Goal: Book appointment/travel/reservation

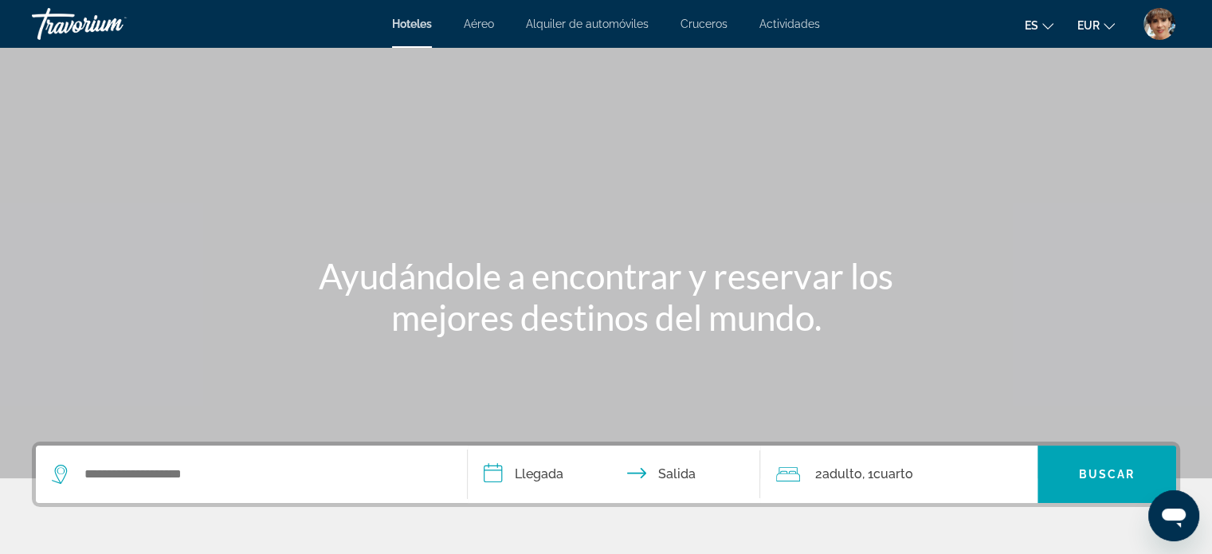
click at [1046, 22] on icon "Change language" at bounding box center [1047, 26] width 11 height 11
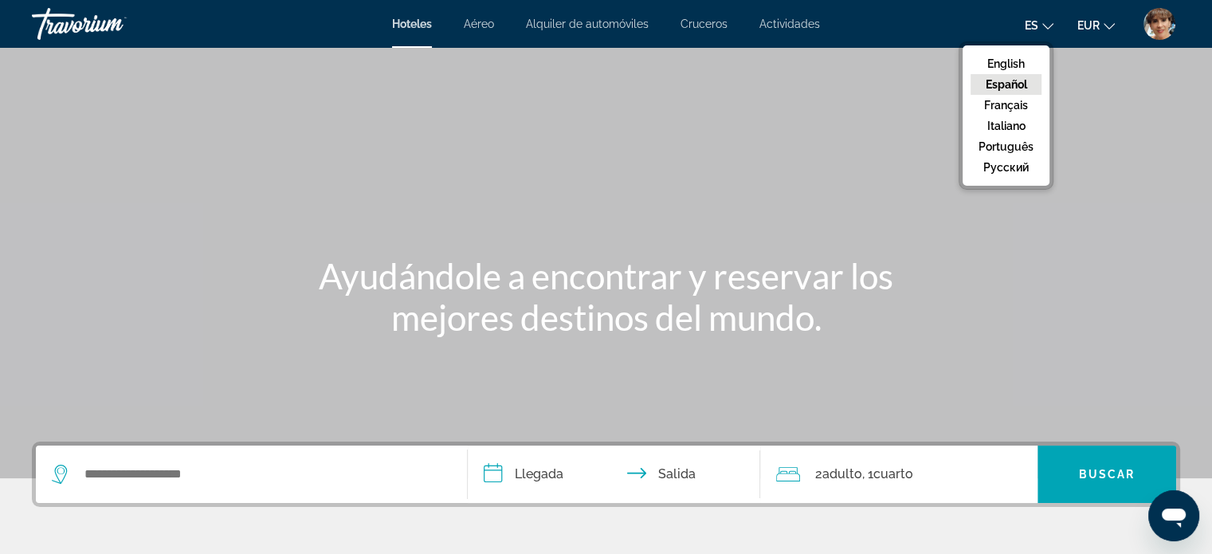
click at [1013, 82] on button "Español" at bounding box center [1005, 84] width 71 height 21
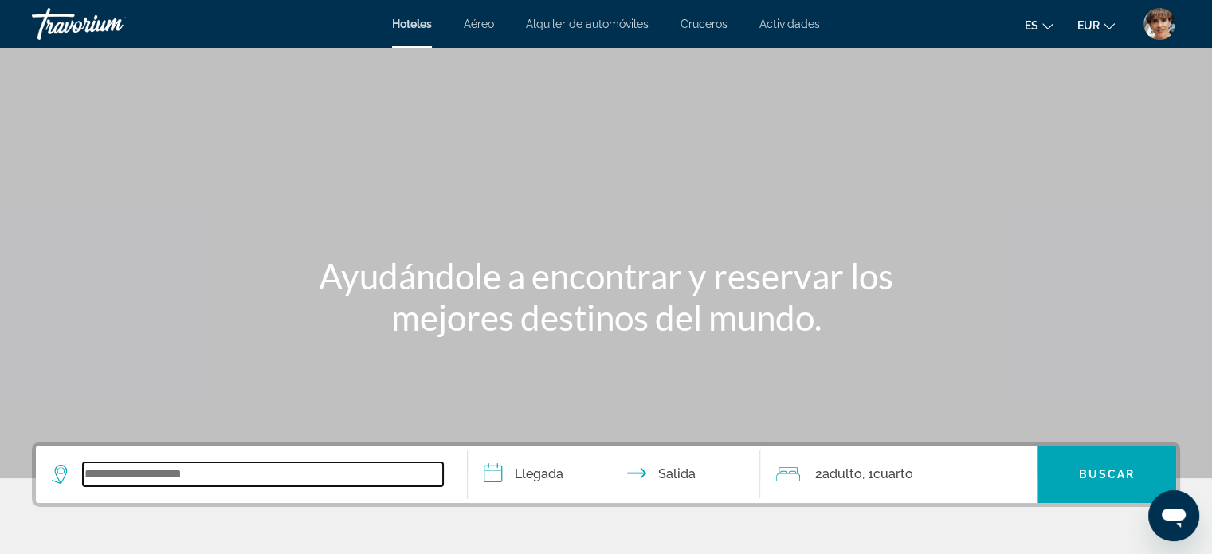
click at [155, 474] on input "Search widget" at bounding box center [263, 474] width 360 height 24
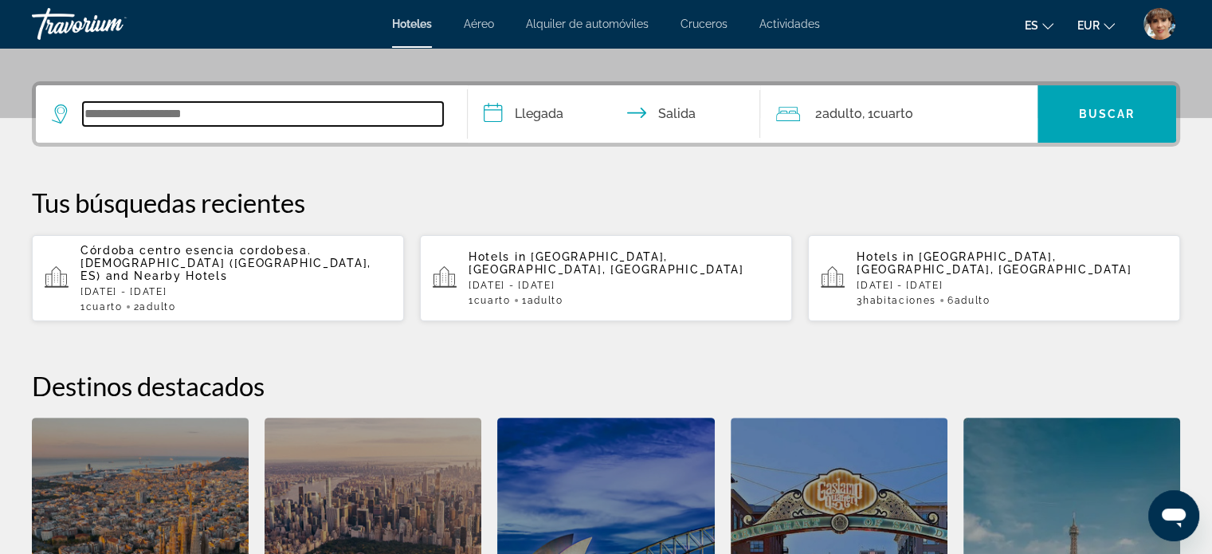
scroll to position [389, 0]
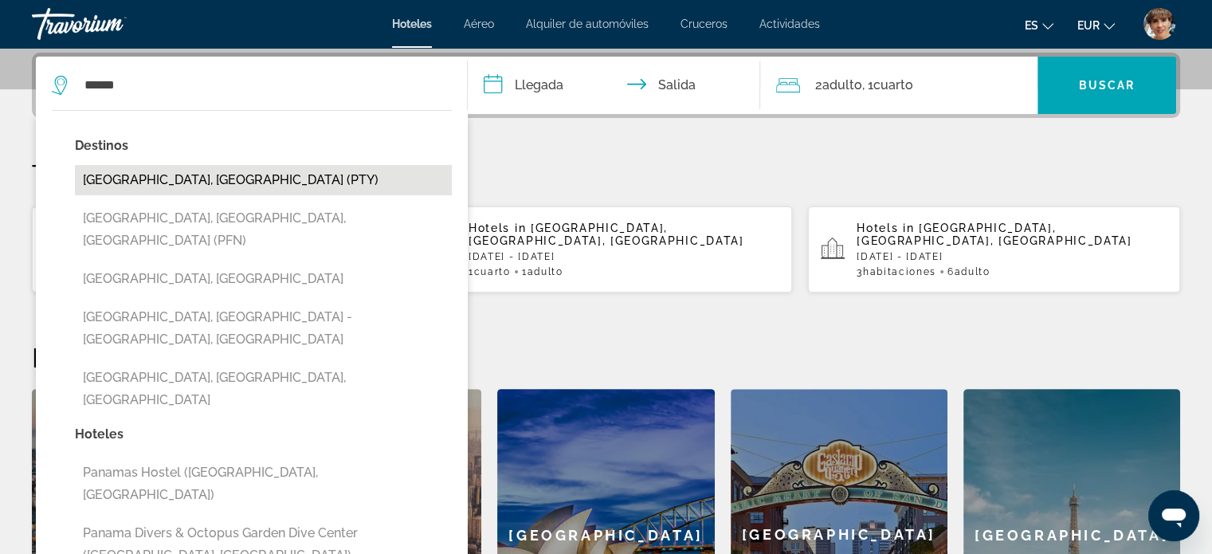
click at [193, 178] on button "[GEOGRAPHIC_DATA], [GEOGRAPHIC_DATA] (PTY)" at bounding box center [263, 180] width 377 height 30
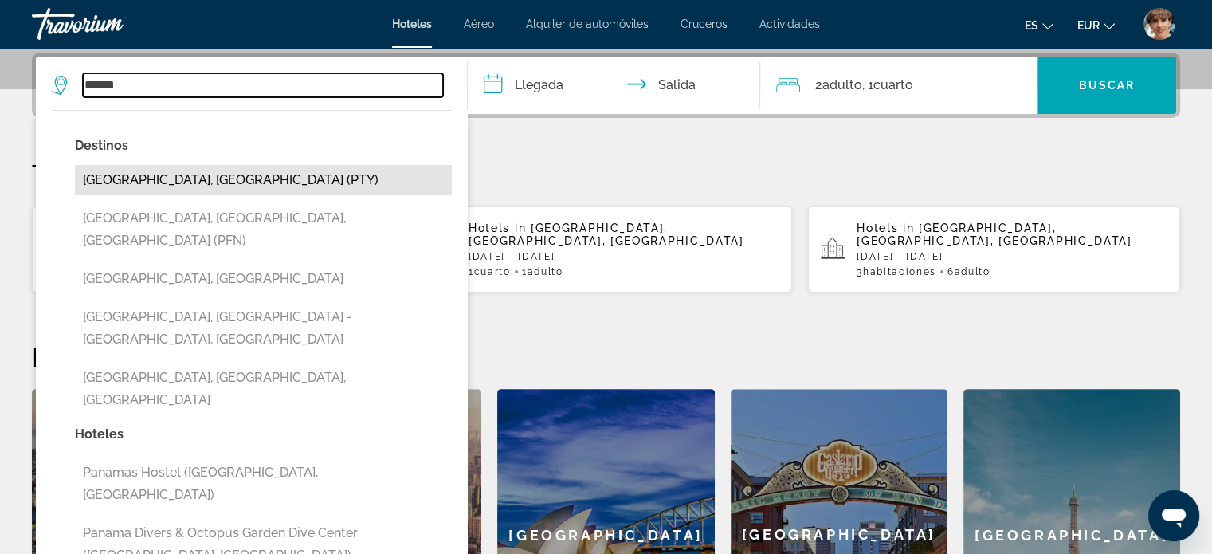
type input "**********"
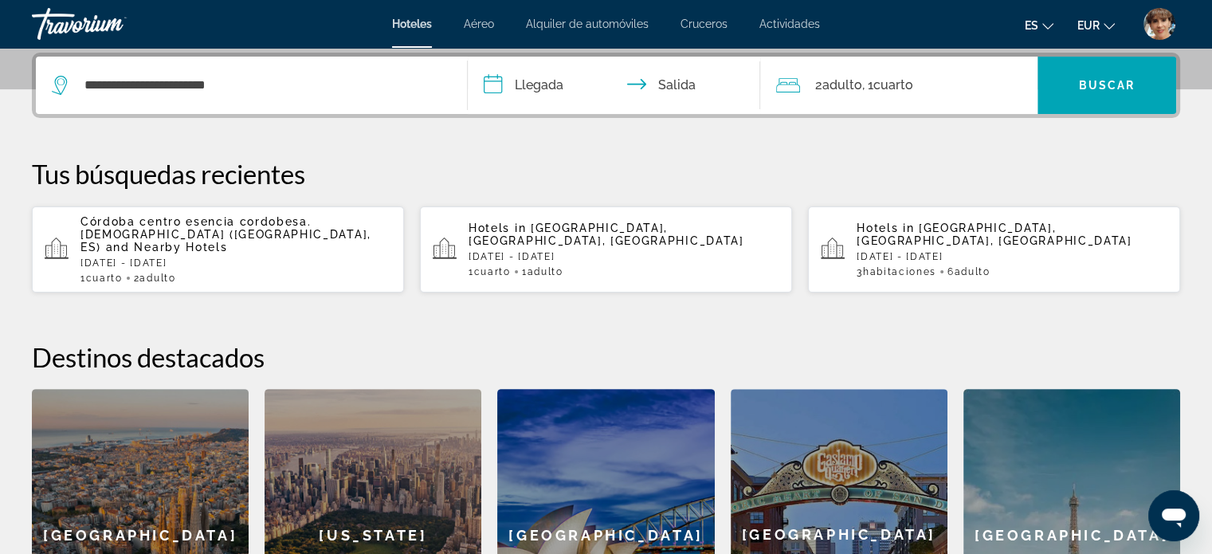
click at [533, 85] on input "**********" at bounding box center [618, 88] width 300 height 62
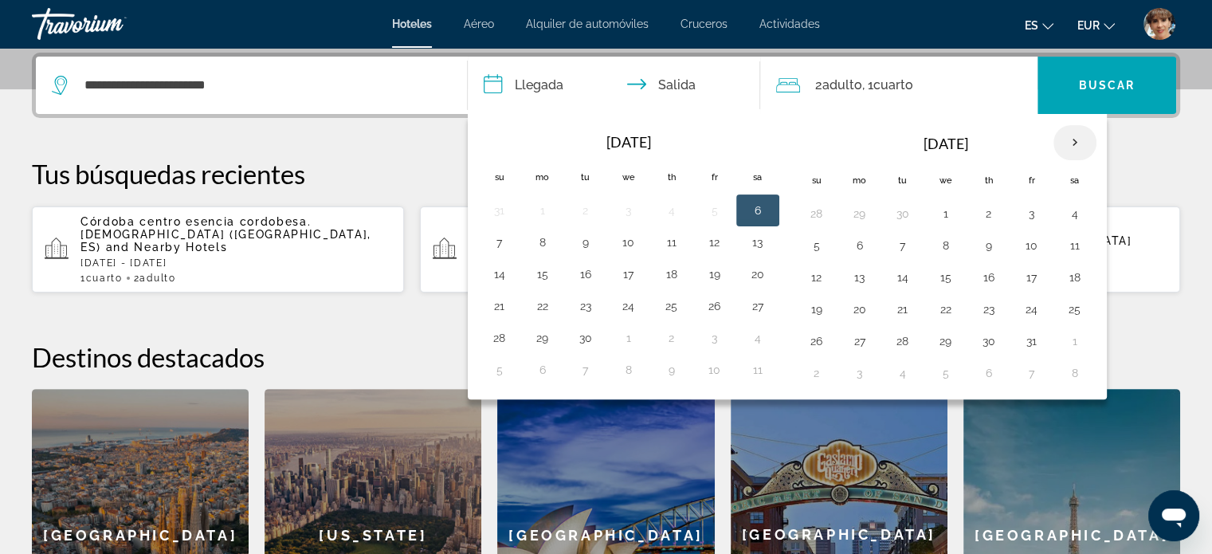
click at [1072, 139] on th "Next month" at bounding box center [1074, 142] width 43 height 35
click at [860, 305] on button "17" at bounding box center [859, 309] width 25 height 22
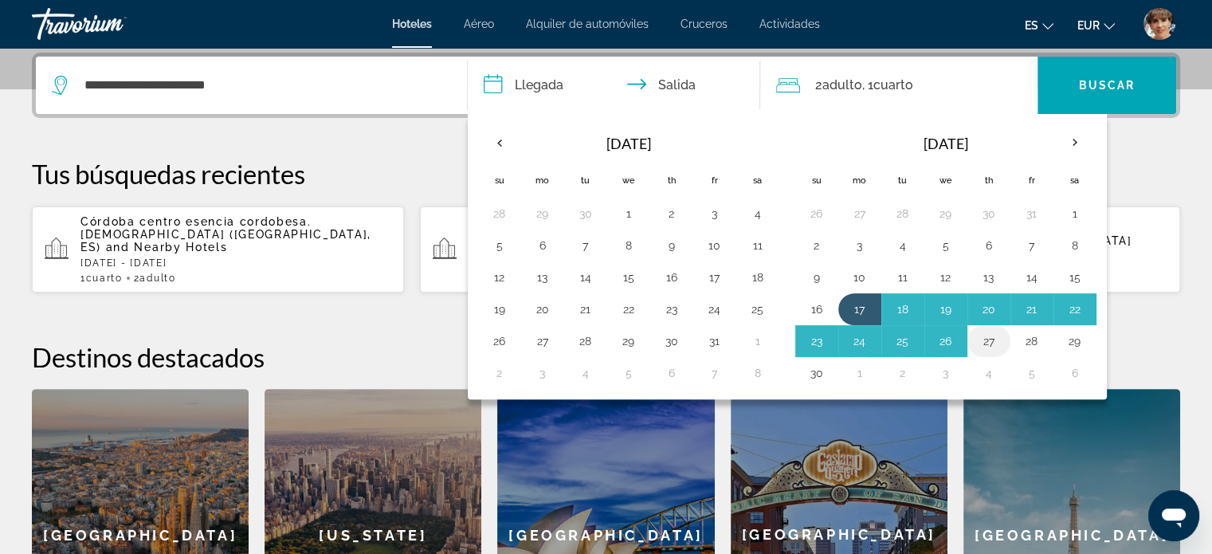
click at [986, 341] on button "27" at bounding box center [988, 341] width 25 height 22
type input "**********"
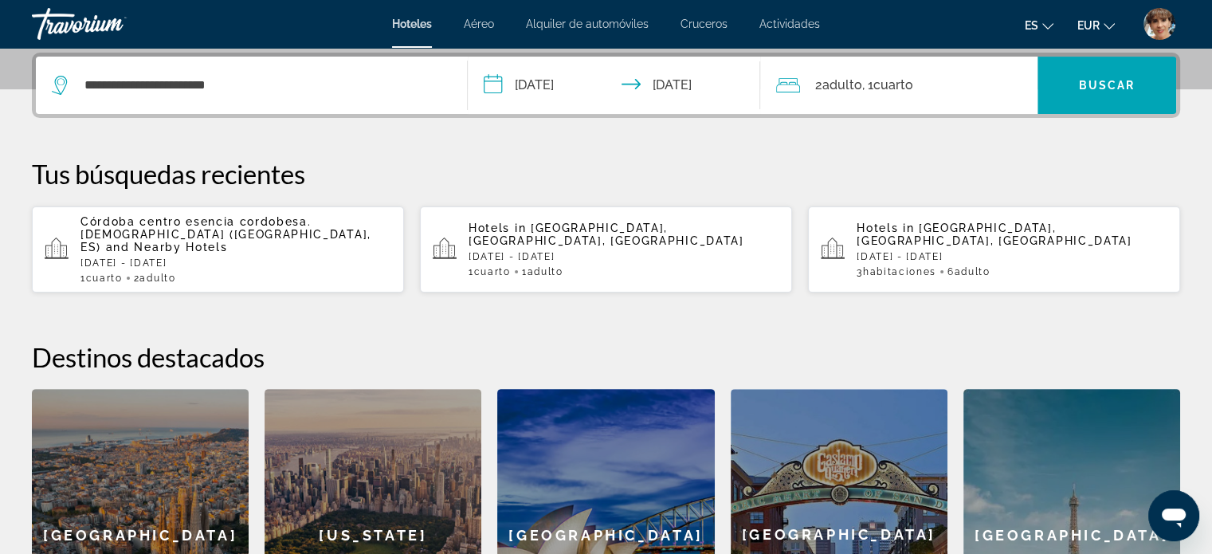
click at [491, 79] on input "**********" at bounding box center [618, 88] width 300 height 62
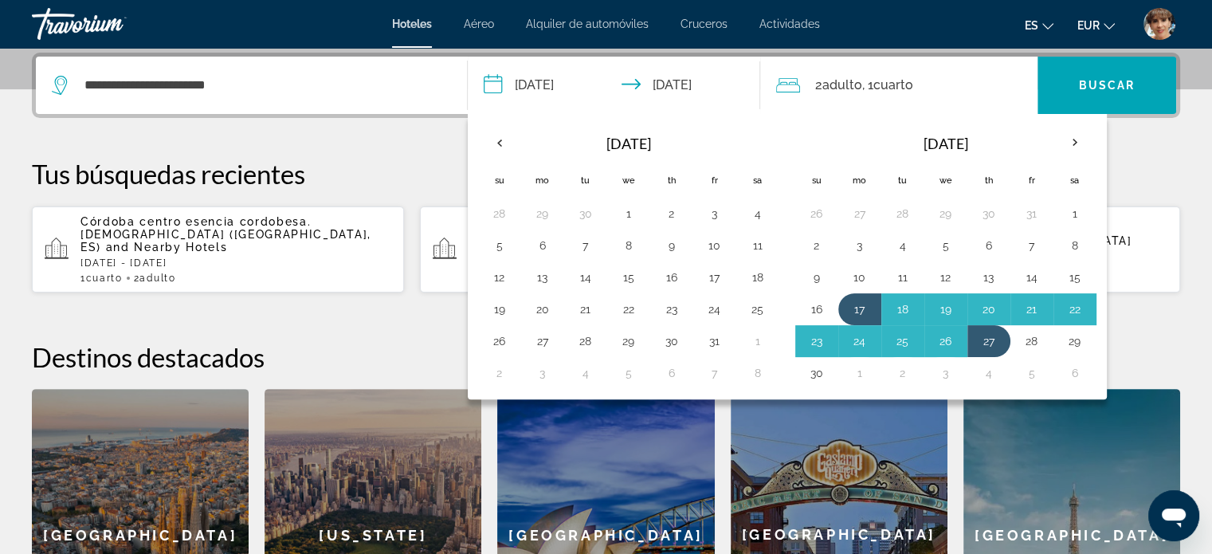
click at [790, 84] on icon "Travelers: 2 adults, 0 children" at bounding box center [788, 85] width 24 height 19
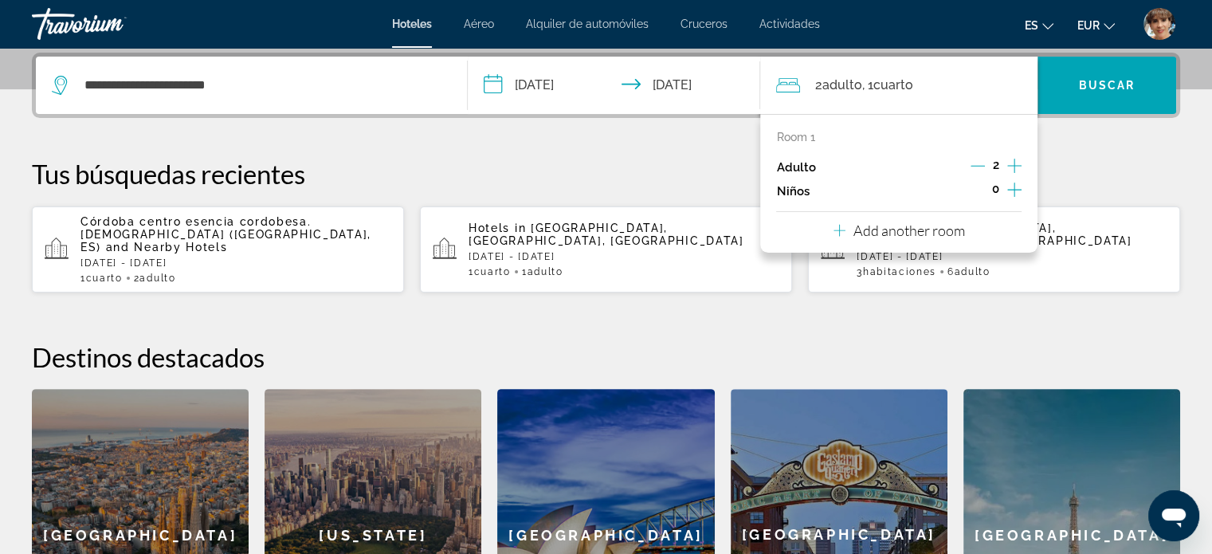
click at [1017, 163] on icon "Increment adults" at bounding box center [1014, 165] width 14 height 19
click at [979, 163] on icon "Decrement adults" at bounding box center [977, 166] width 14 height 14
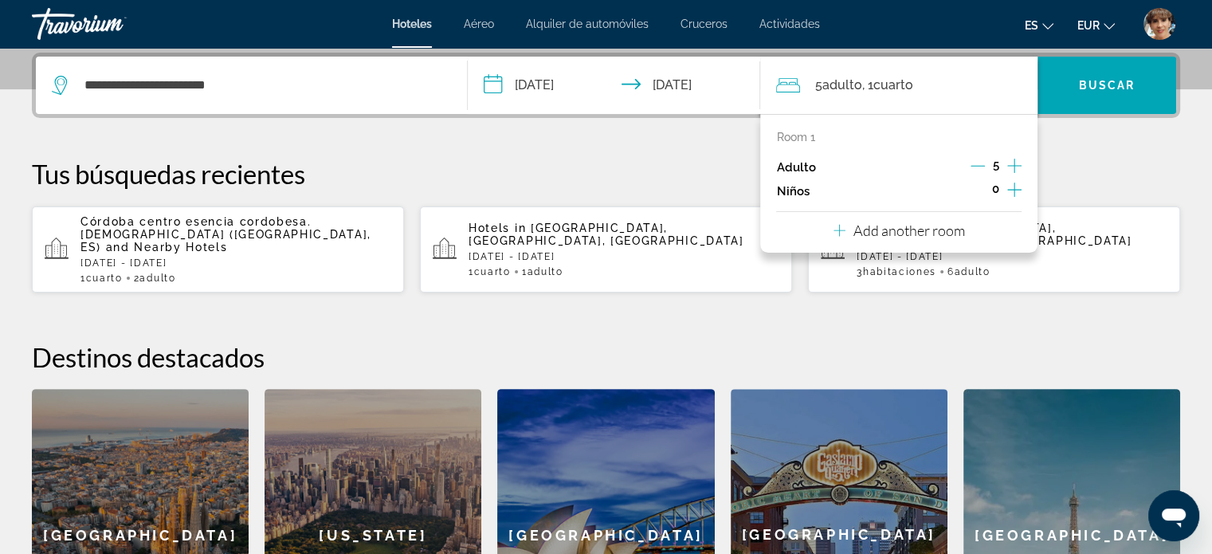
click at [978, 163] on icon "Decrement adults" at bounding box center [977, 166] width 14 height 14
click at [978, 162] on icon "Decrement adults" at bounding box center [977, 166] width 14 height 14
click at [975, 162] on icon "Decrement adults" at bounding box center [977, 166] width 14 height 14
click at [1016, 166] on icon "Increment adults" at bounding box center [1014, 165] width 14 height 19
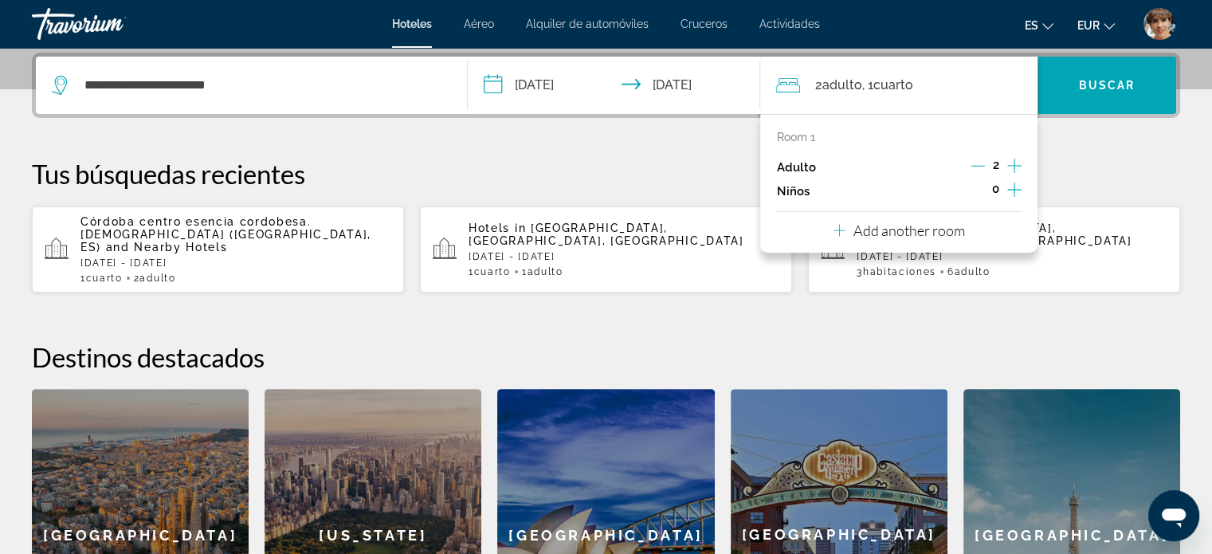
click at [879, 232] on p "Add another room" at bounding box center [909, 230] width 112 height 18
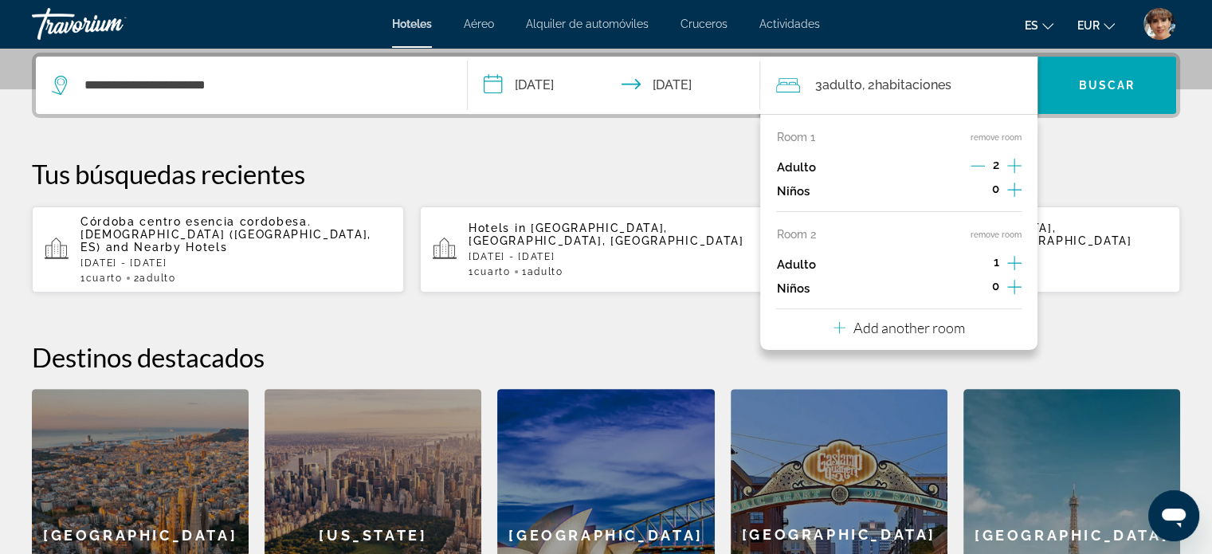
click at [1013, 258] on icon "Increment adults" at bounding box center [1014, 263] width 14 height 14
click at [906, 325] on p "Add another room" at bounding box center [909, 328] width 112 height 18
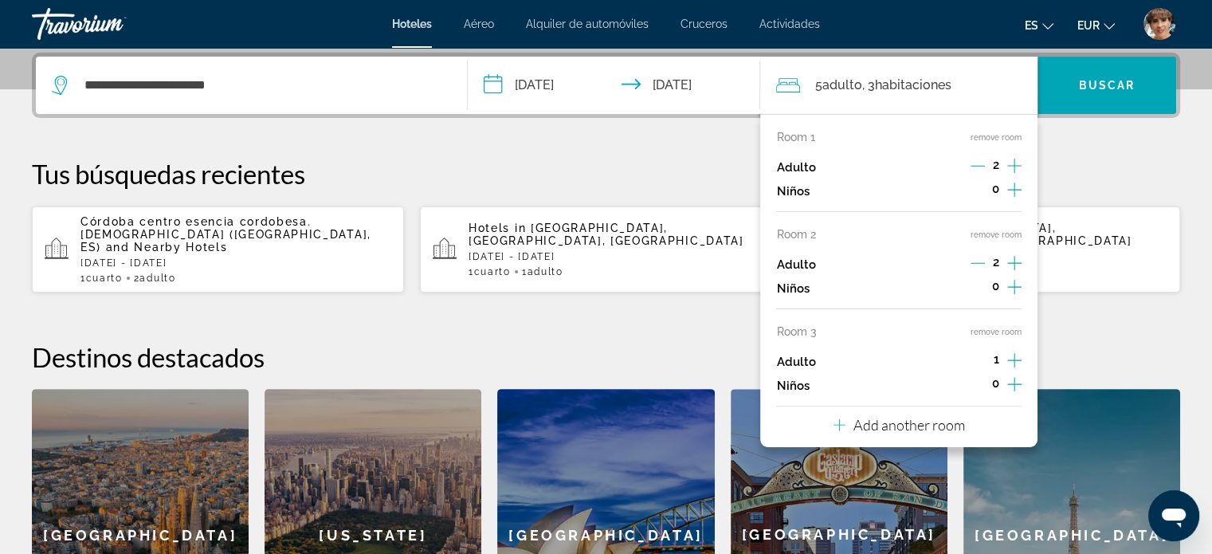
click at [1017, 359] on icon "Increment adults" at bounding box center [1014, 360] width 14 height 14
click at [827, 81] on span "Adulto" at bounding box center [842, 84] width 40 height 15
click at [943, 88] on span "habitaciones" at bounding box center [913, 84] width 76 height 15
click at [696, 87] on input "**********" at bounding box center [618, 88] width 300 height 62
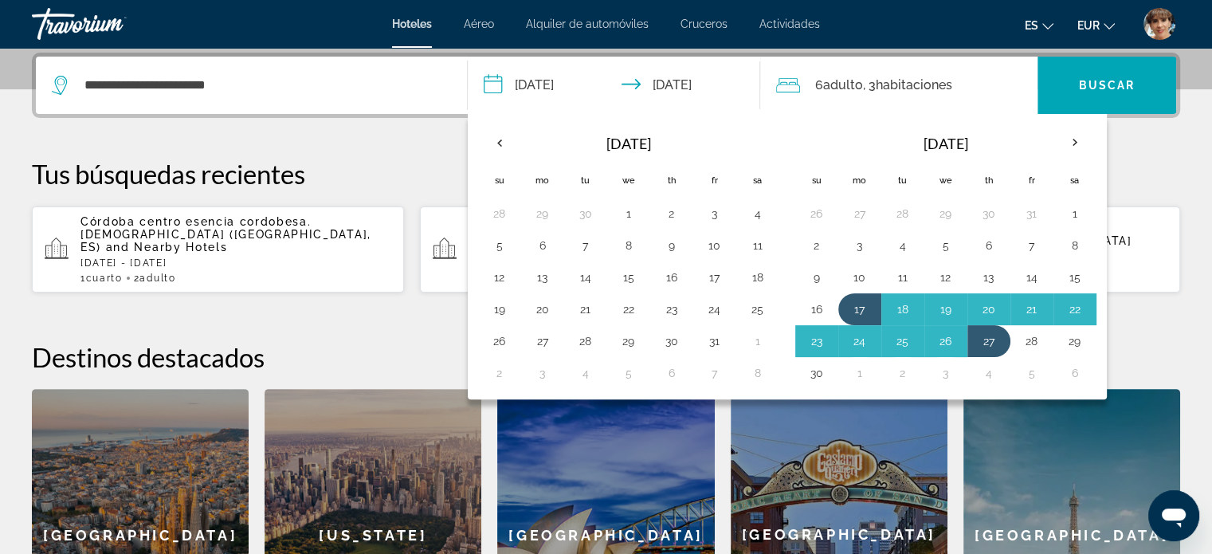
click at [911, 83] on span "habitaciones" at bounding box center [913, 84] width 76 height 15
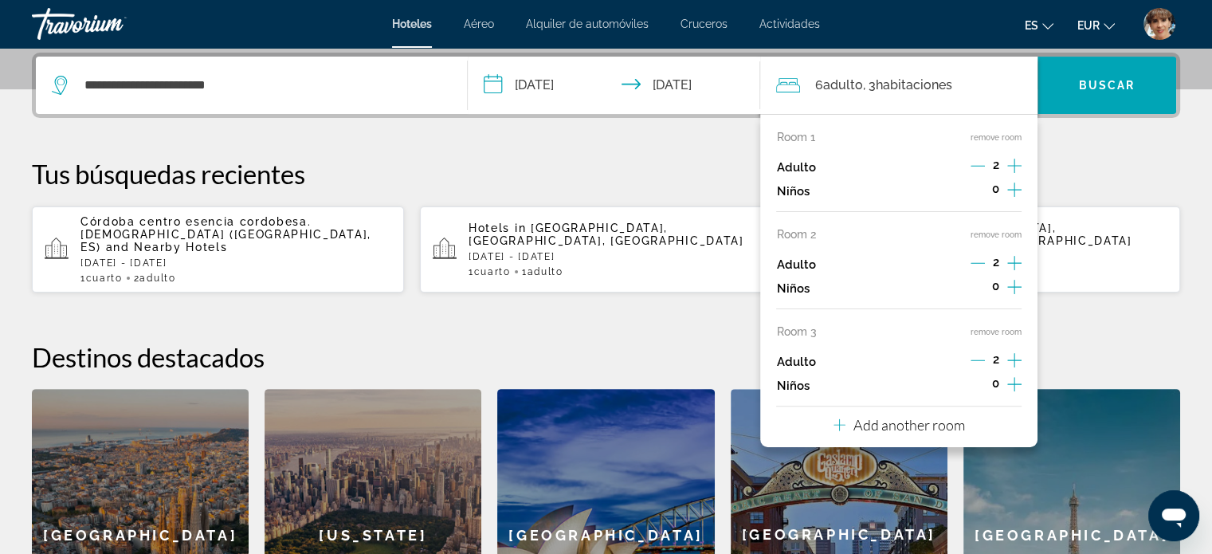
click at [990, 330] on button "remove room" at bounding box center [995, 332] width 51 height 10
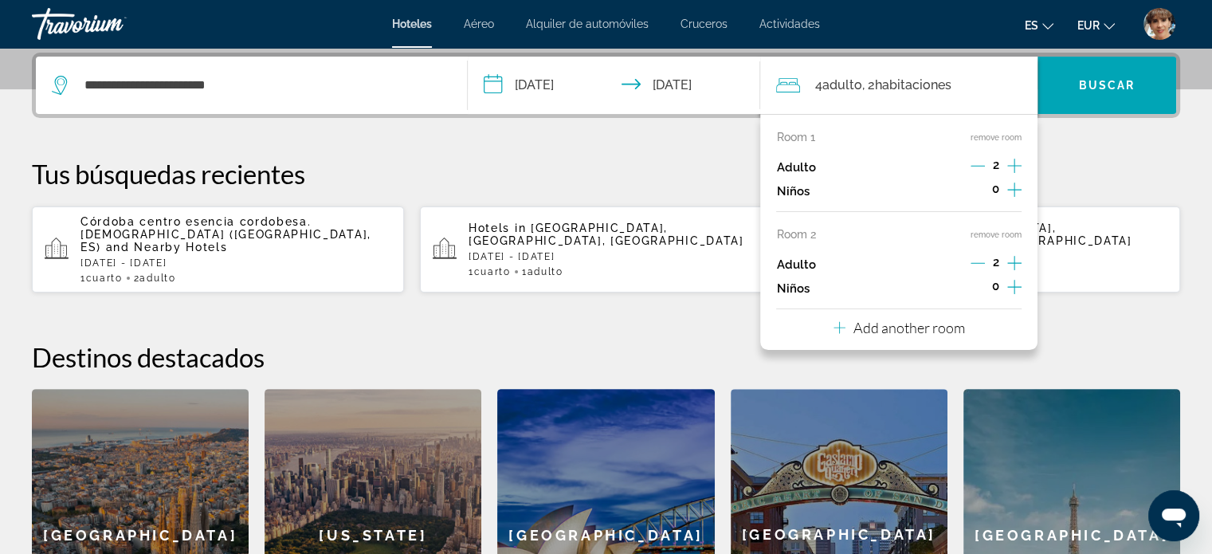
click at [989, 233] on button "remove room" at bounding box center [995, 234] width 51 height 10
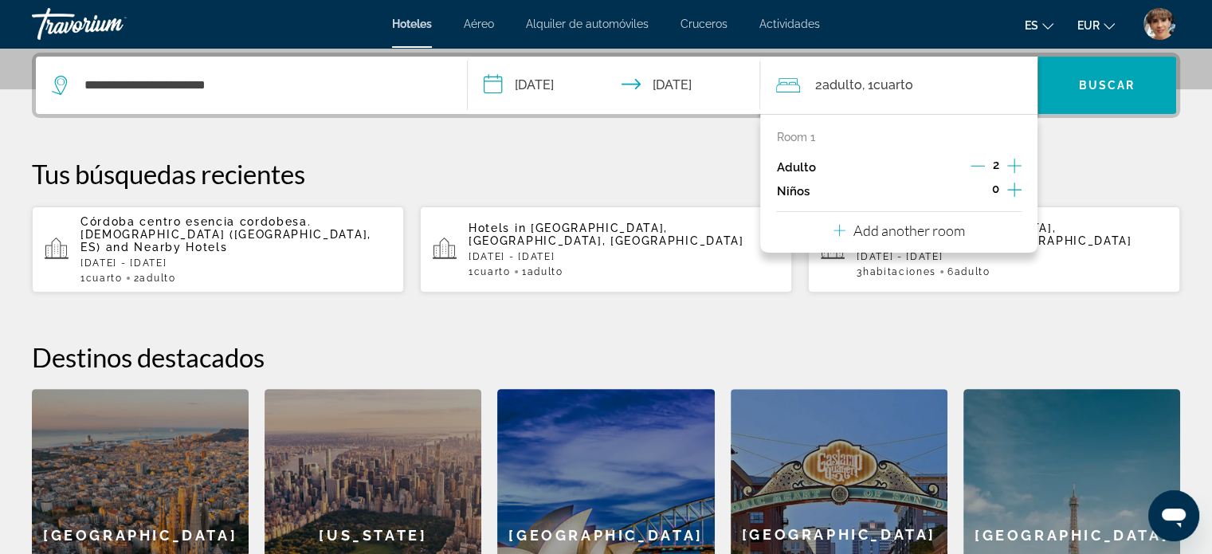
click at [909, 78] on span "Cuarto" at bounding box center [892, 84] width 40 height 15
click at [899, 87] on span "Cuarto" at bounding box center [892, 84] width 40 height 15
click at [979, 161] on icon "Decrement adults" at bounding box center [977, 166] width 14 height 14
click at [952, 88] on div "1 Adulto Adulto , 1 Cuarto habitaciones" at bounding box center [906, 85] width 261 height 22
click at [708, 165] on p "Tus búsquedas recientes" at bounding box center [606, 174] width 1148 height 32
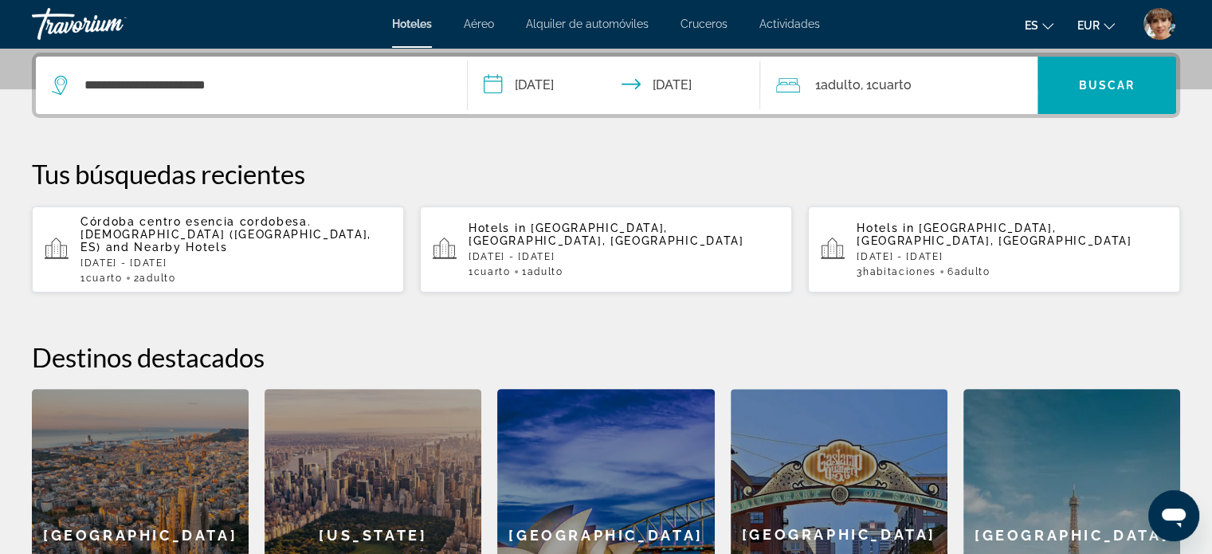
click at [797, 85] on icon "Travelers: 1 adult, 0 children" at bounding box center [788, 85] width 24 height 19
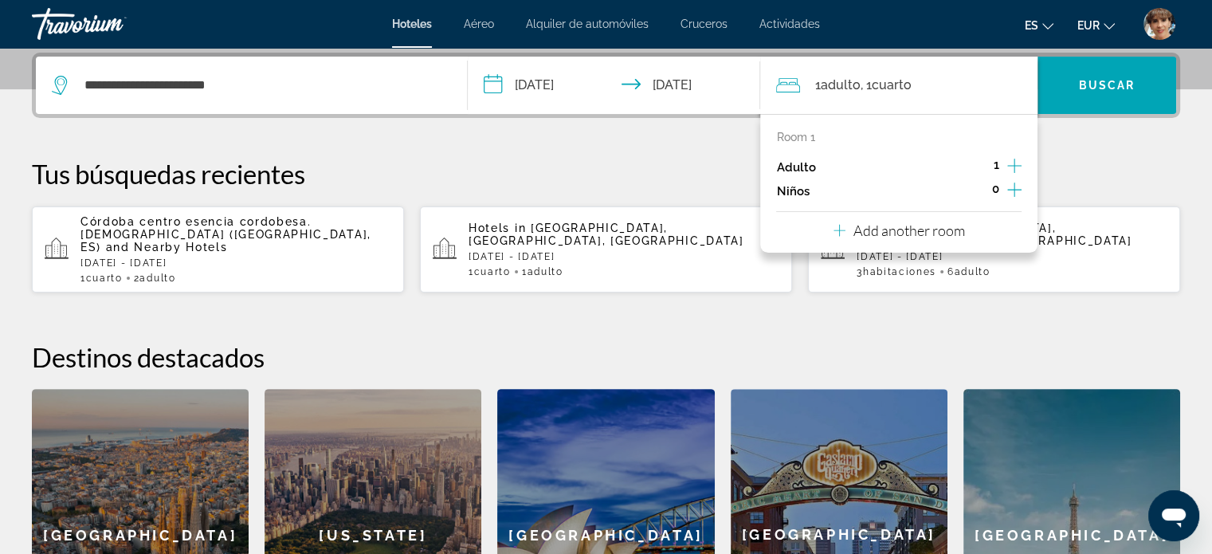
click at [1015, 162] on icon "Increment adults" at bounding box center [1014, 165] width 14 height 19
click at [876, 228] on p "Add another room" at bounding box center [909, 230] width 112 height 18
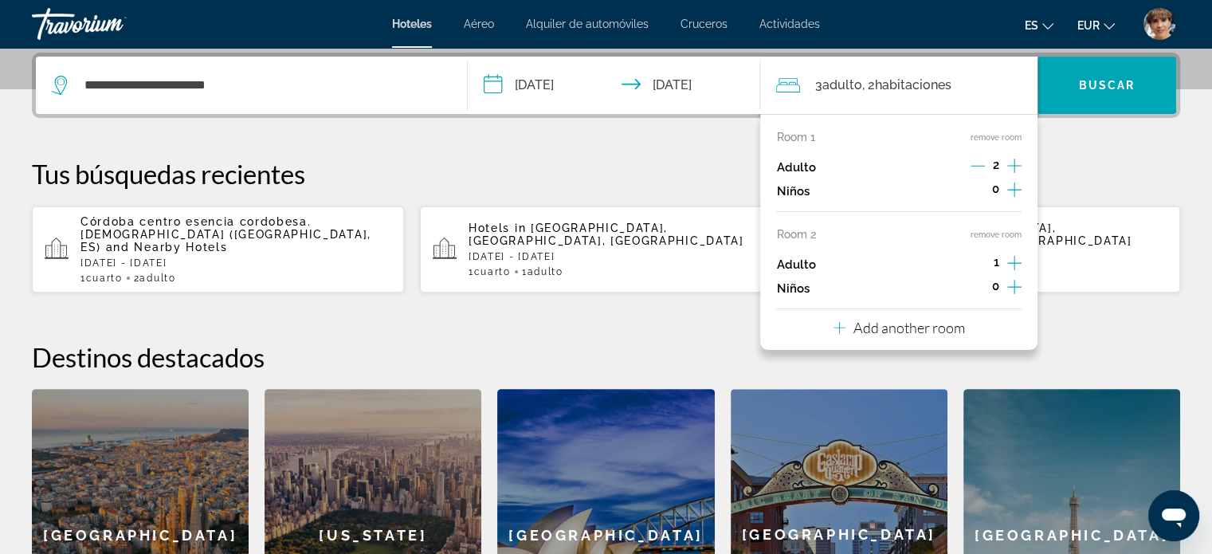
click at [1016, 258] on icon "Increment adults" at bounding box center [1014, 262] width 14 height 19
click at [867, 322] on p "Add another room" at bounding box center [909, 328] width 112 height 18
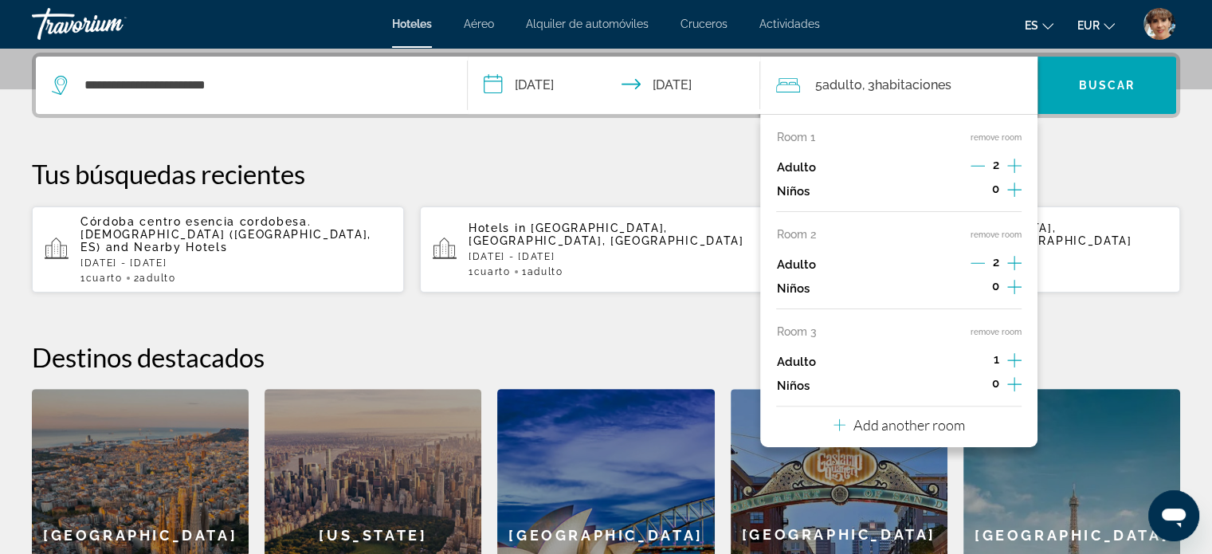
click at [1019, 359] on icon "Increment adults" at bounding box center [1014, 360] width 14 height 19
click at [890, 426] on p "Add another room" at bounding box center [909, 425] width 112 height 18
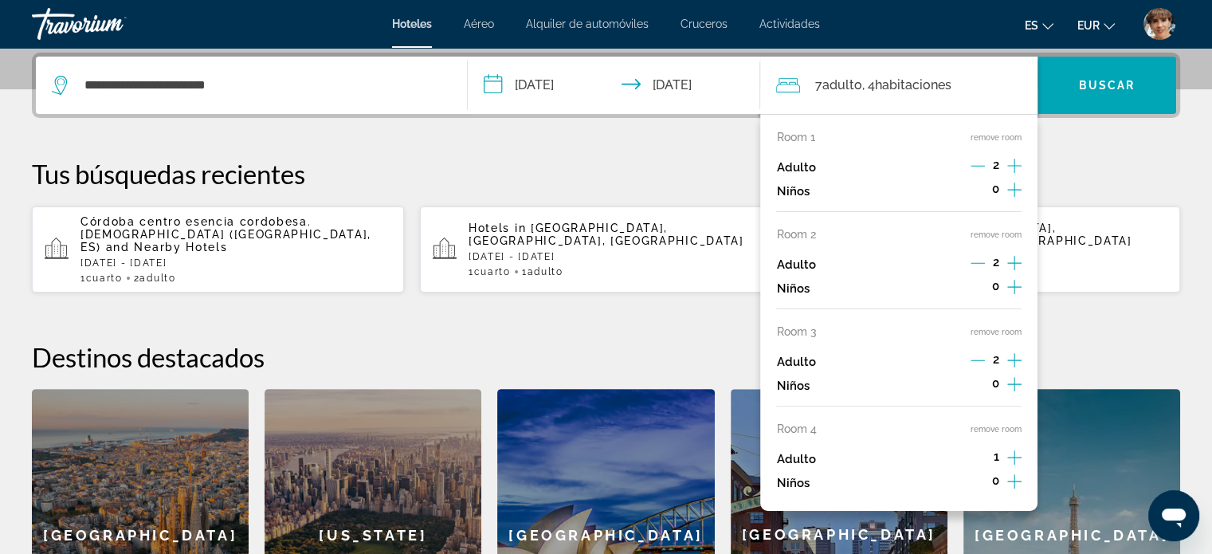
click at [1014, 455] on icon "Increment adults" at bounding box center [1014, 457] width 14 height 14
click at [998, 77] on div "8 Adulto Adulto , 4 Cuarto habitaciones" at bounding box center [906, 85] width 261 height 22
click at [1077, 80] on span "Search widget" at bounding box center [1106, 85] width 139 height 38
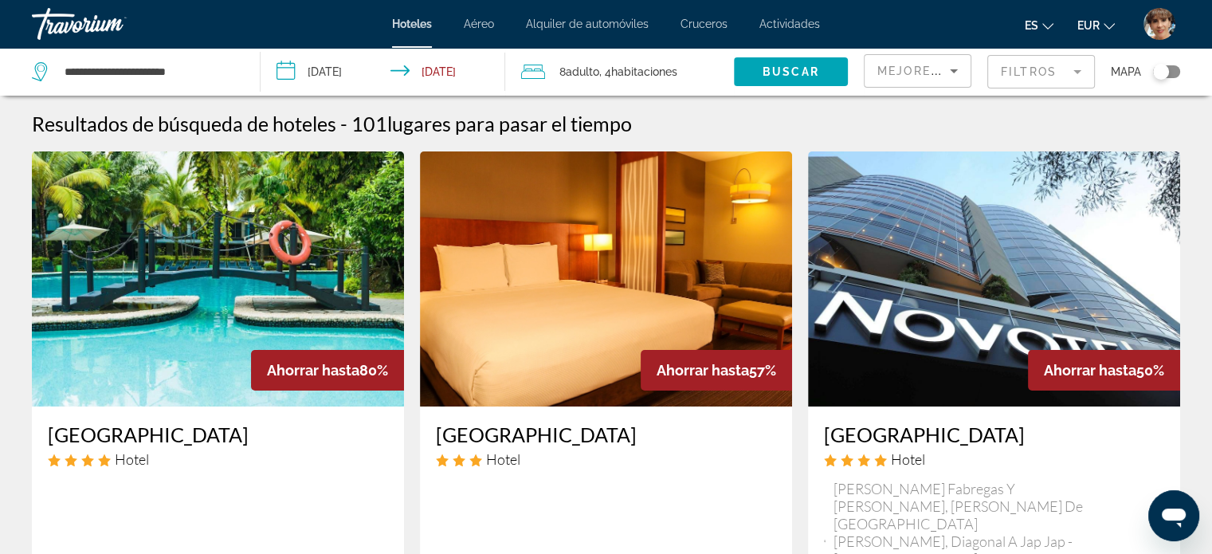
click at [945, 71] on icon "Sort by" at bounding box center [953, 70] width 19 height 19
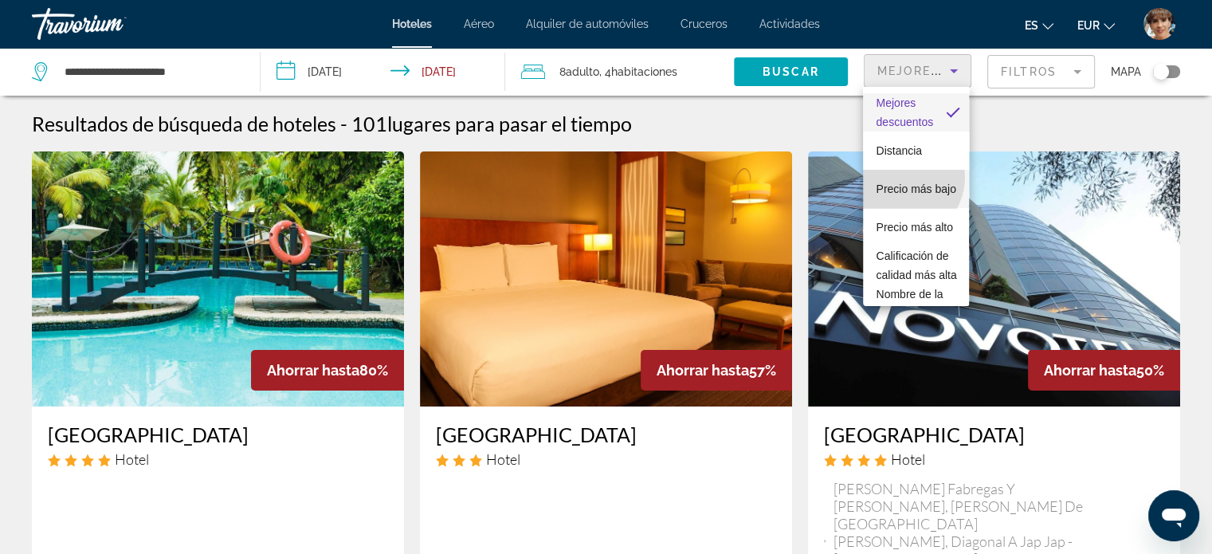
click at [899, 182] on span "Precio más bajo" at bounding box center [916, 188] width 80 height 13
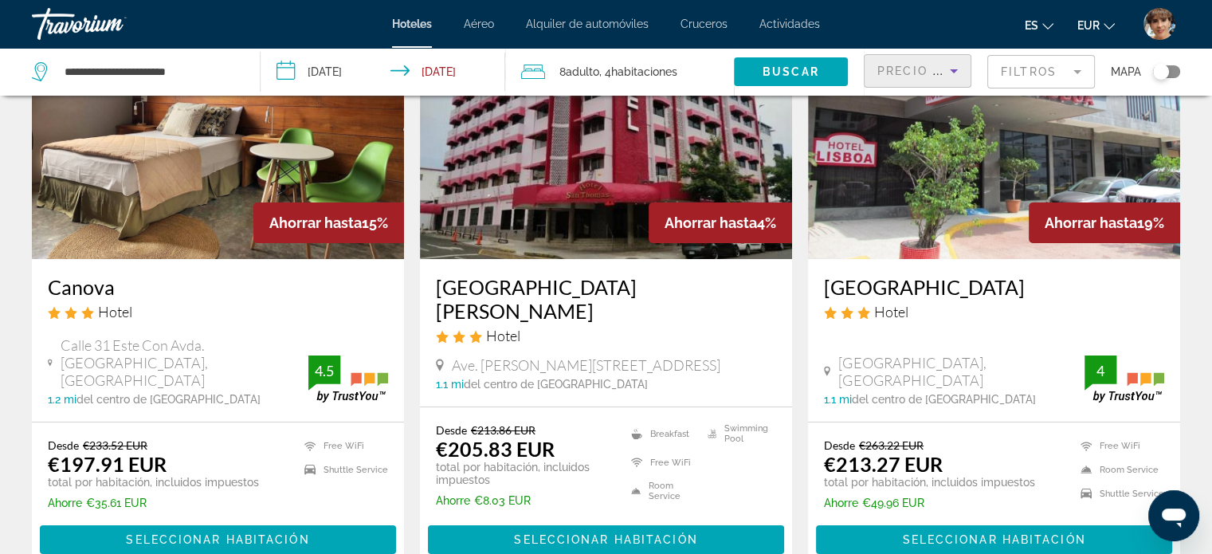
scroll to position [239, 0]
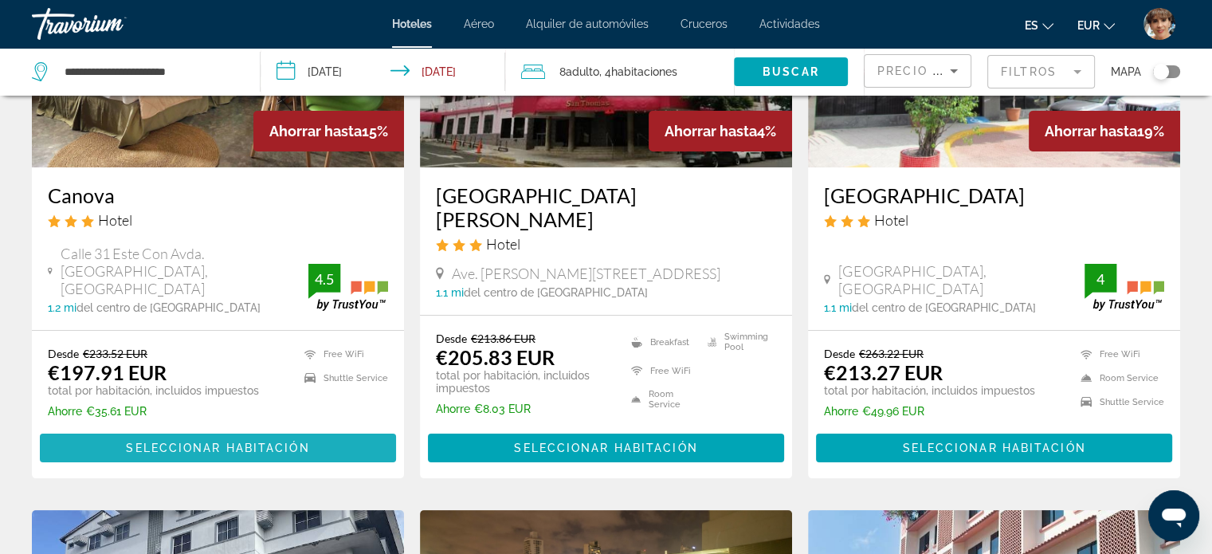
click at [214, 441] on span "Seleccionar habitación" at bounding box center [217, 447] width 183 height 13
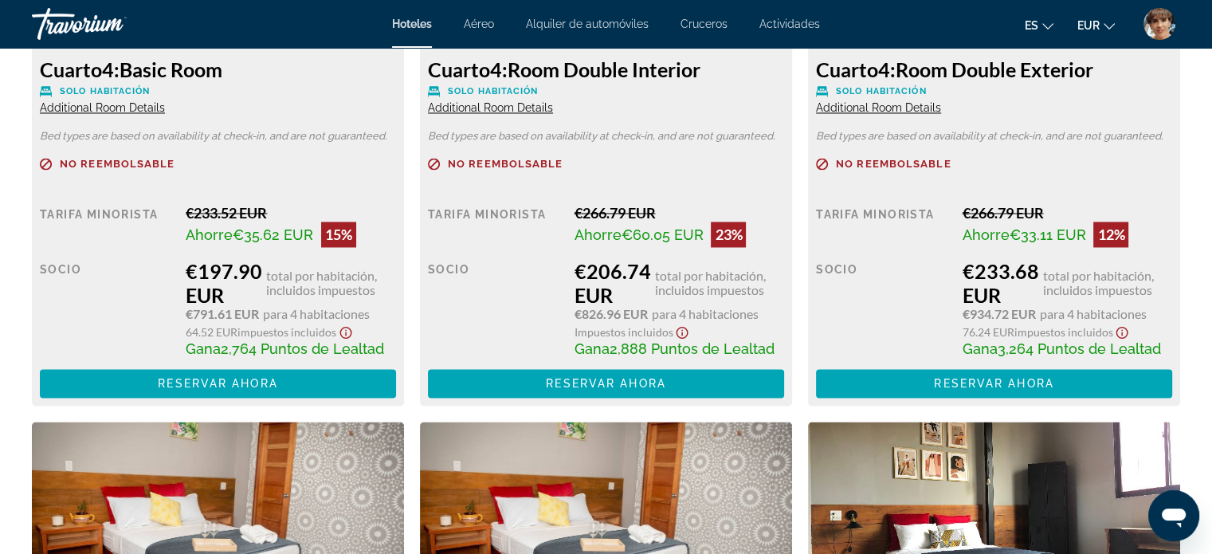
scroll to position [2629, 0]
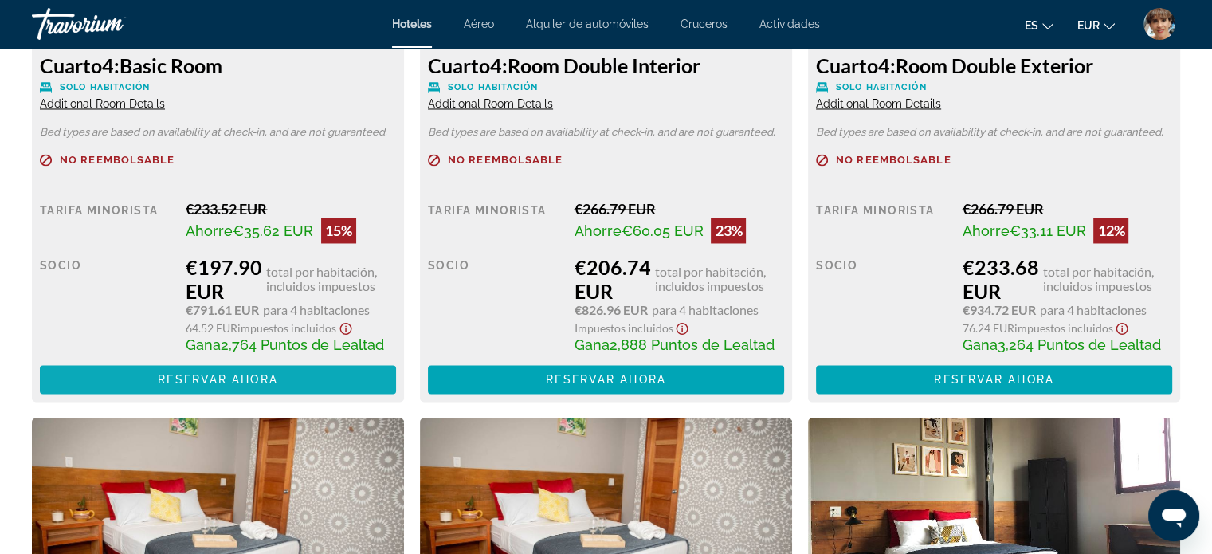
click at [205, 381] on span "Reservar ahora" at bounding box center [218, 379] width 120 height 13
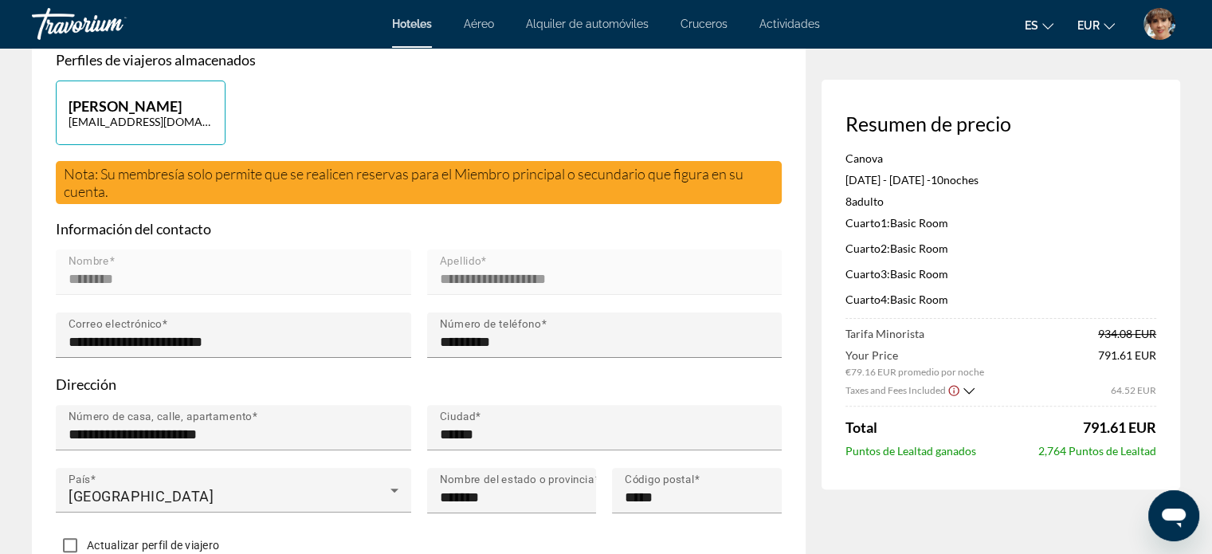
scroll to position [398, 0]
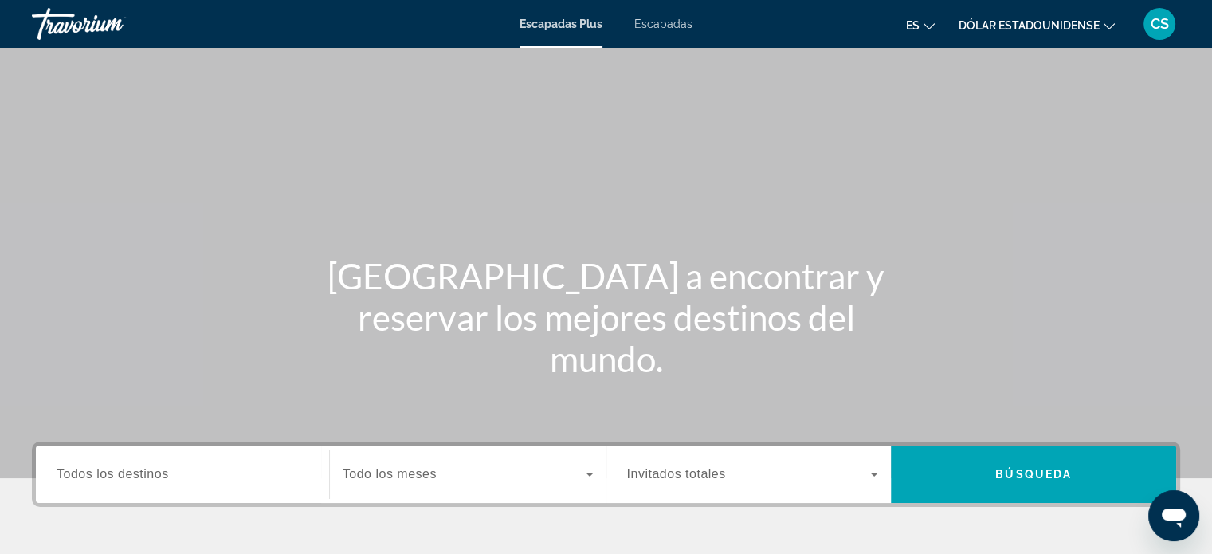
click at [676, 24] on font "Escapadas" at bounding box center [663, 24] width 58 height 13
click at [139, 480] on label "Destination Todos los destinos" at bounding box center [113, 474] width 112 height 14
click at [139, 480] on input "Destination Todos los destinos" at bounding box center [183, 474] width 252 height 19
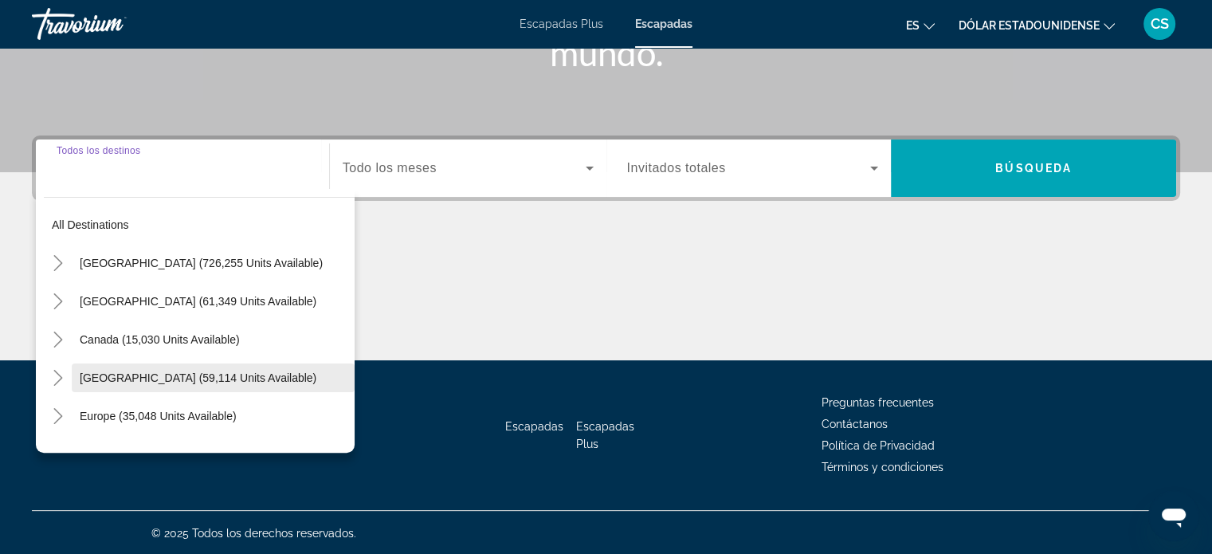
scroll to position [307, 0]
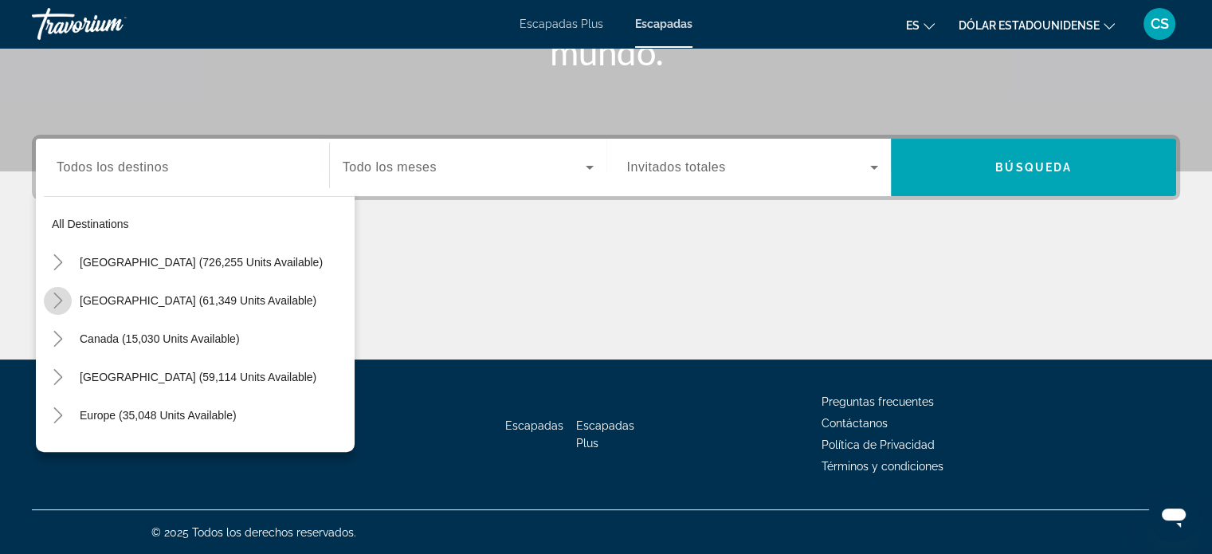
click at [61, 296] on icon "Toggle Mexico (61,349 units available)" at bounding box center [58, 300] width 16 height 16
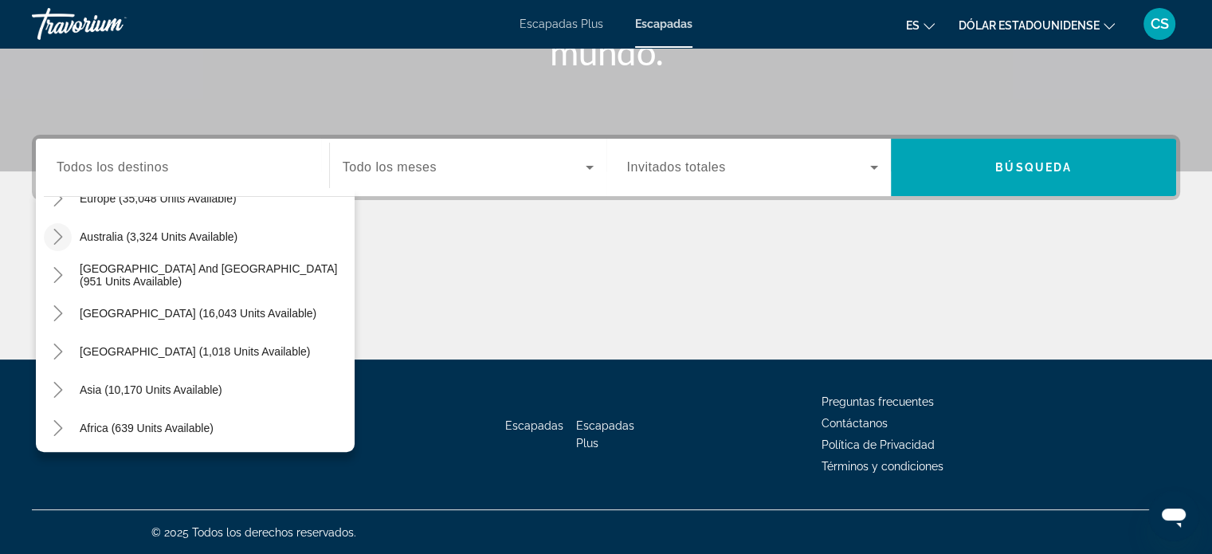
scroll to position [641, 0]
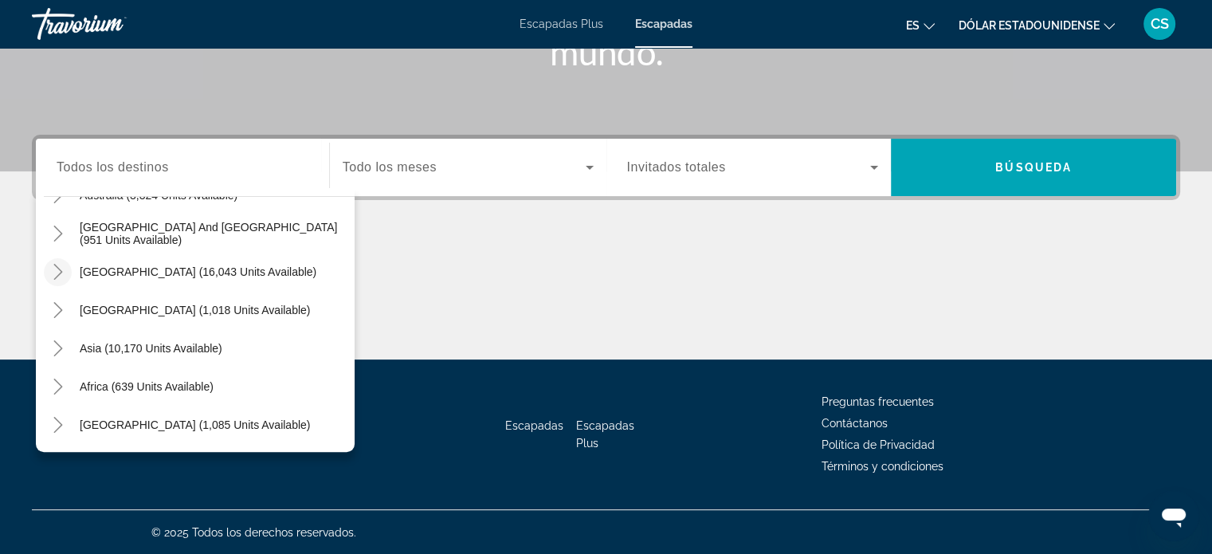
click at [58, 271] on icon "Toggle South America (16,043 units available)" at bounding box center [58, 272] width 16 height 16
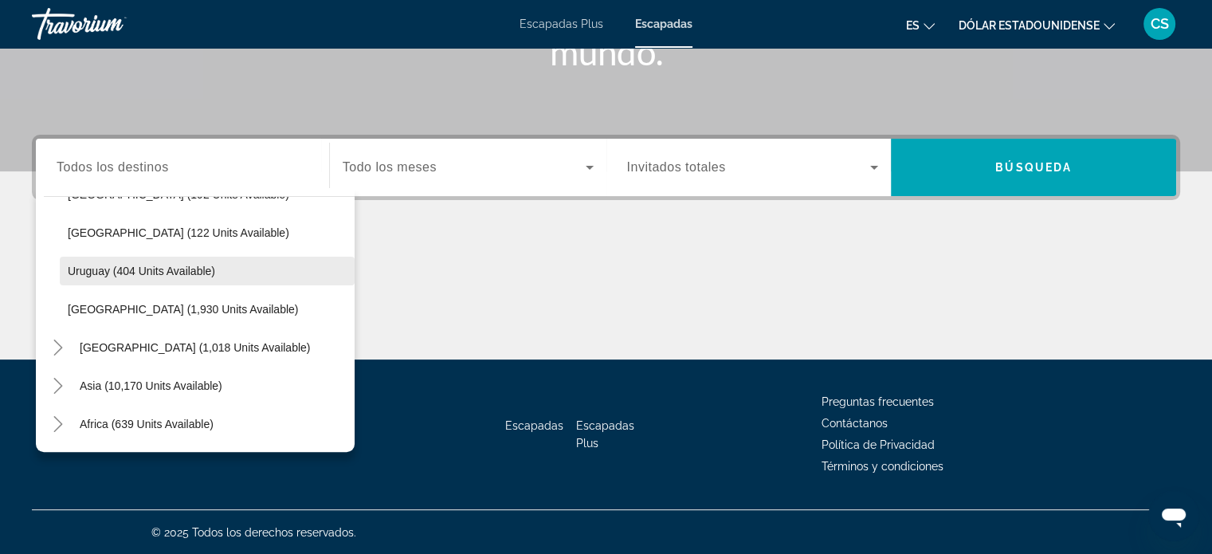
scroll to position [935, 0]
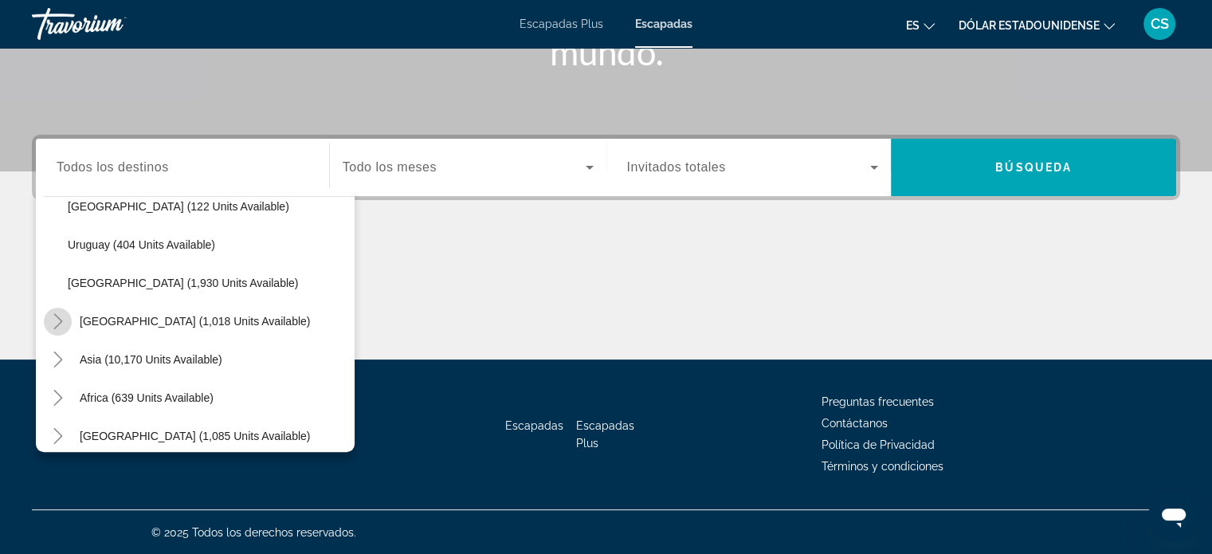
click at [55, 319] on icon "Toggle Central America (1,018 units available)" at bounding box center [58, 321] width 16 height 16
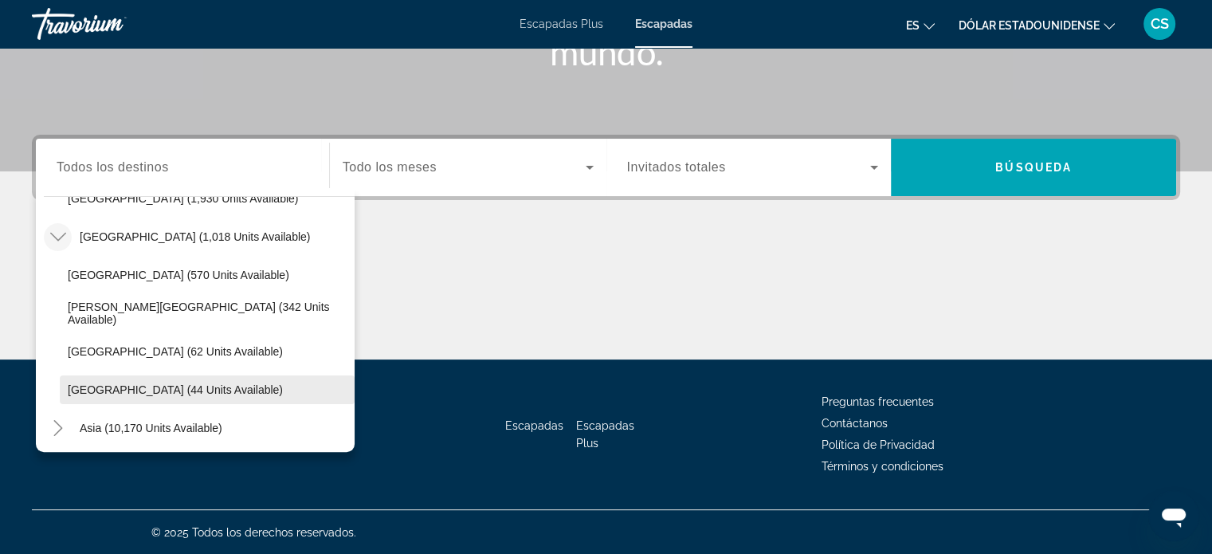
scroll to position [1020, 0]
click at [76, 390] on span "Panama (44 units available)" at bounding box center [175, 389] width 215 height 13
type input "**********"
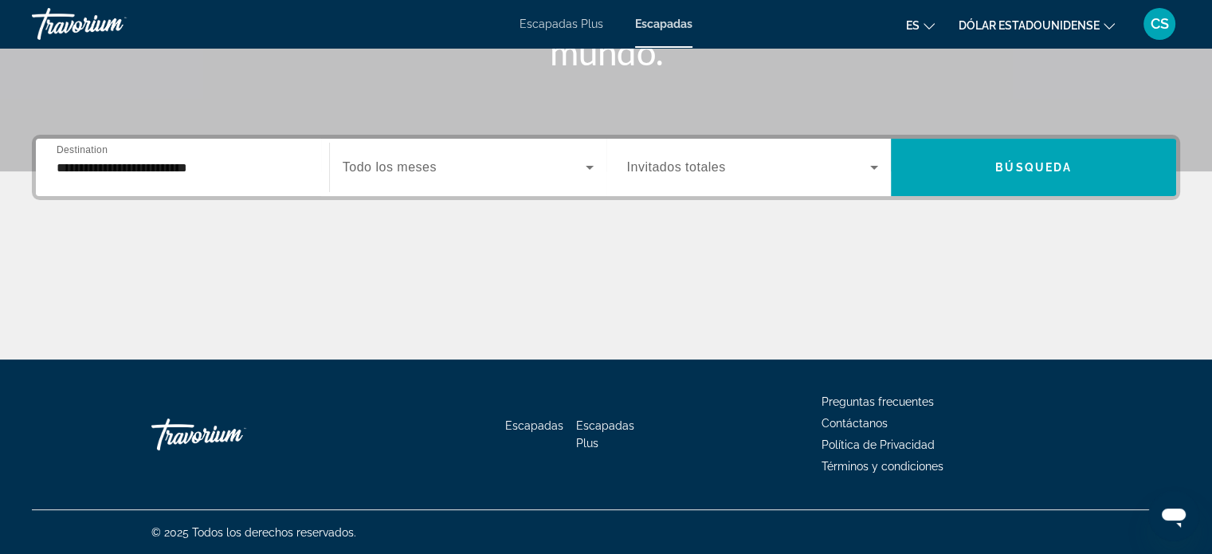
click at [396, 162] on span "Todo los meses" at bounding box center [390, 167] width 94 height 14
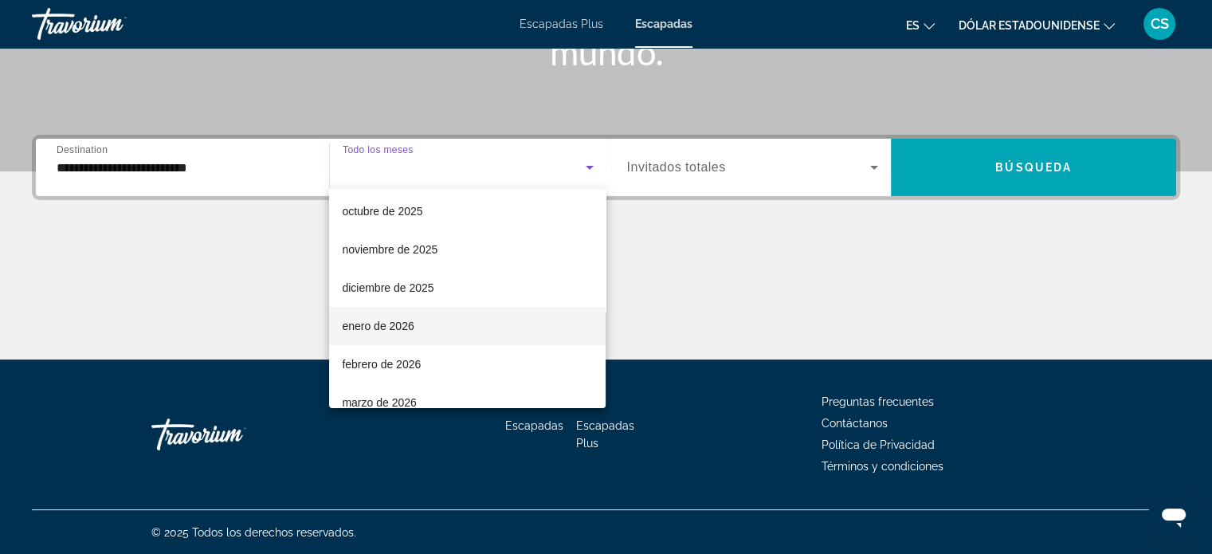
scroll to position [0, 0]
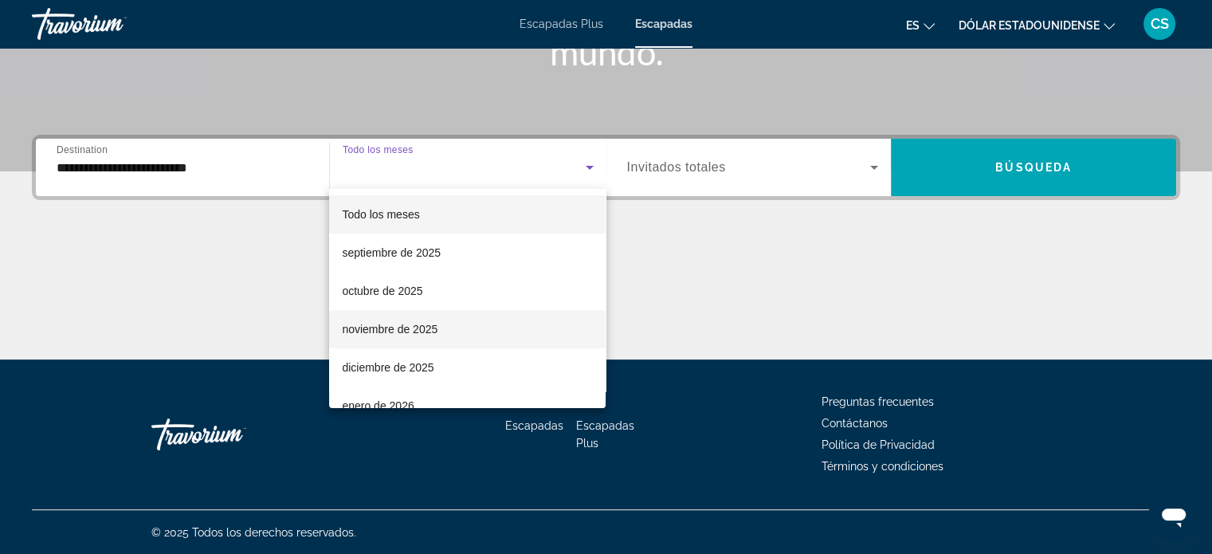
click at [360, 327] on font "noviembre de 2025" at bounding box center [390, 329] width 96 height 13
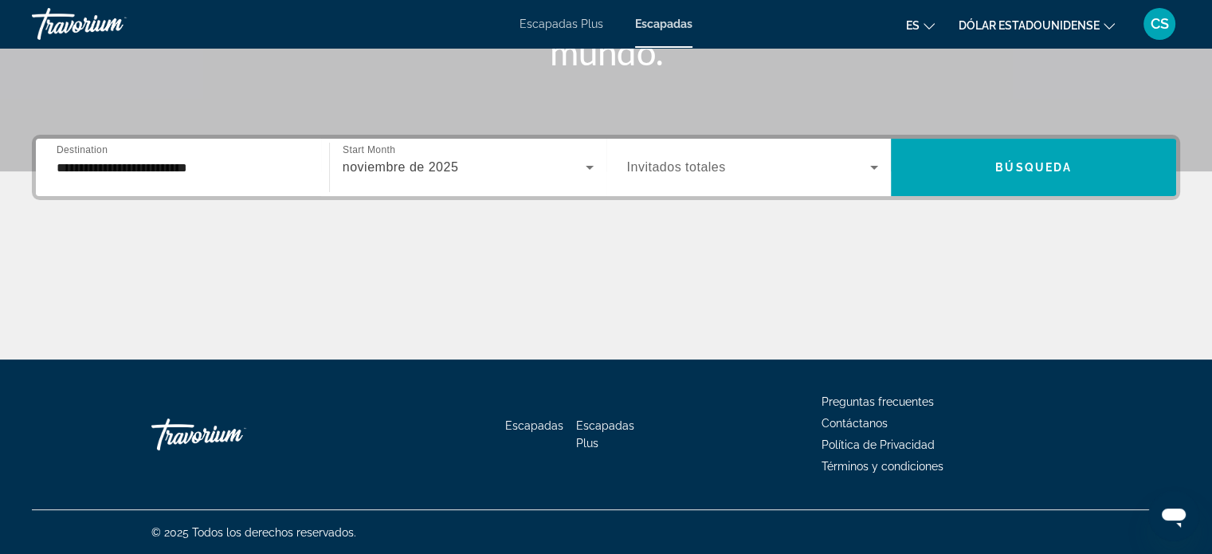
click at [710, 163] on span "Invitados totales" at bounding box center [676, 167] width 99 height 14
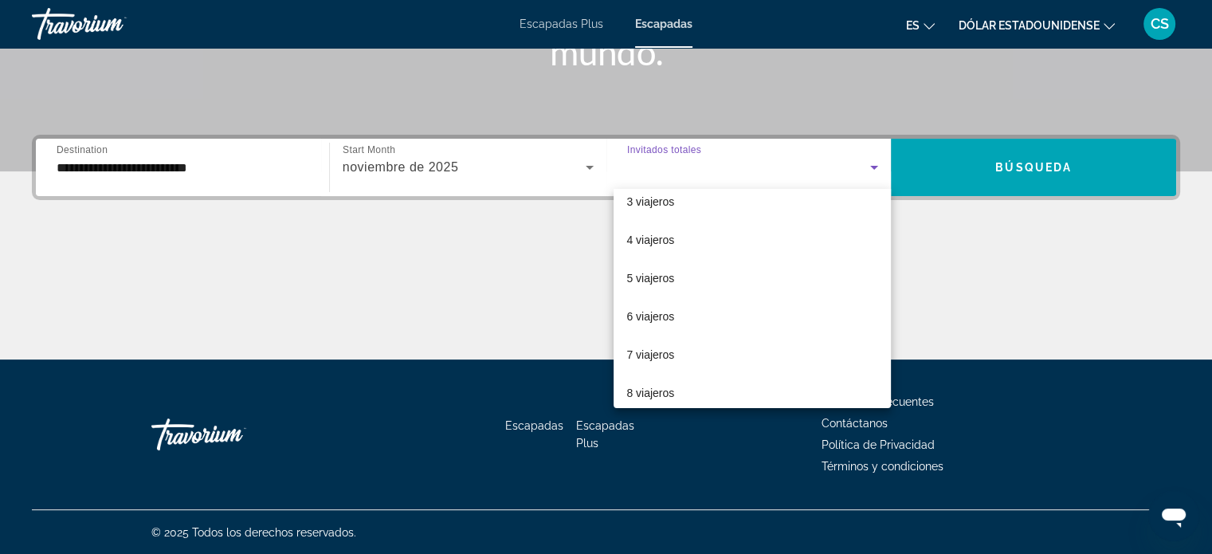
scroll to position [175, 0]
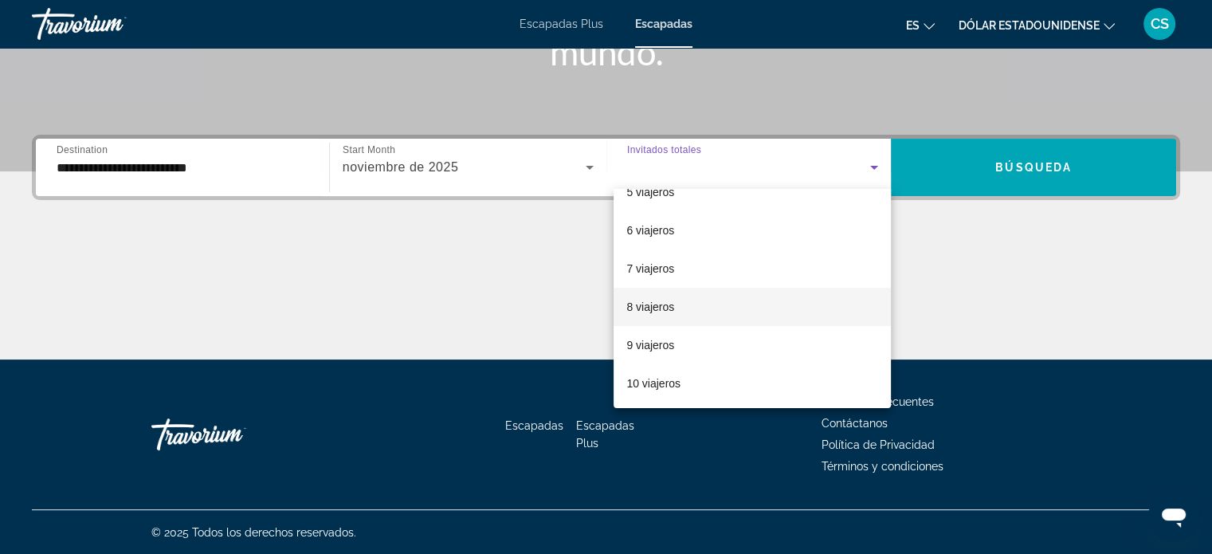
click at [649, 308] on font "8 viajeros" at bounding box center [650, 306] width 48 height 13
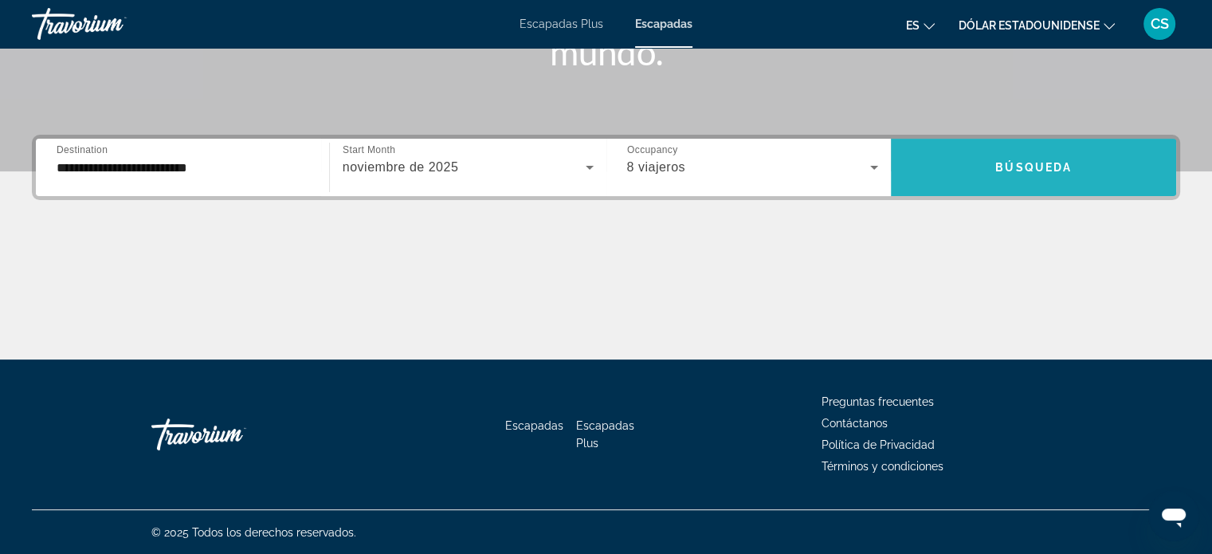
click at [1076, 174] on span "Search widget" at bounding box center [1033, 167] width 285 height 38
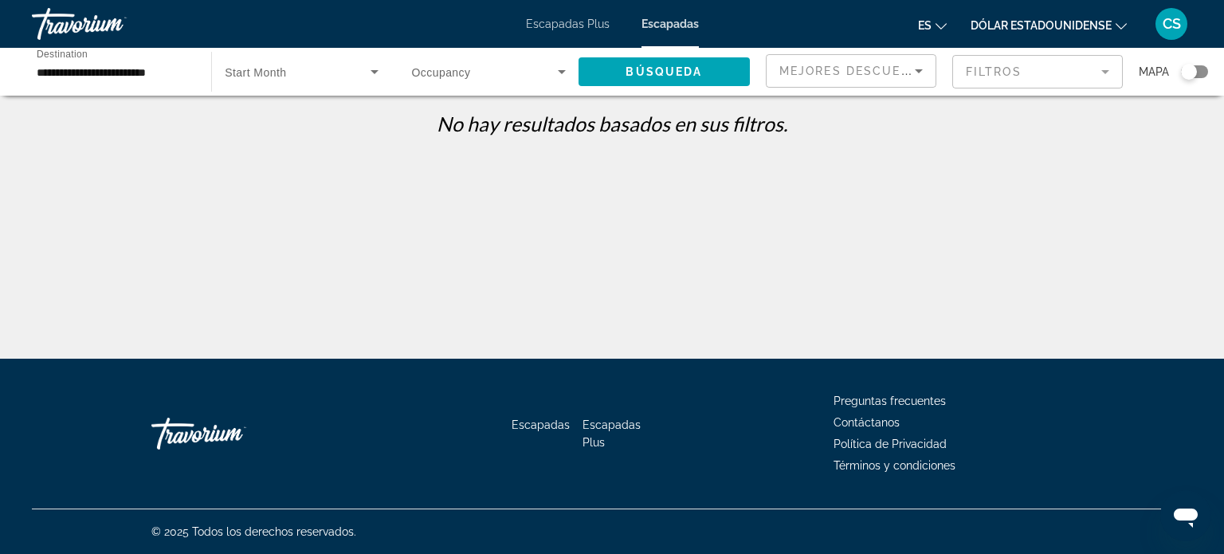
click at [277, 69] on span "Start Month" at bounding box center [255, 72] width 61 height 13
click at [277, 118] on font "Todo los meses" at bounding box center [263, 119] width 77 height 13
click at [473, 75] on span "Search widget" at bounding box center [485, 71] width 146 height 19
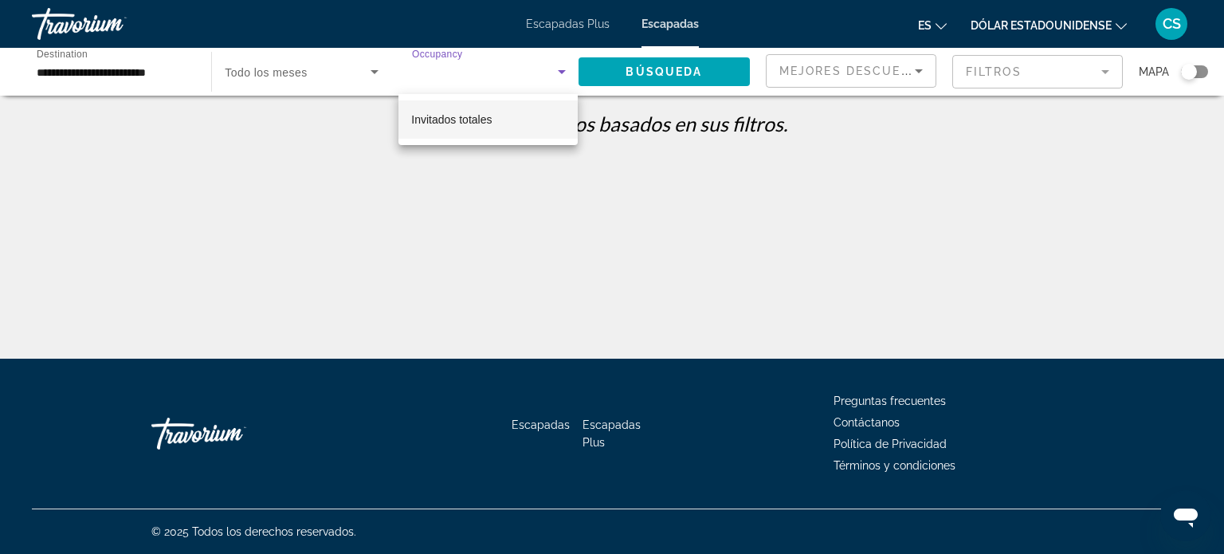
click at [459, 63] on div at bounding box center [612, 277] width 1224 height 554
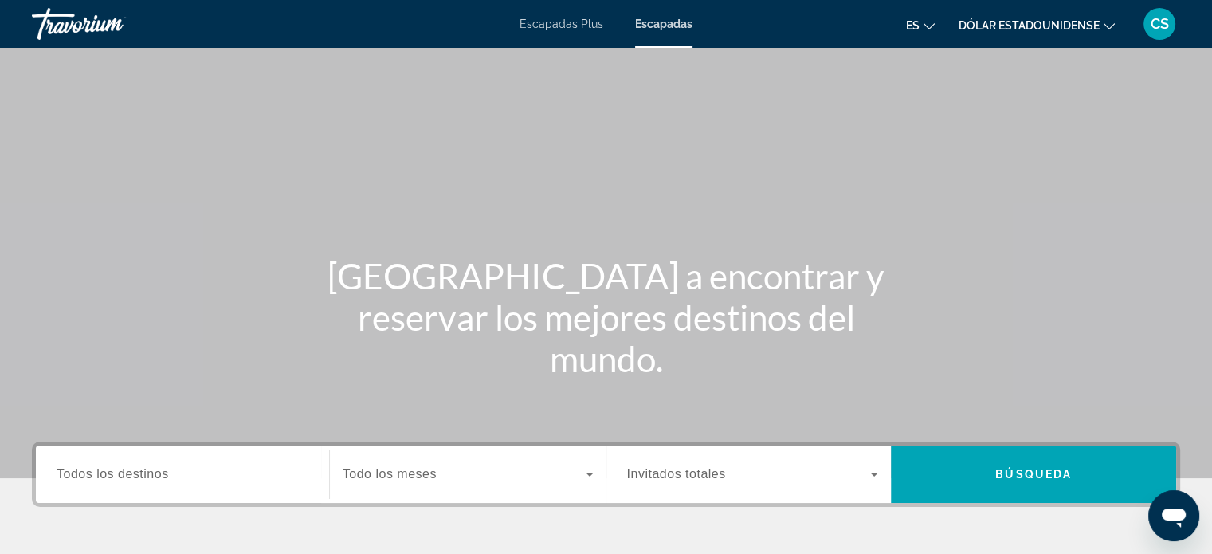
click at [676, 14] on div "Escapadas Plus Escapadas es Inglés Español Francés Italiano Portugués ruso Dóla…" at bounding box center [606, 23] width 1212 height 41
click at [172, 468] on input "Destination Todos los destinos" at bounding box center [183, 474] width 252 height 19
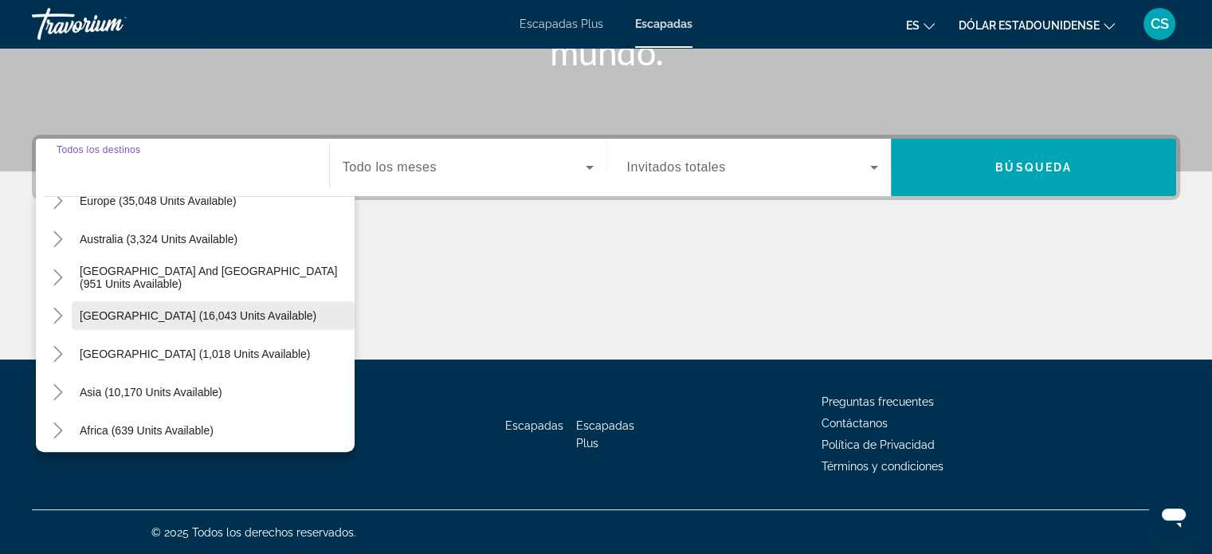
scroll to position [239, 0]
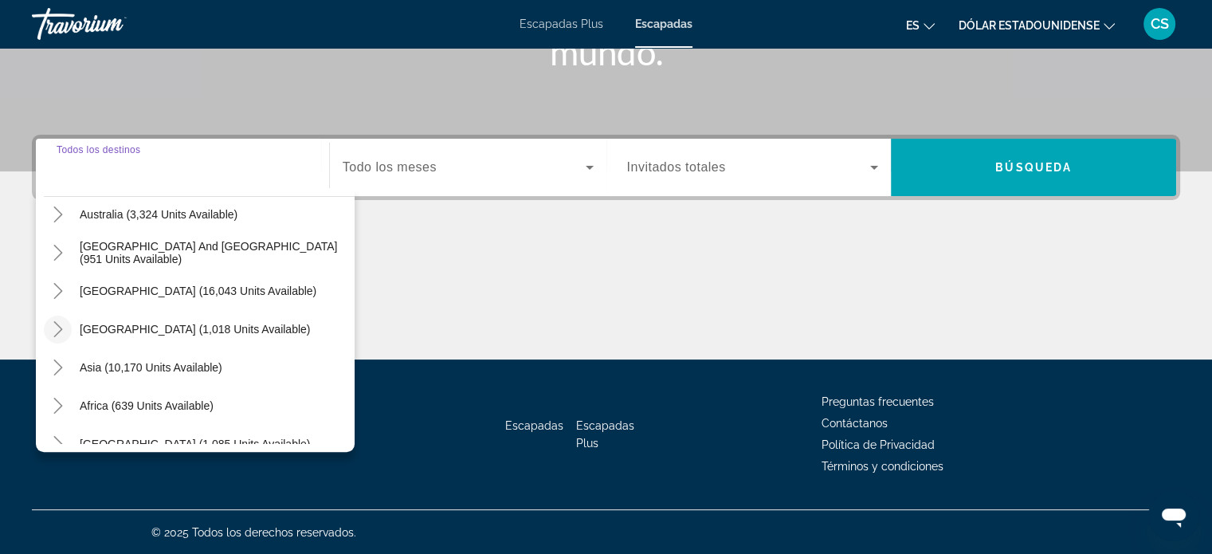
click at [54, 327] on icon "Toggle Central America (1,018 units available)" at bounding box center [58, 329] width 16 height 16
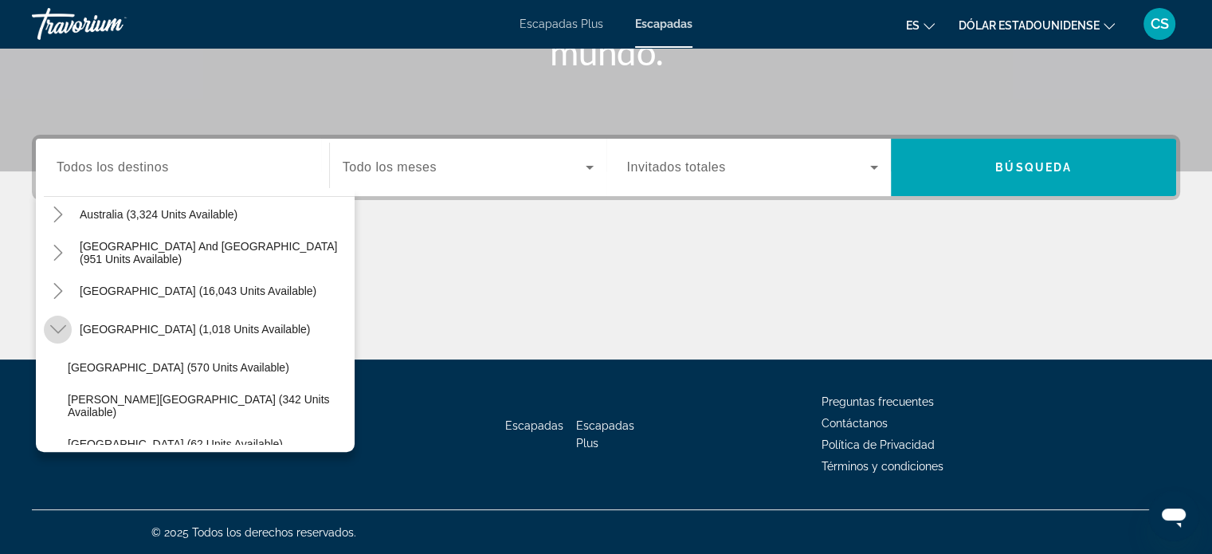
scroll to position [296, 0]
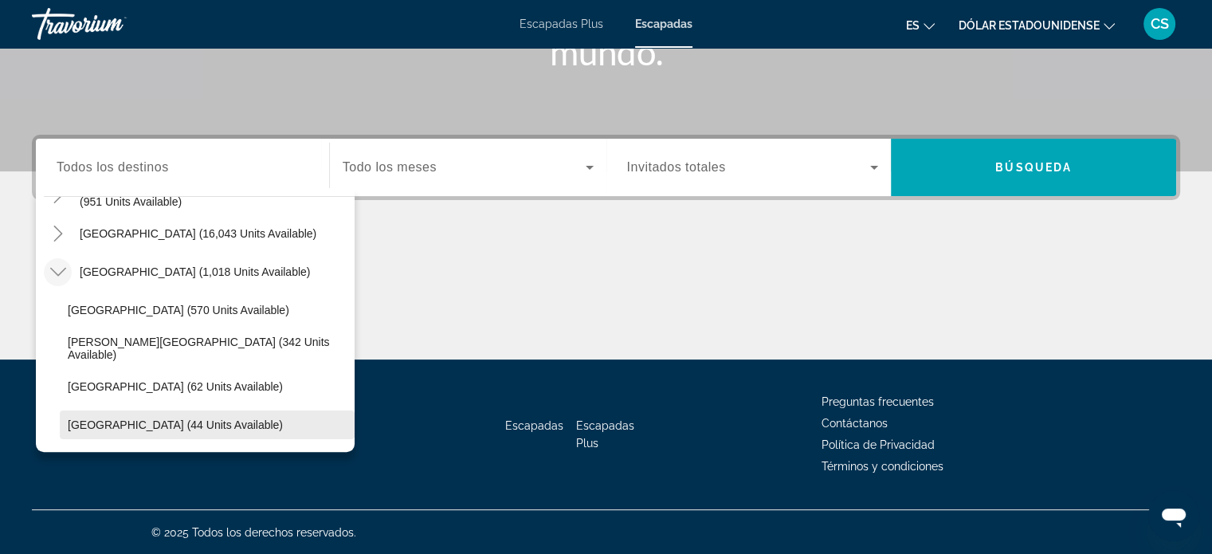
click at [91, 422] on span "Panama (44 units available)" at bounding box center [175, 424] width 215 height 13
type input "**********"
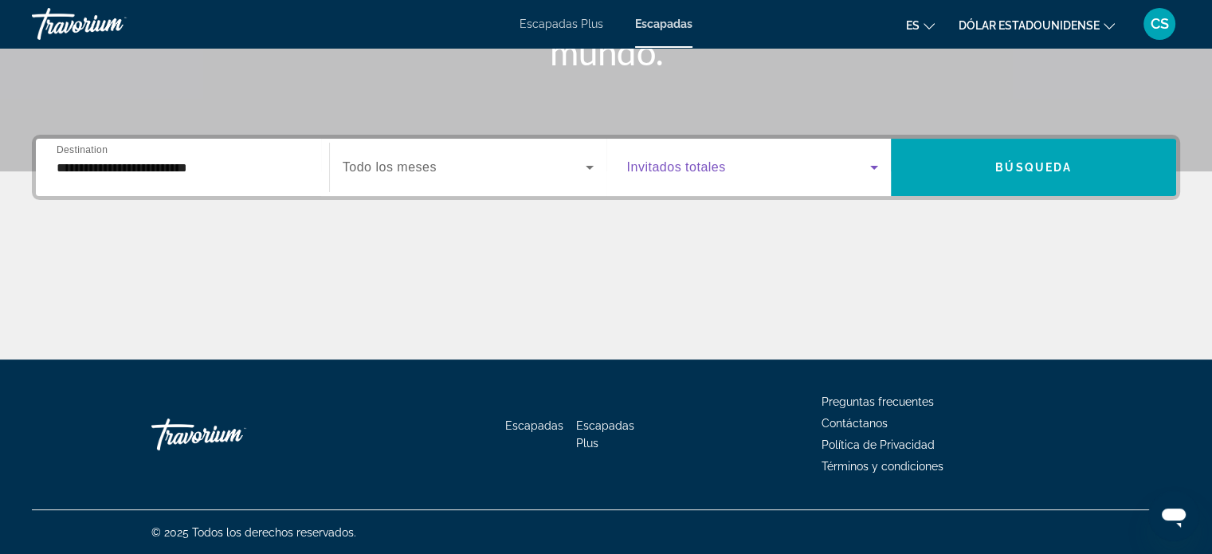
click at [870, 165] on icon "Search widget" at bounding box center [873, 167] width 19 height 19
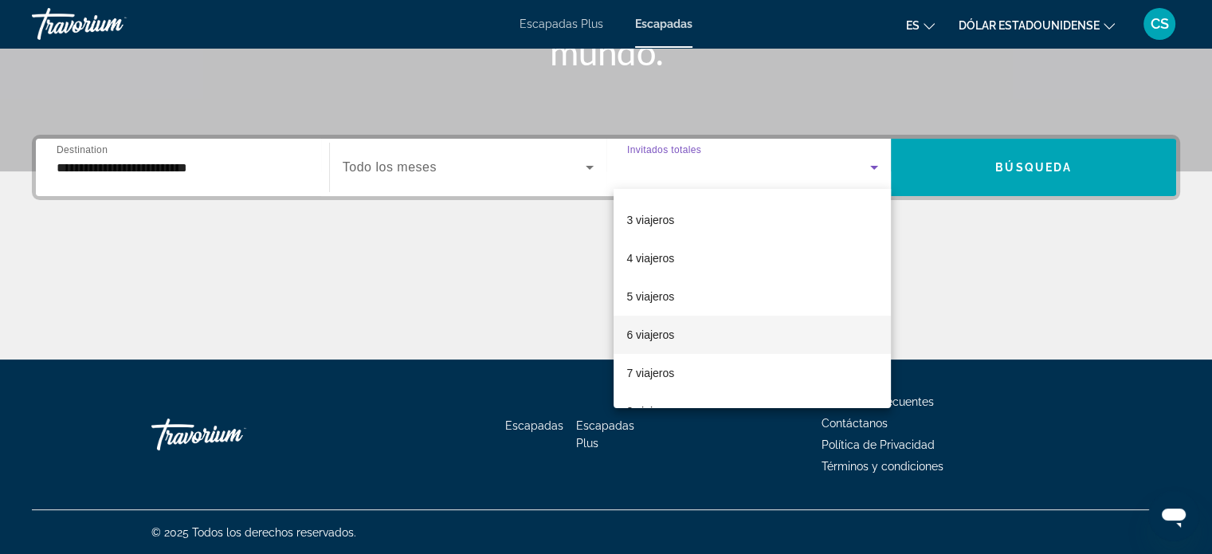
scroll to position [175, 0]
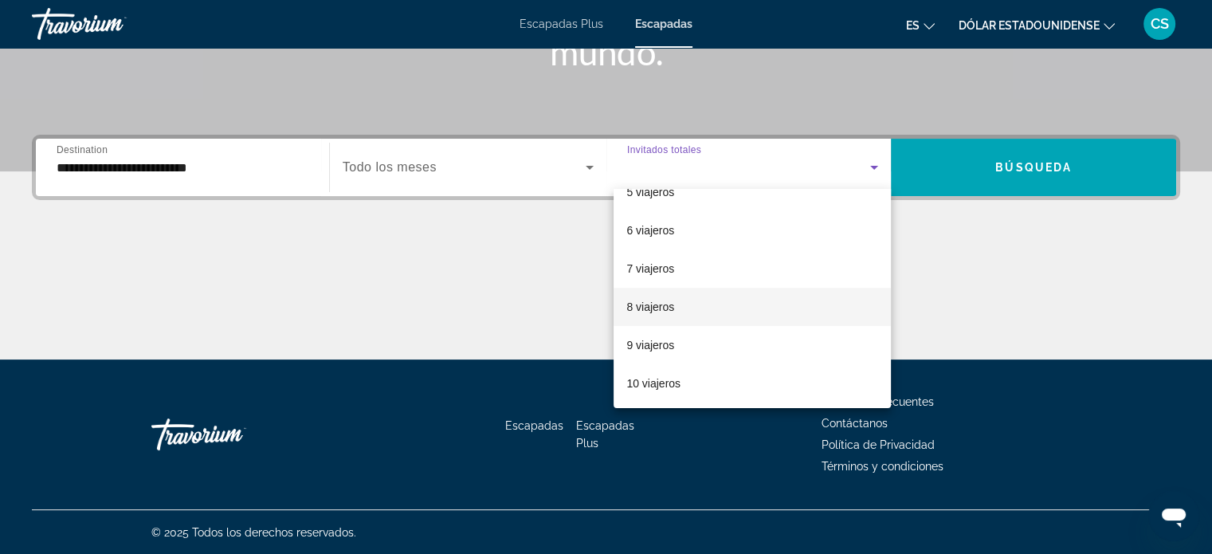
click at [645, 306] on font "8 viajeros" at bounding box center [650, 306] width 48 height 13
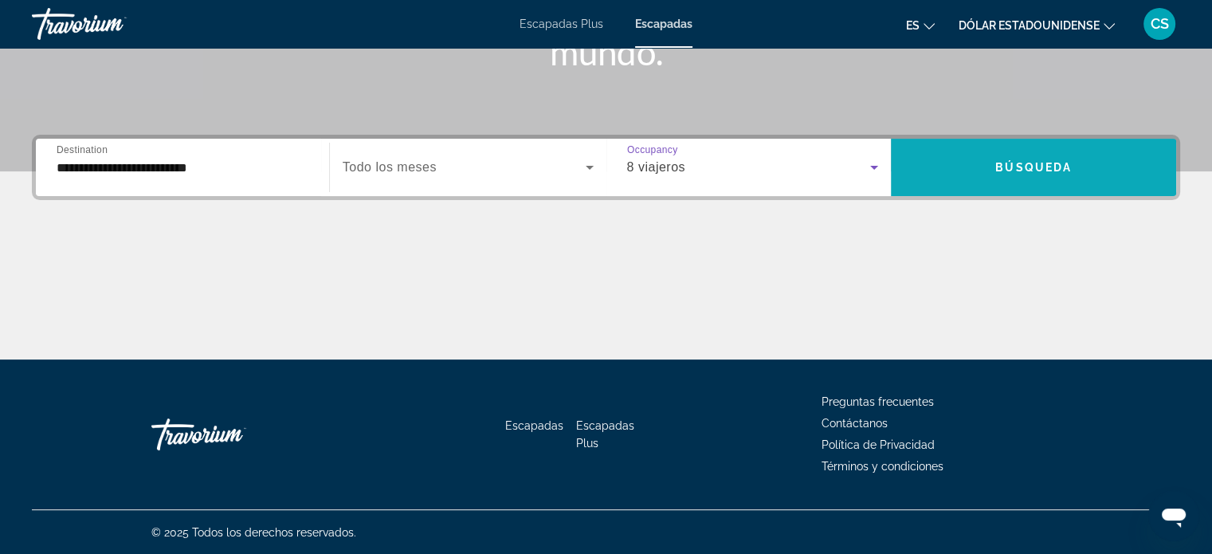
click at [1058, 163] on span "Búsqueda" at bounding box center [1033, 167] width 76 height 13
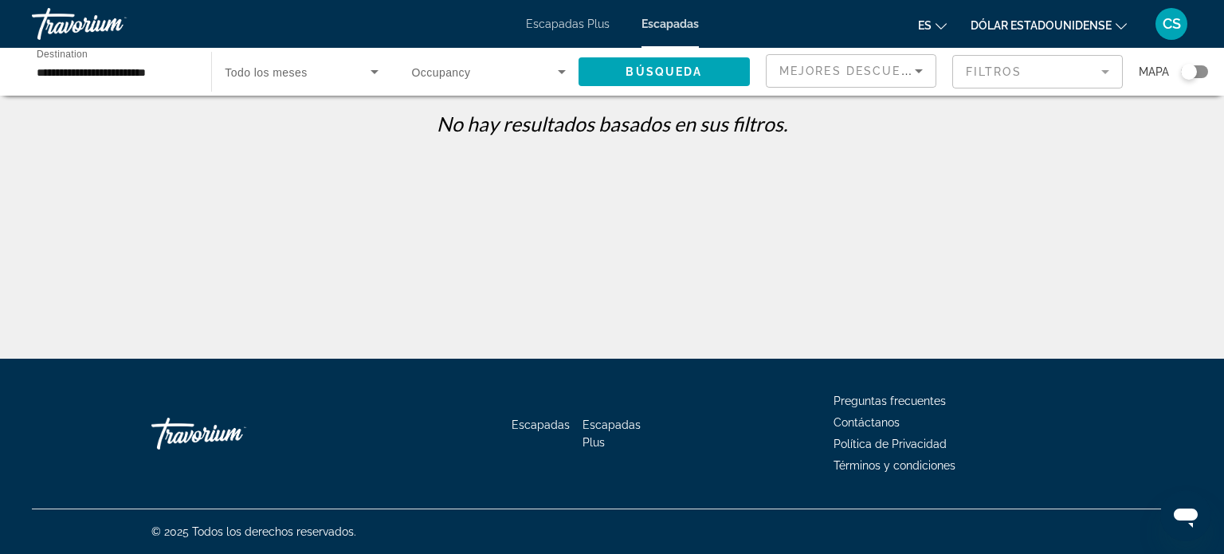
click at [1123, 22] on icon "Cambiar moneda" at bounding box center [1120, 26] width 11 height 11
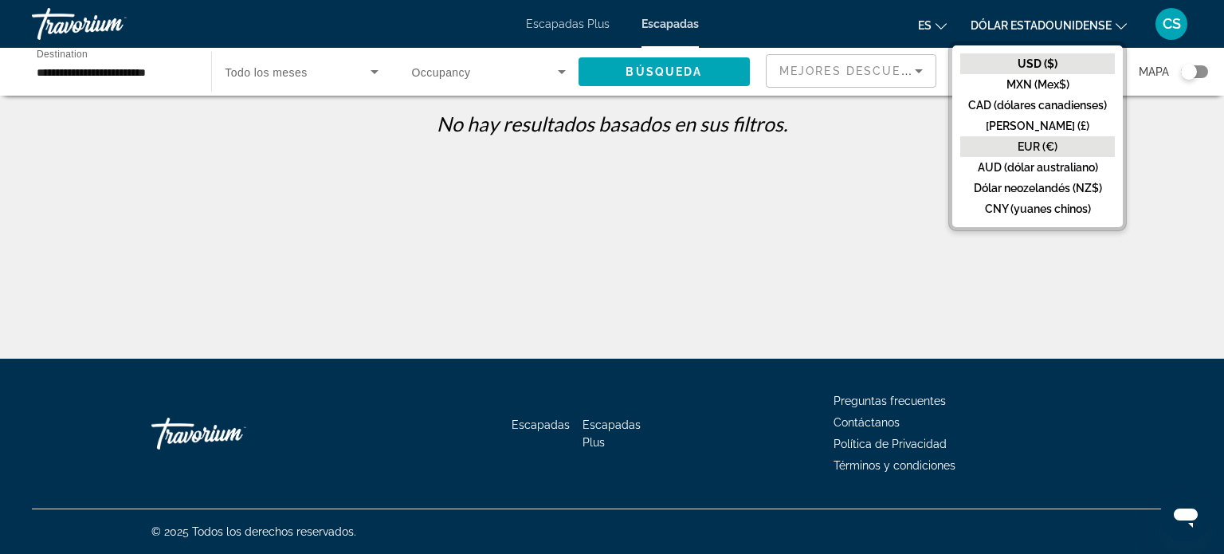
click at [1044, 147] on font "EUR (€)" at bounding box center [1037, 146] width 40 height 13
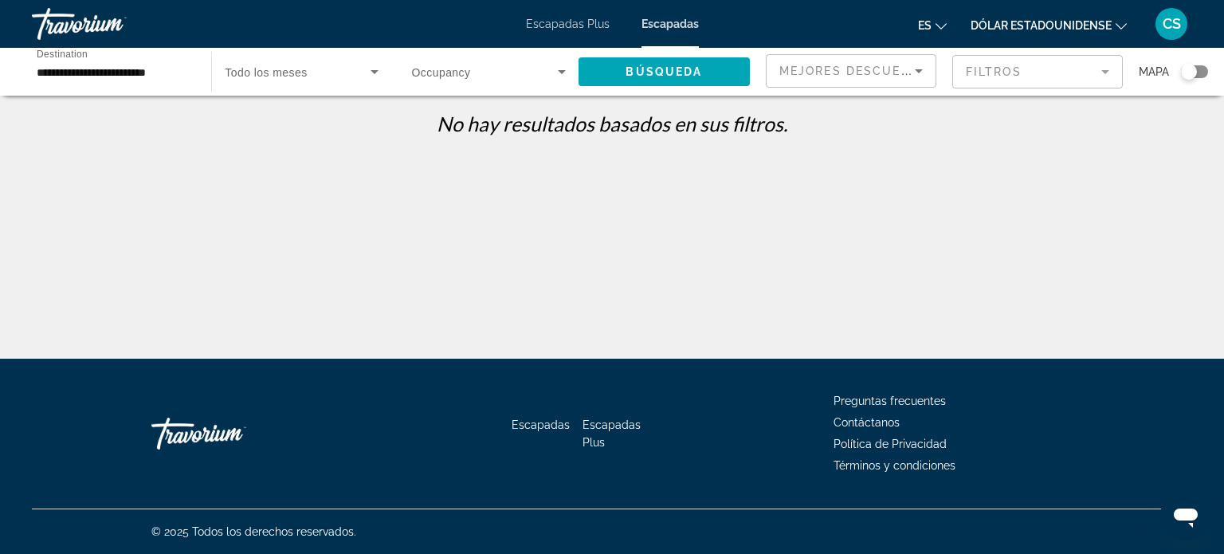
click at [1121, 21] on icon "Cambiar moneda" at bounding box center [1120, 26] width 11 height 11
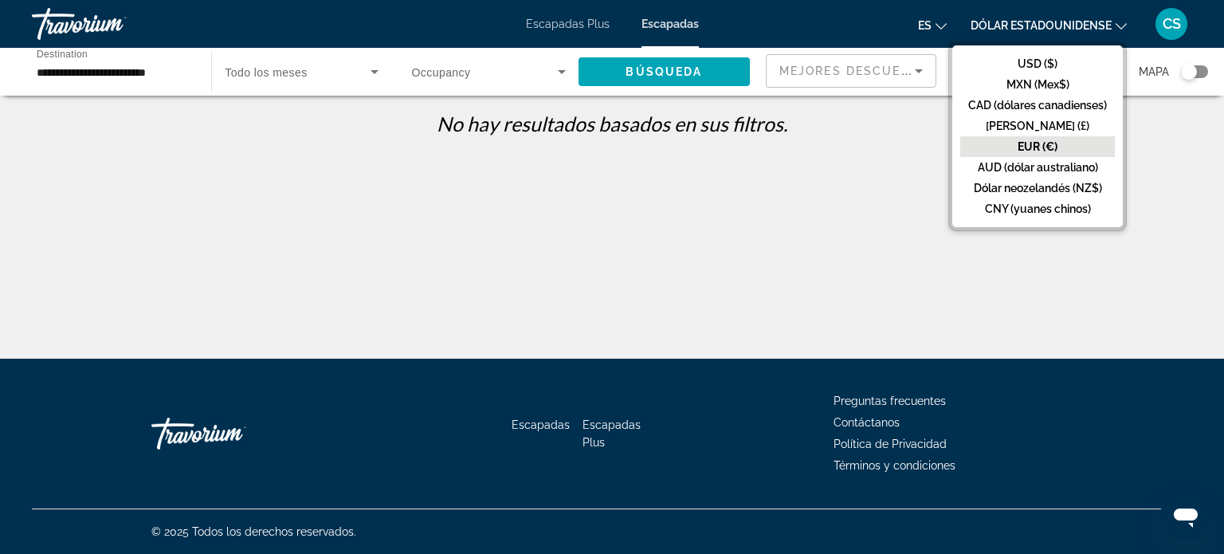
click at [1026, 142] on font "EUR (€)" at bounding box center [1037, 146] width 40 height 13
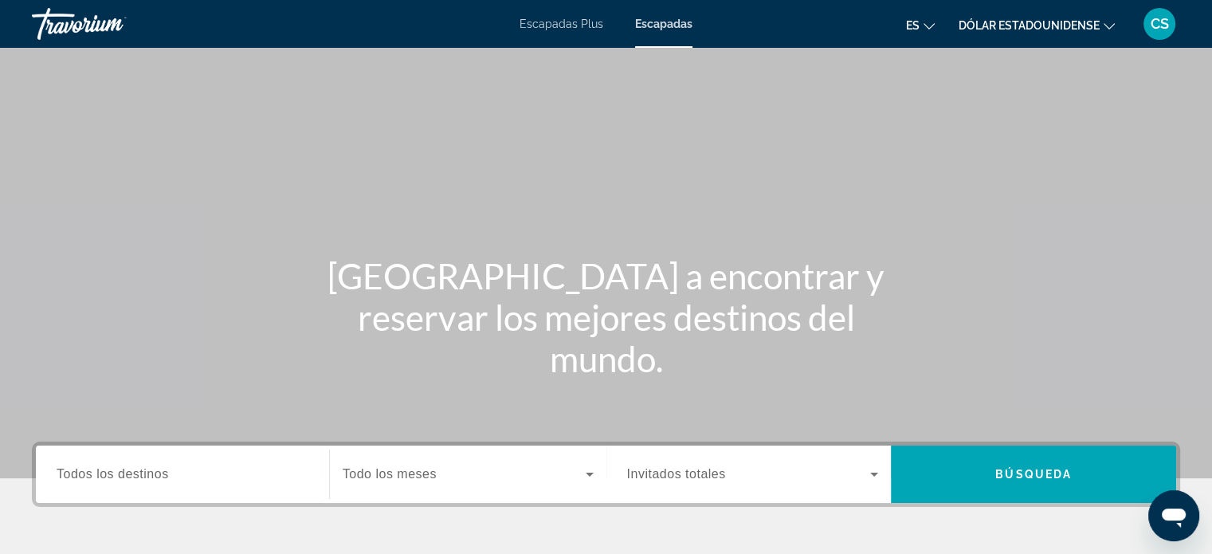
click at [1171, 515] on icon "Abrir ventana de mensajería" at bounding box center [1174, 517] width 24 height 19
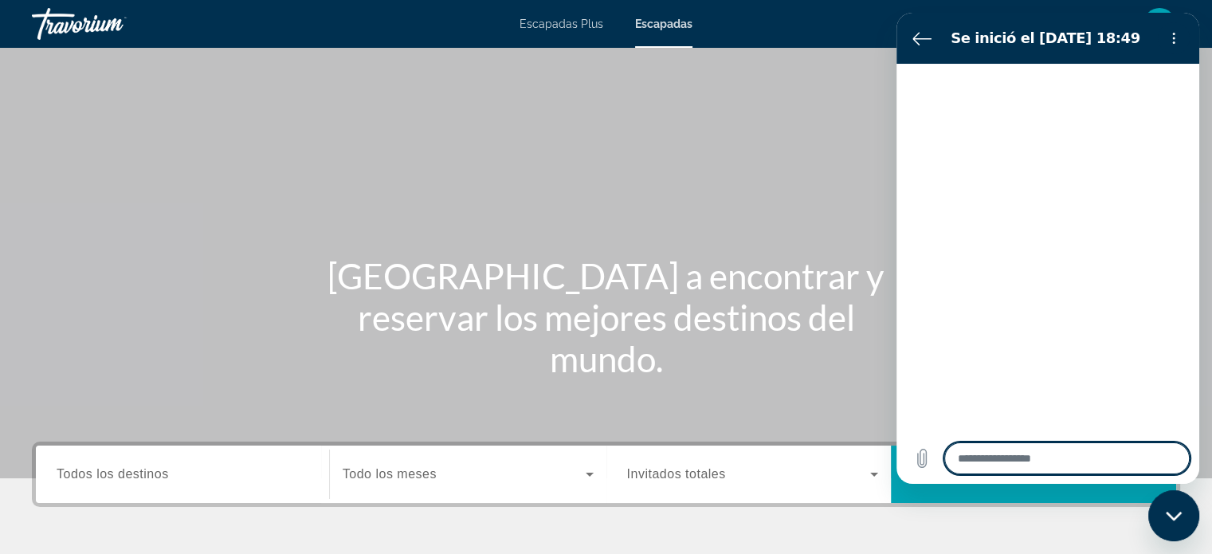
type textarea "*"
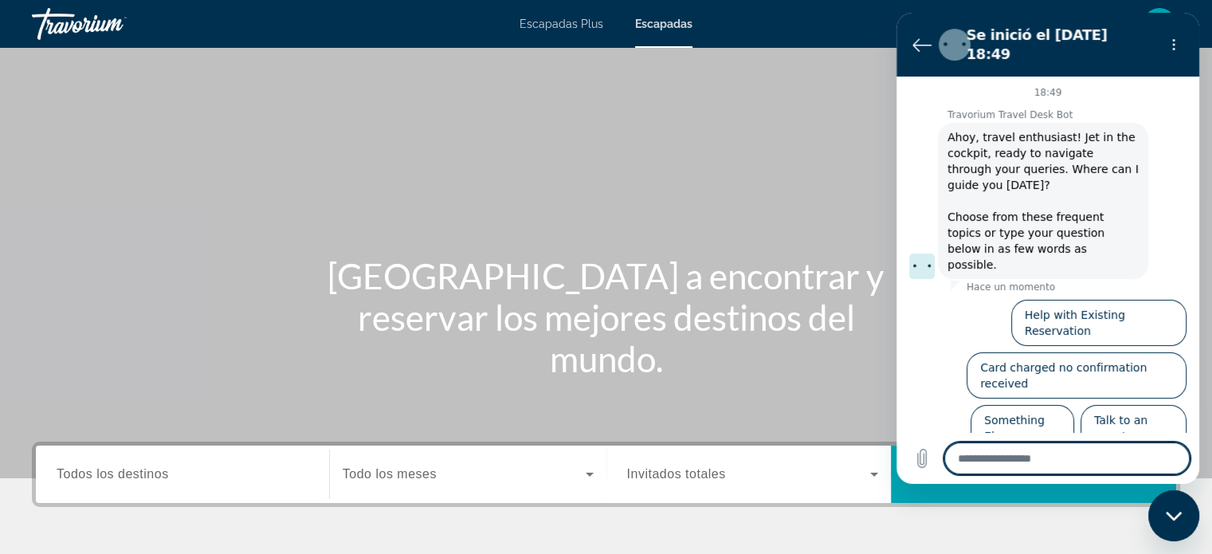
click at [974, 455] on textarea at bounding box center [1066, 458] width 245 height 32
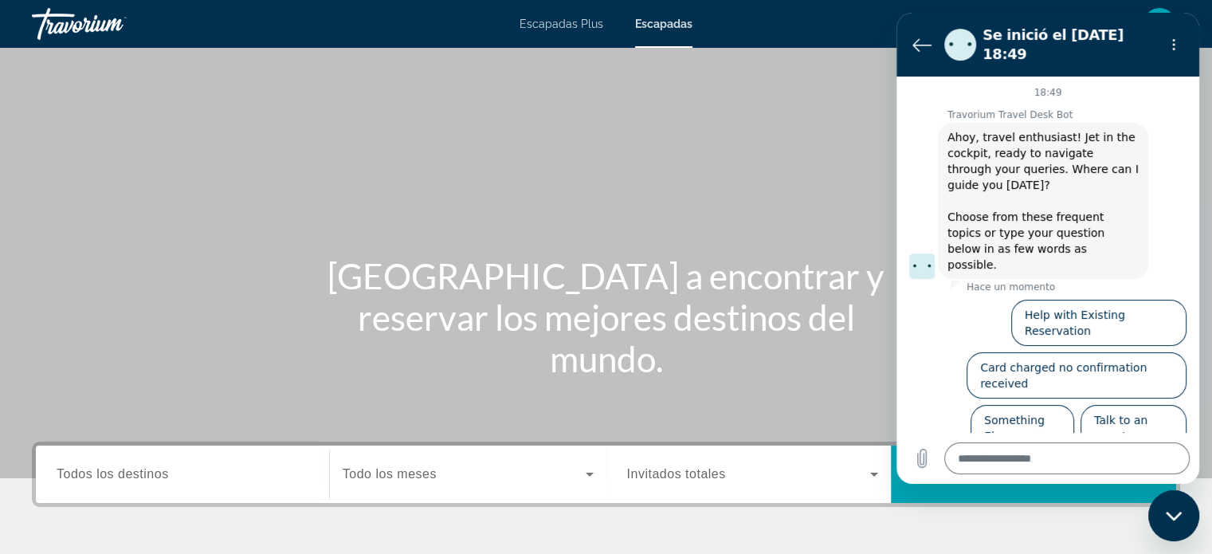
click at [730, 366] on div "Contenido principal" at bounding box center [606, 239] width 1212 height 478
click at [913, 42] on icon "Volver a la lista de conversaciones" at bounding box center [921, 44] width 19 height 19
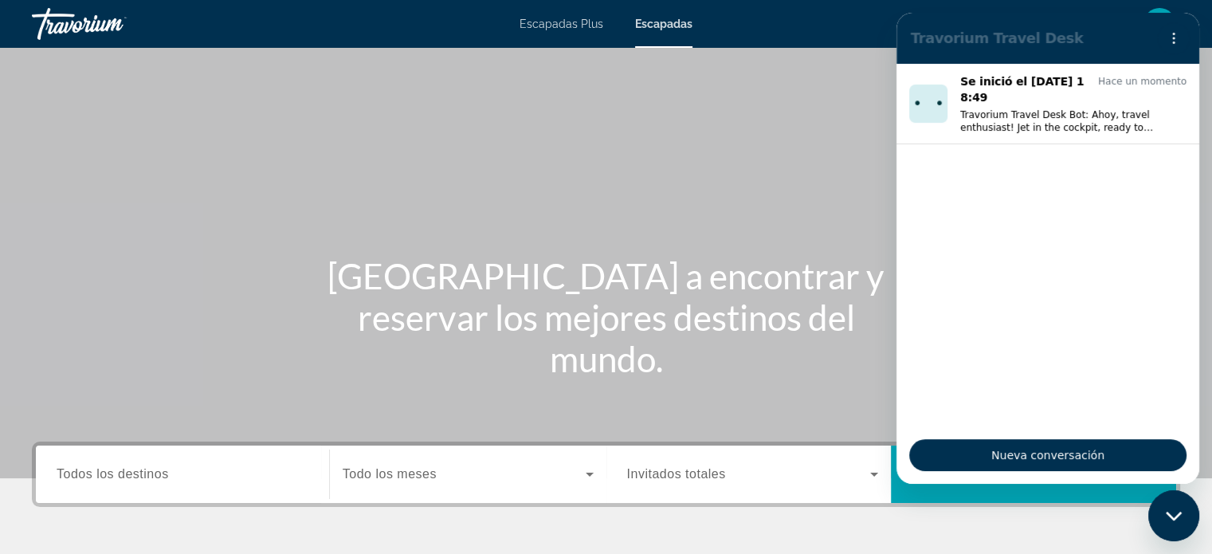
click at [1186, 515] on div "Cerrar ventana de mensajería" at bounding box center [1174, 516] width 48 height 48
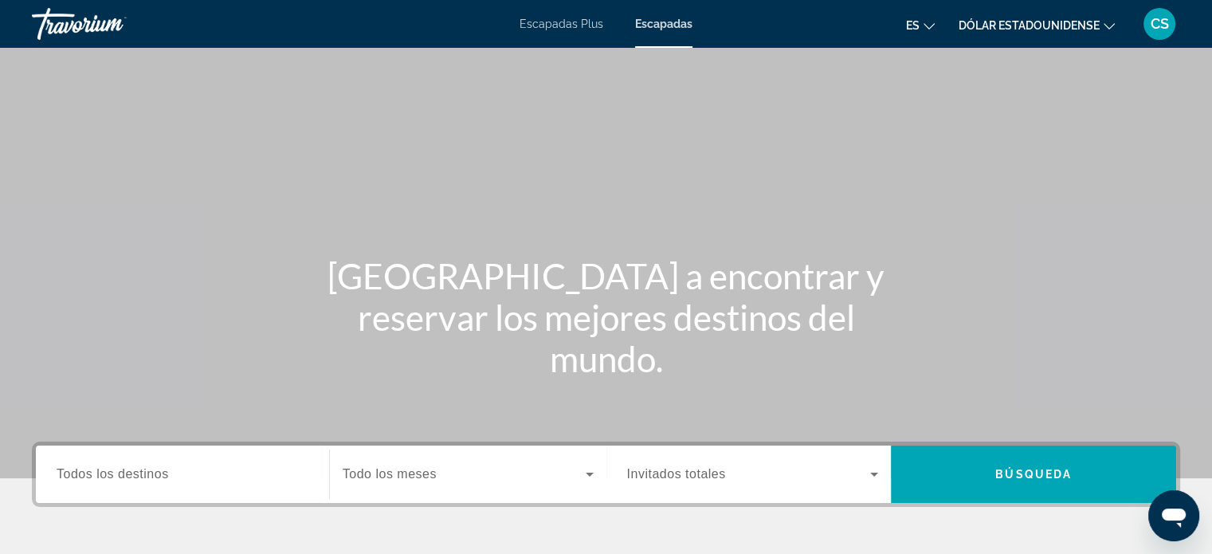
click at [1172, 515] on icon "Abrir ventana de mensajería" at bounding box center [1174, 517] width 24 height 19
click at [663, 18] on span "Getaways" at bounding box center [661, 24] width 52 height 13
click at [147, 473] on span "Todos los destinos" at bounding box center [113, 474] width 112 height 14
click at [147, 473] on input "Destination Todos los destinos" at bounding box center [183, 474] width 252 height 19
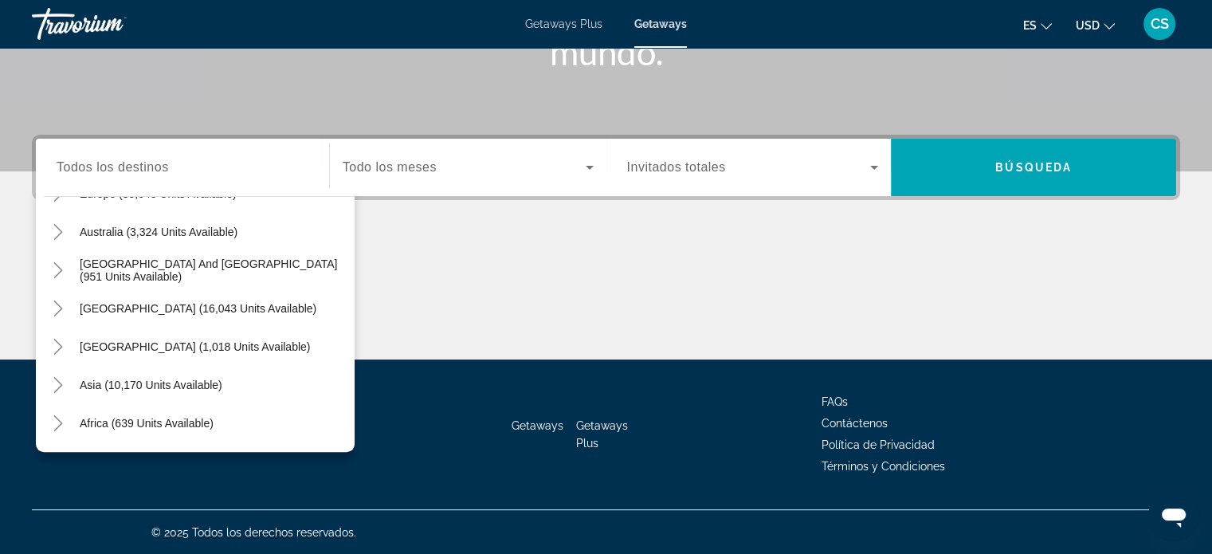
scroll to position [223, 0]
click at [57, 342] on icon "Toggle Central America (1,018 units available)" at bounding box center [58, 345] width 16 height 16
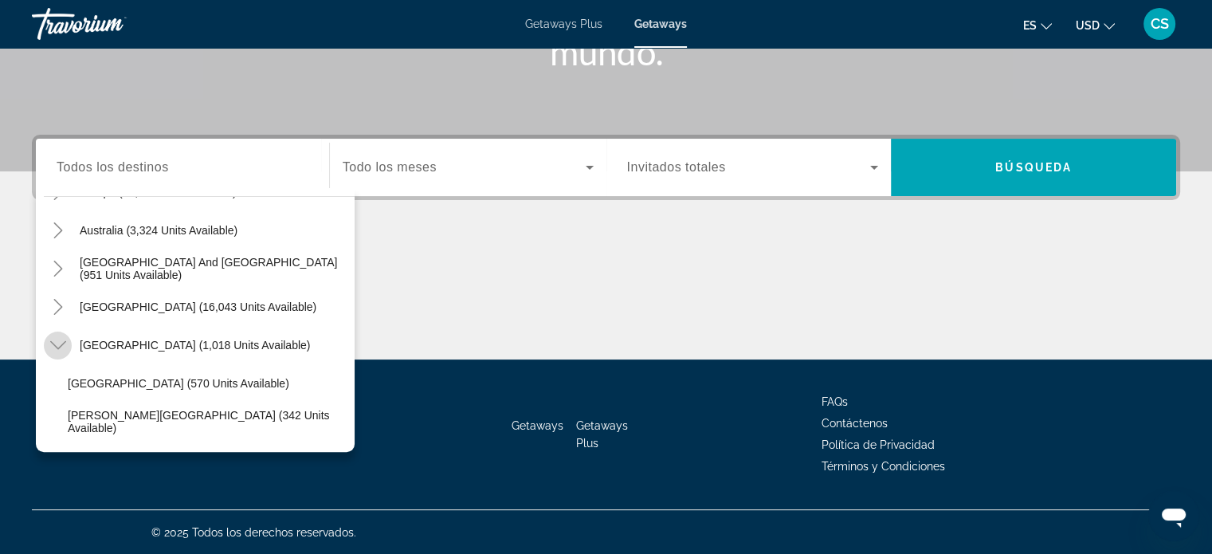
scroll to position [296, 0]
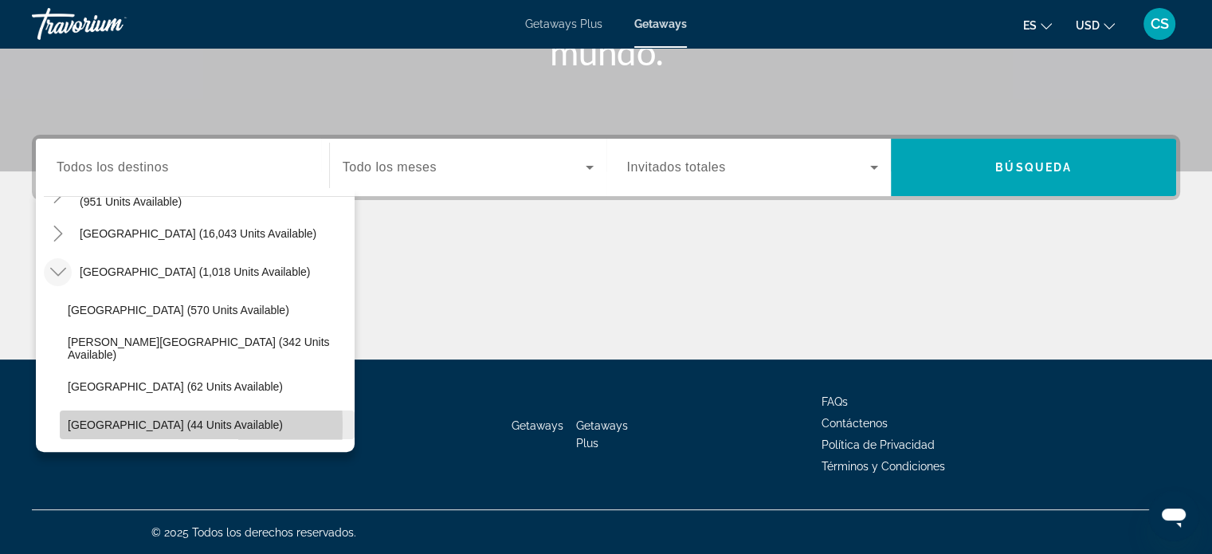
click at [88, 424] on span "Panama (44 units available)" at bounding box center [175, 424] width 215 height 13
type input "**********"
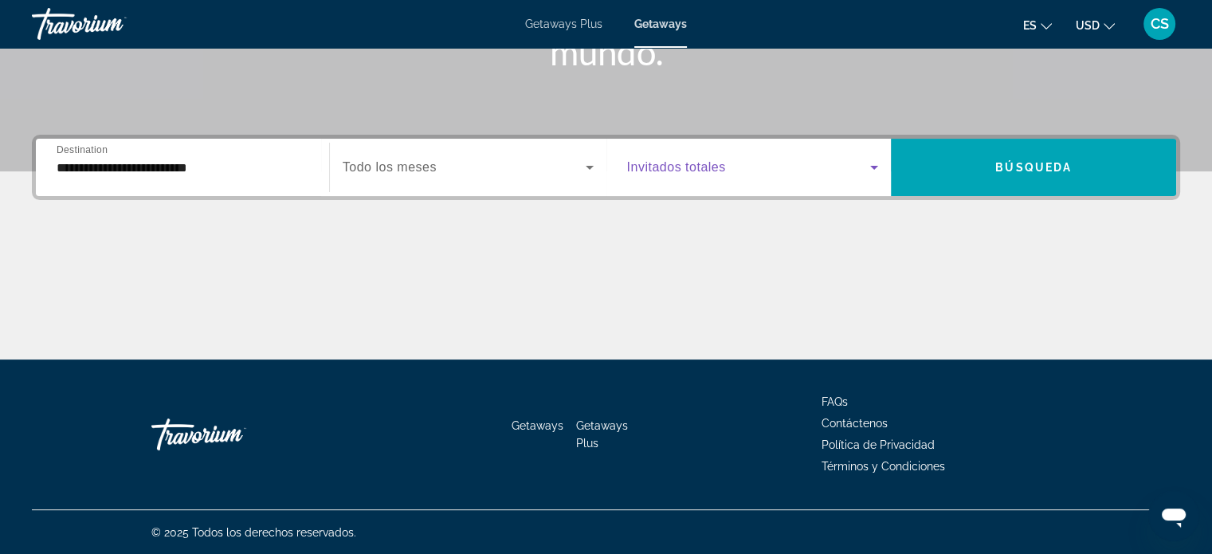
click at [729, 162] on span "Search widget" at bounding box center [749, 167] width 244 height 19
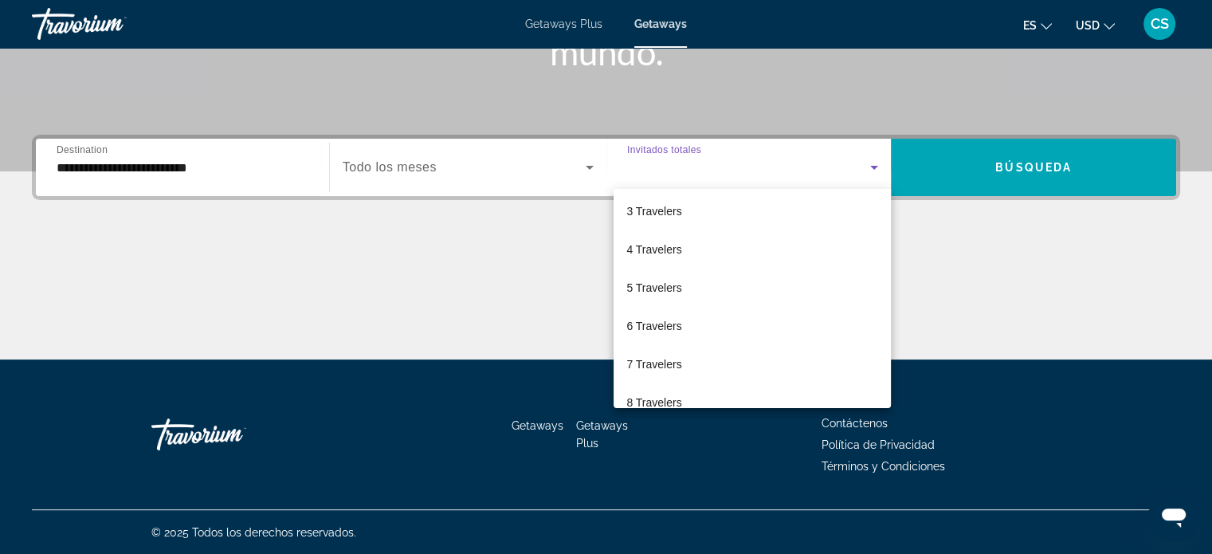
scroll to position [175, 0]
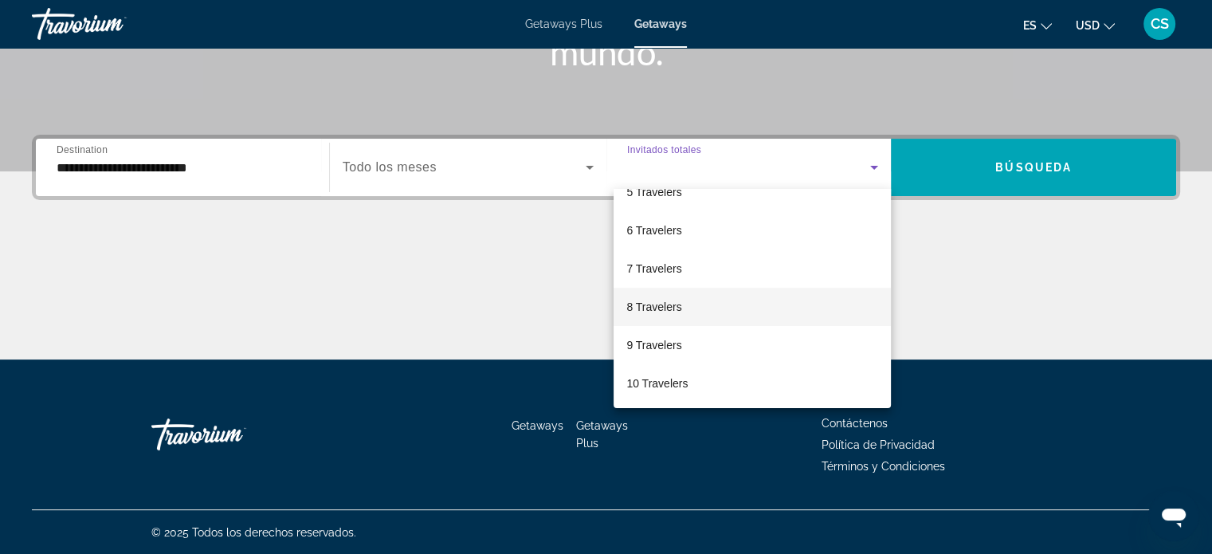
click at [645, 304] on span "8 Travelers" at bounding box center [653, 306] width 55 height 19
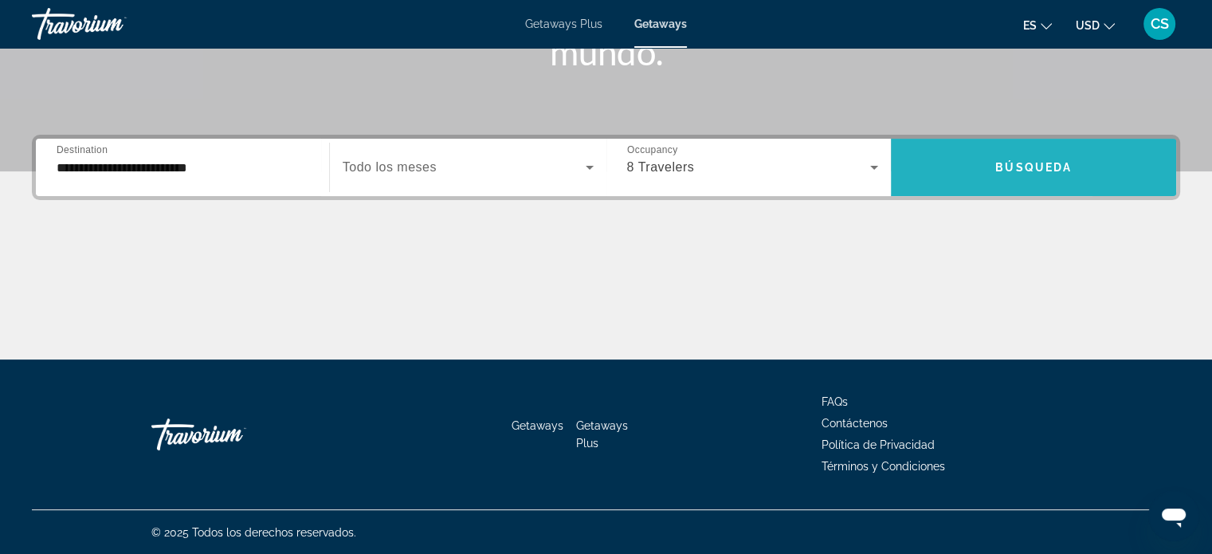
click at [1117, 166] on span "Search widget" at bounding box center [1033, 167] width 285 height 38
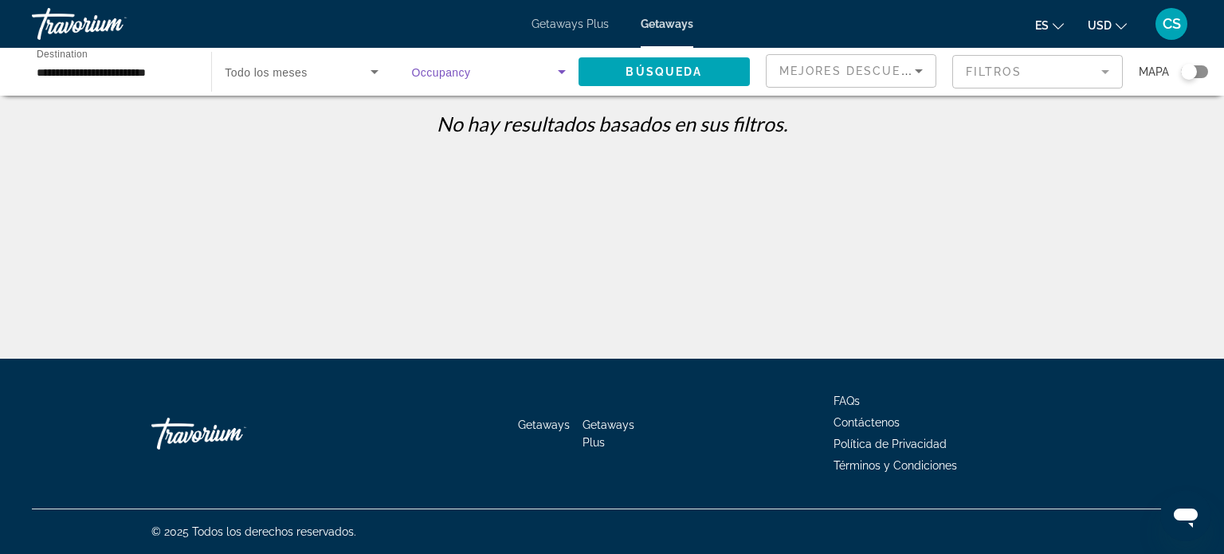
click at [524, 68] on span "Search widget" at bounding box center [485, 71] width 146 height 19
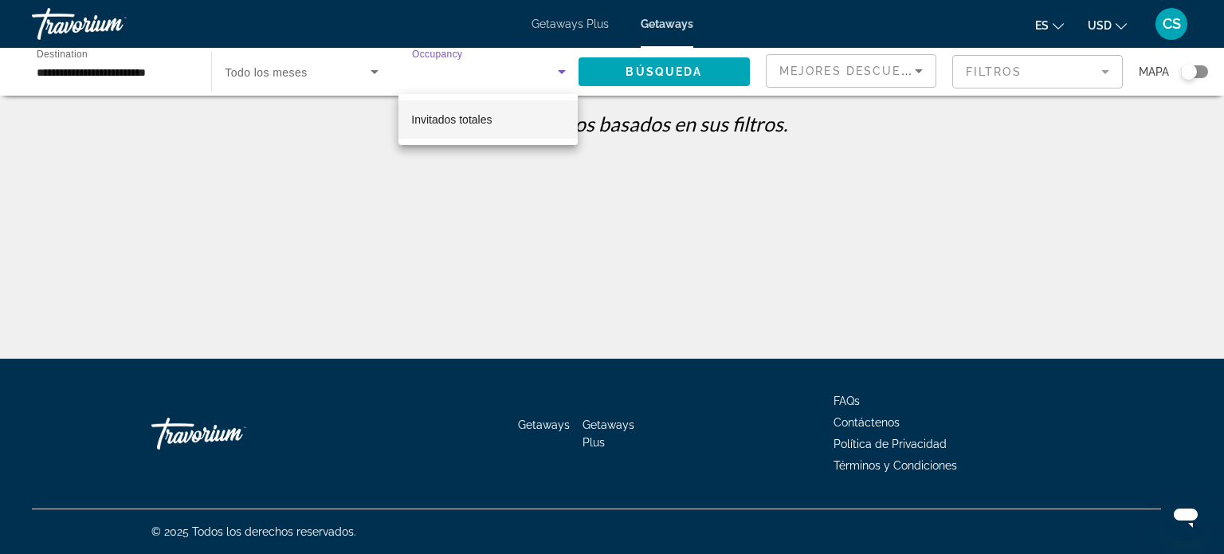
click at [505, 74] on div at bounding box center [612, 277] width 1224 height 554
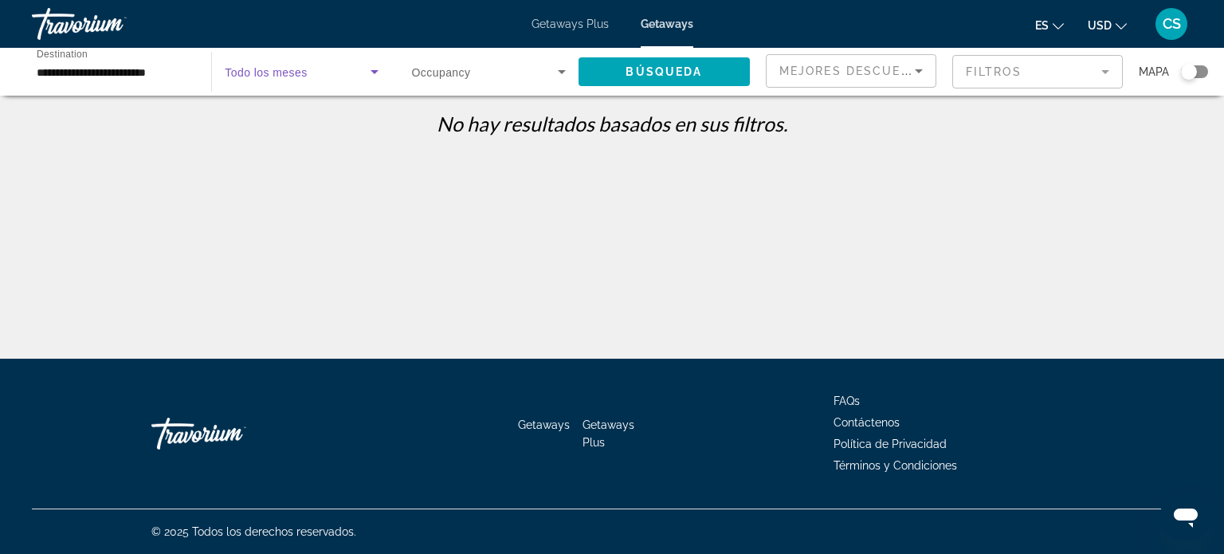
click at [370, 74] on icon "Search widget" at bounding box center [374, 71] width 19 height 19
click at [371, 73] on div at bounding box center [612, 277] width 1224 height 554
click at [653, 71] on span "Búsqueda" at bounding box center [663, 71] width 76 height 13
click at [67, 69] on input "**********" at bounding box center [114, 72] width 154 height 19
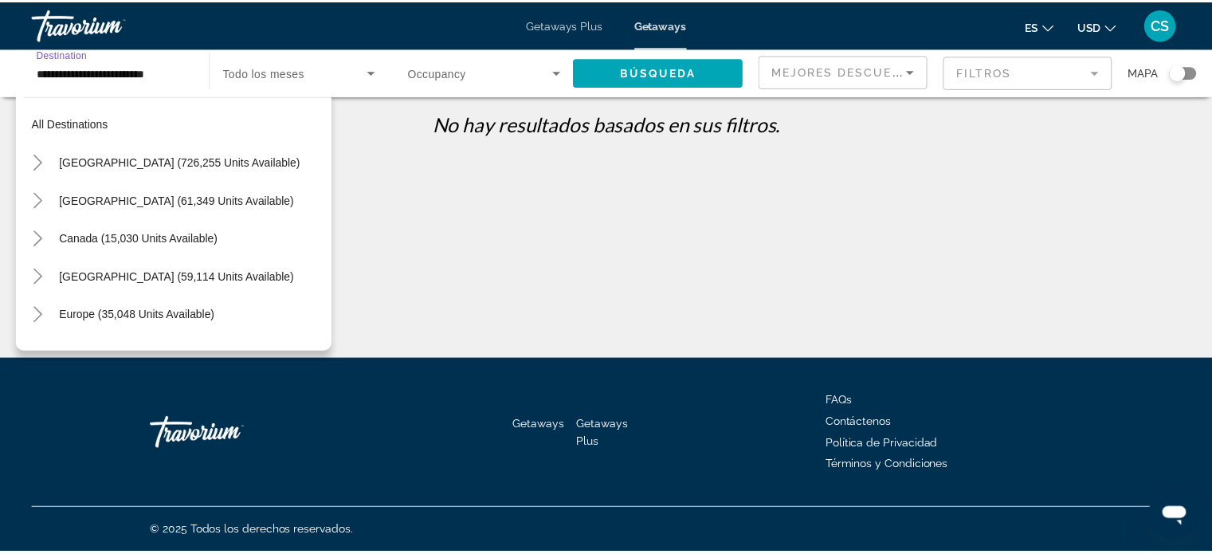
scroll to position [401, 0]
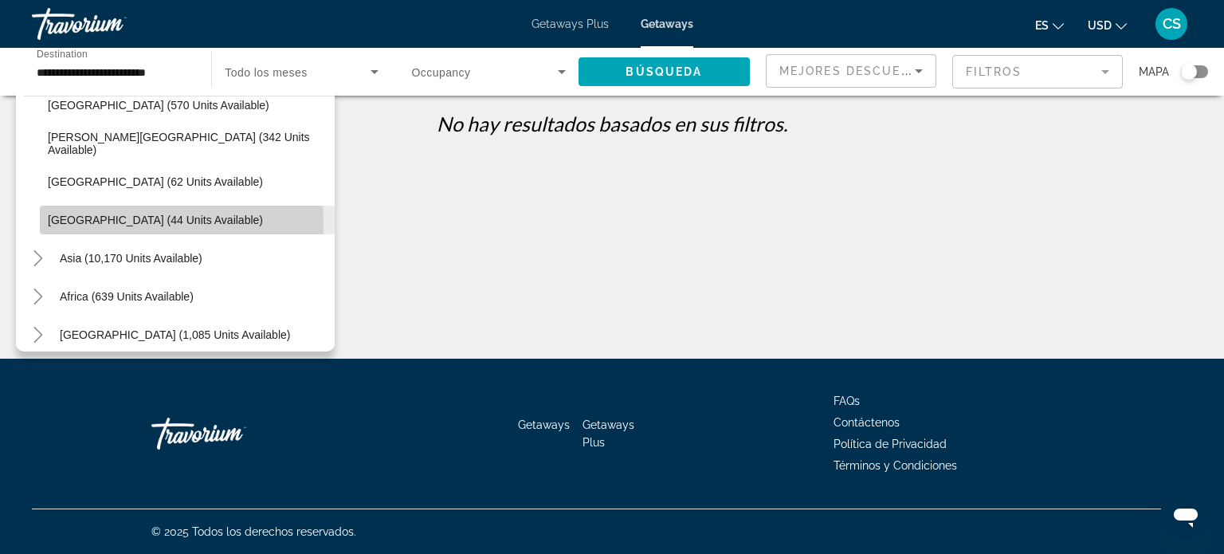
click at [76, 224] on span "Panama (44 units available)" at bounding box center [155, 220] width 215 height 13
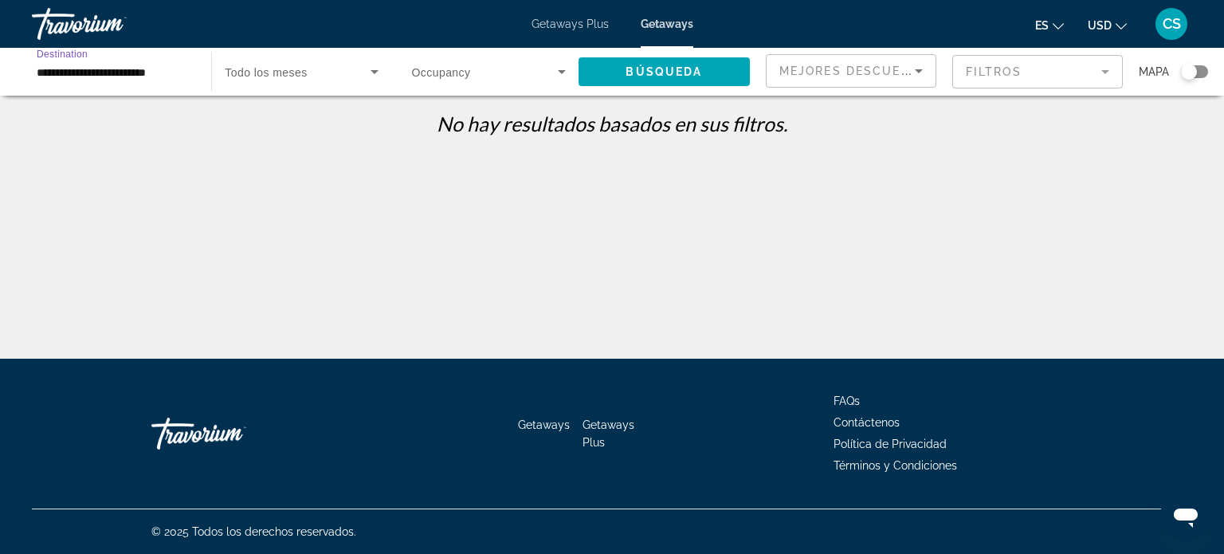
click at [271, 73] on span "Todo los meses" at bounding box center [266, 72] width 82 height 13
click at [264, 123] on span "Todo los meses" at bounding box center [263, 119] width 77 height 13
click at [465, 72] on span "Occupancy" at bounding box center [441, 72] width 59 height 13
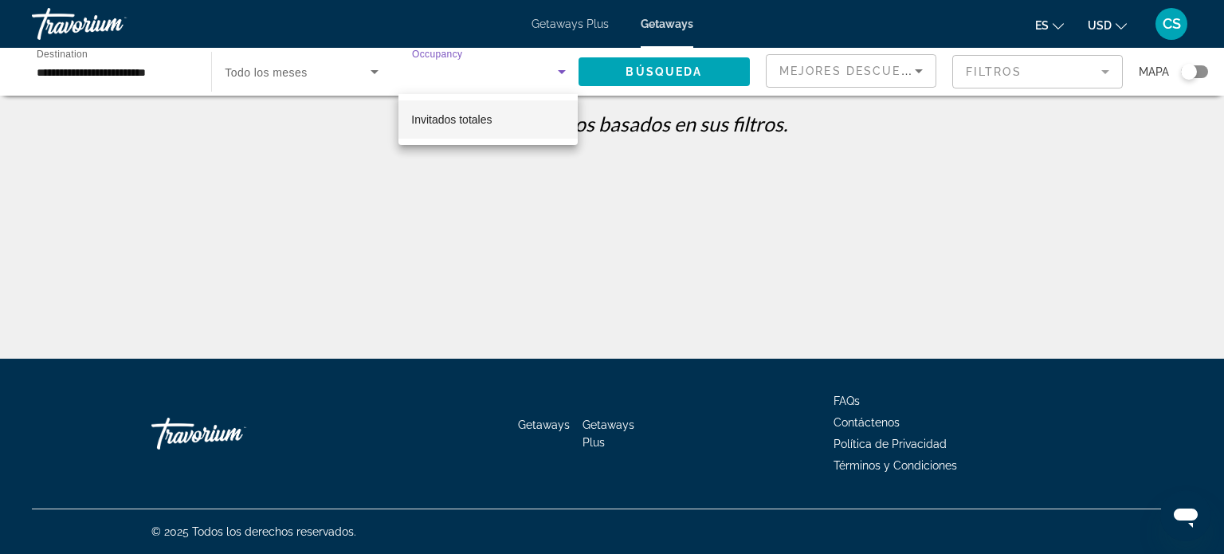
click at [547, 69] on div at bounding box center [612, 277] width 1224 height 554
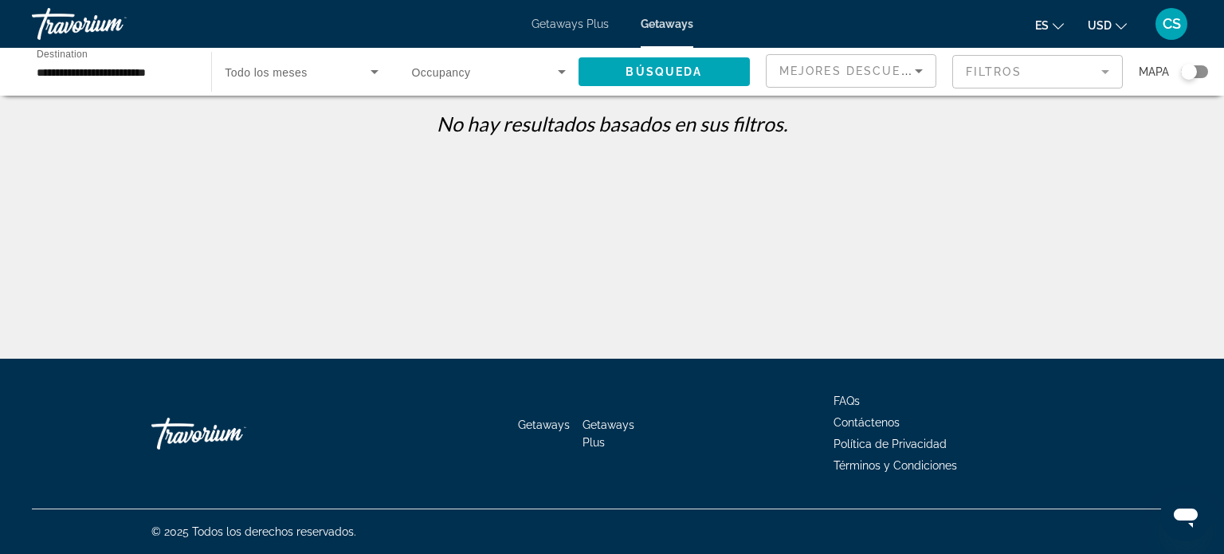
click at [440, 73] on span "Occupancy" at bounding box center [441, 72] width 59 height 13
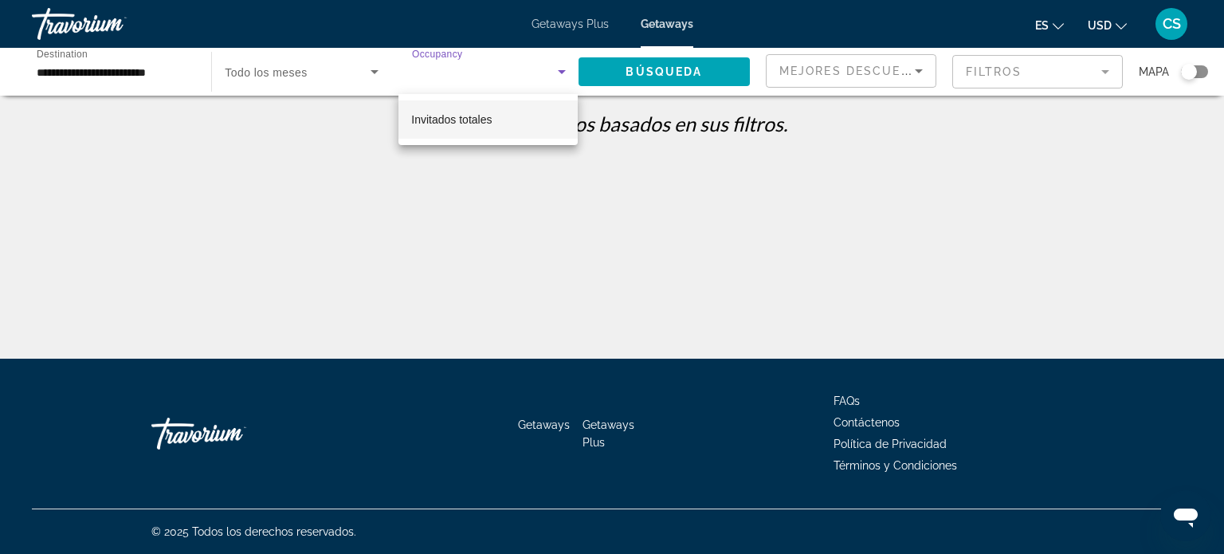
click at [462, 77] on div at bounding box center [612, 277] width 1224 height 554
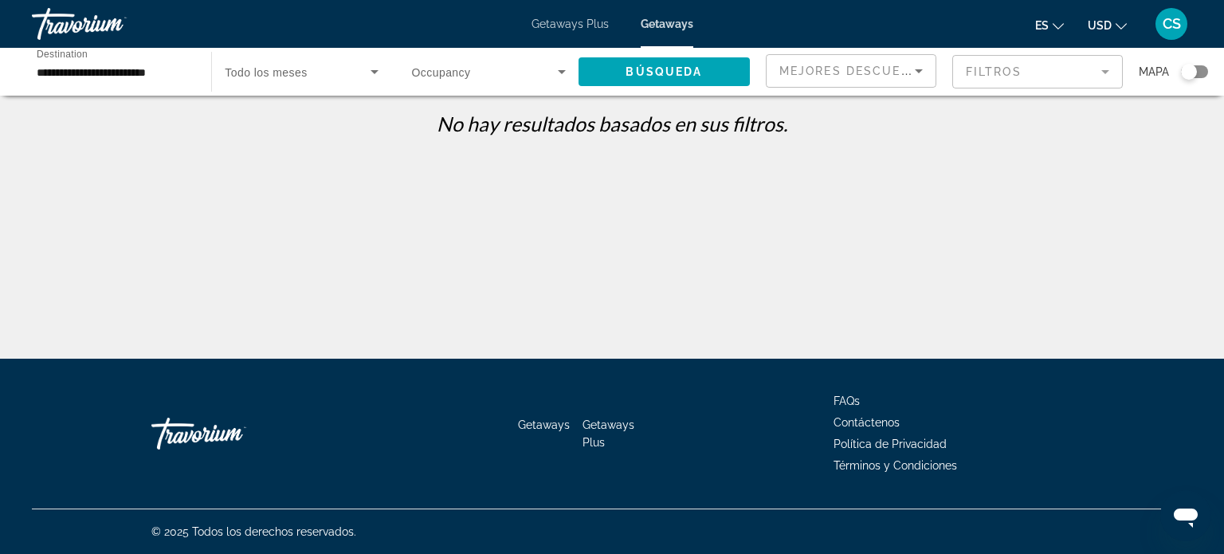
click at [456, 72] on span "Occupancy" at bounding box center [441, 72] width 59 height 13
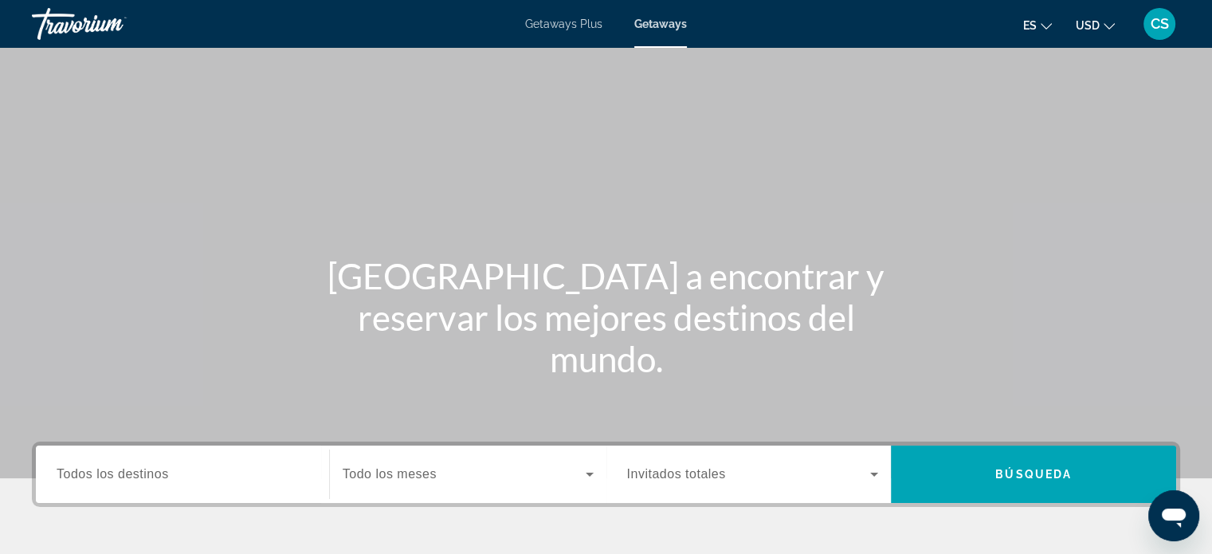
click at [672, 23] on span "Getaways" at bounding box center [660, 24] width 53 height 13
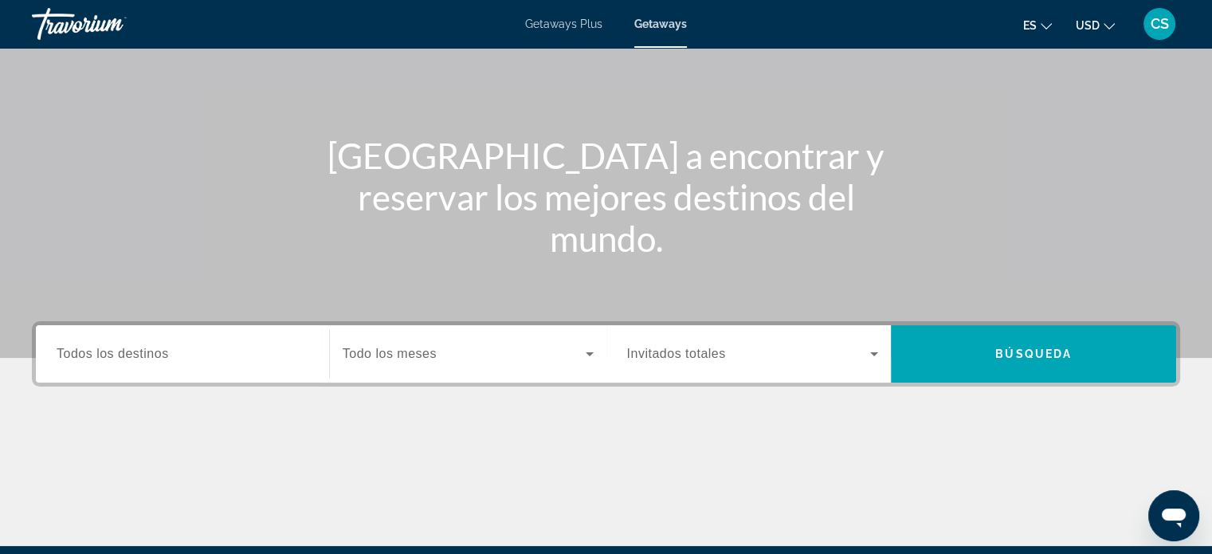
scroll to position [159, 0]
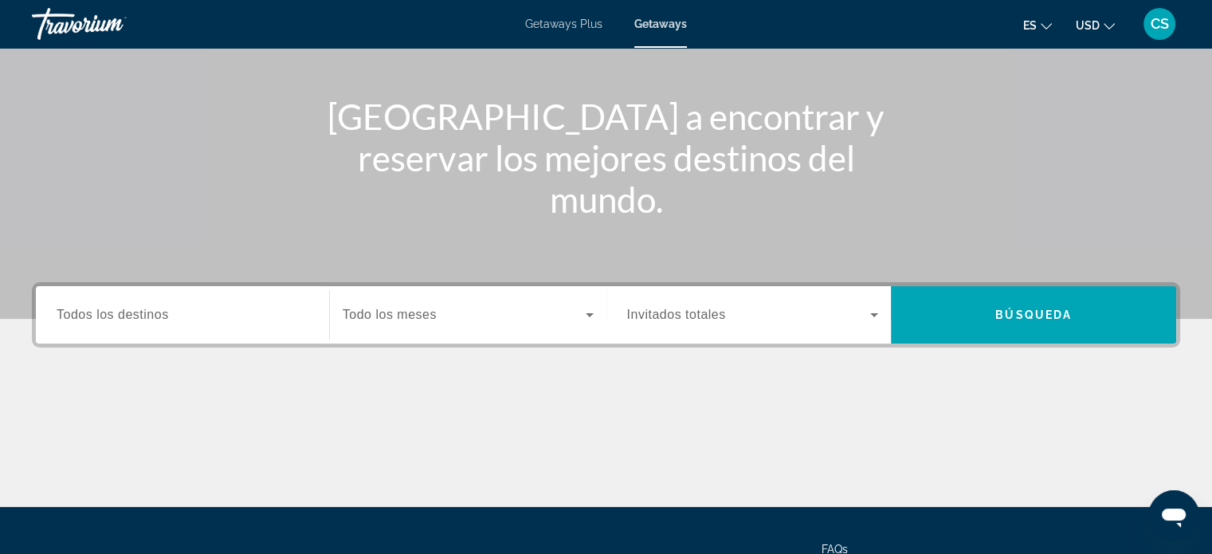
click at [112, 317] on span "Todos los destinos" at bounding box center [113, 315] width 112 height 14
click at [112, 317] on input "Destination Todos los destinos" at bounding box center [183, 315] width 252 height 19
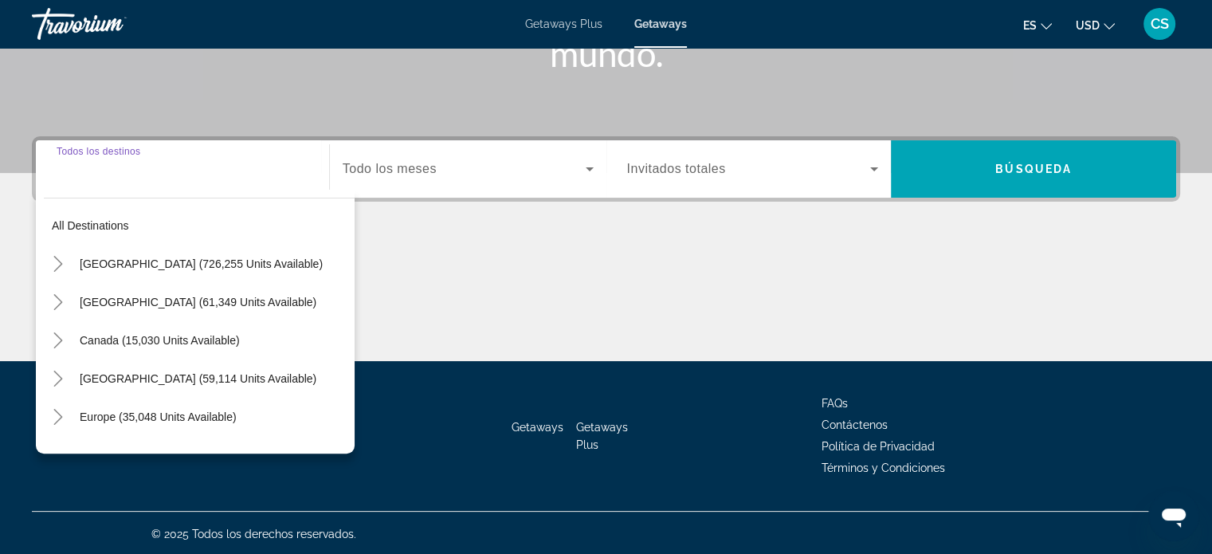
scroll to position [307, 0]
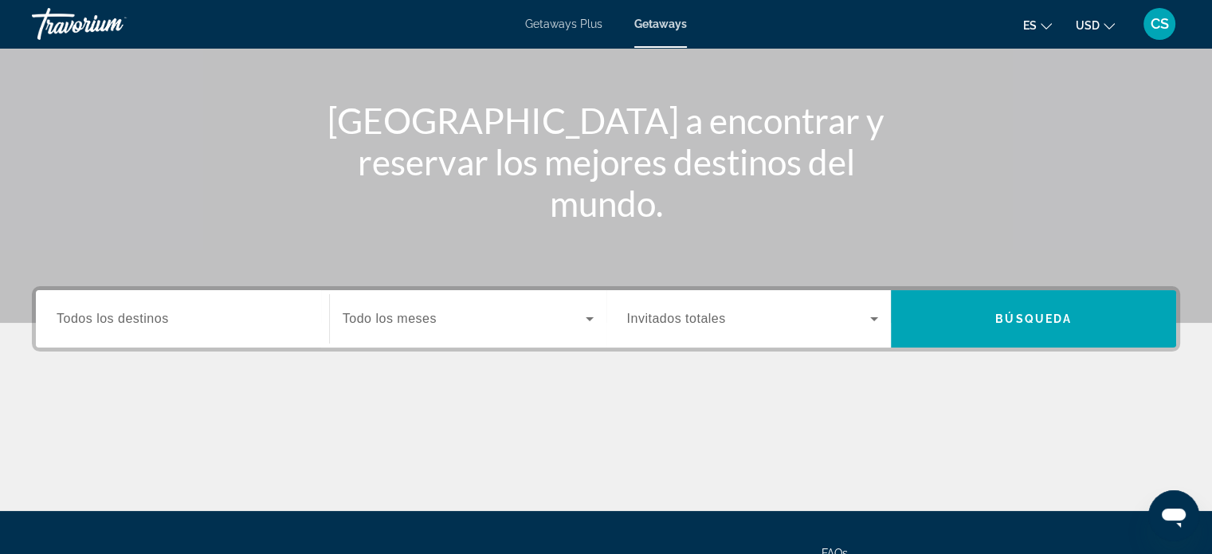
scroll to position [147, 0]
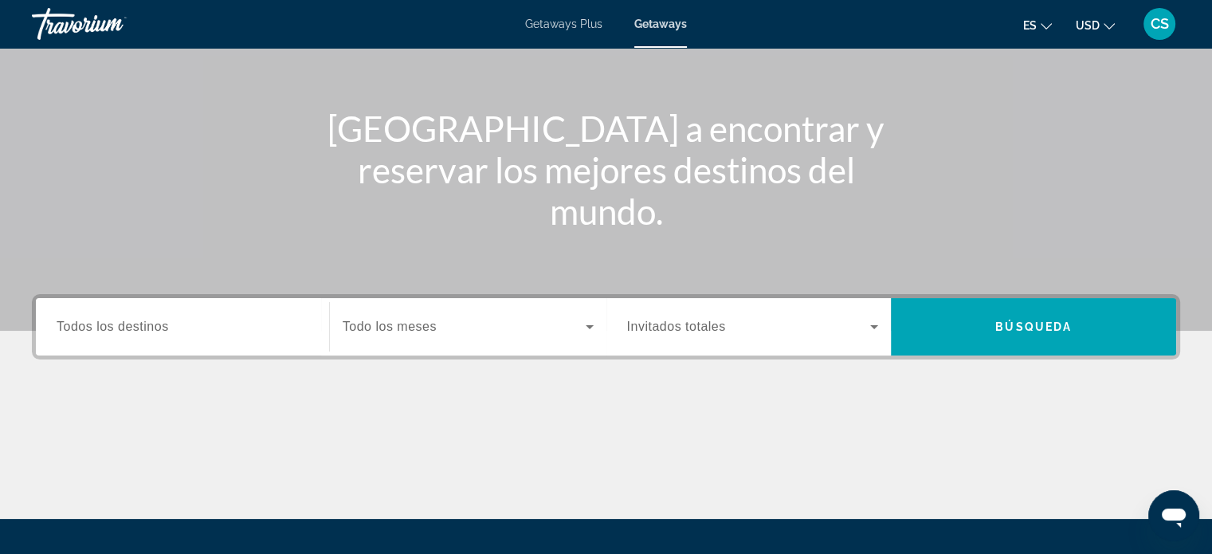
click at [151, 331] on span "Todos los destinos" at bounding box center [113, 326] width 112 height 14
click at [151, 331] on input "Destination Todos los destinos" at bounding box center [183, 327] width 252 height 19
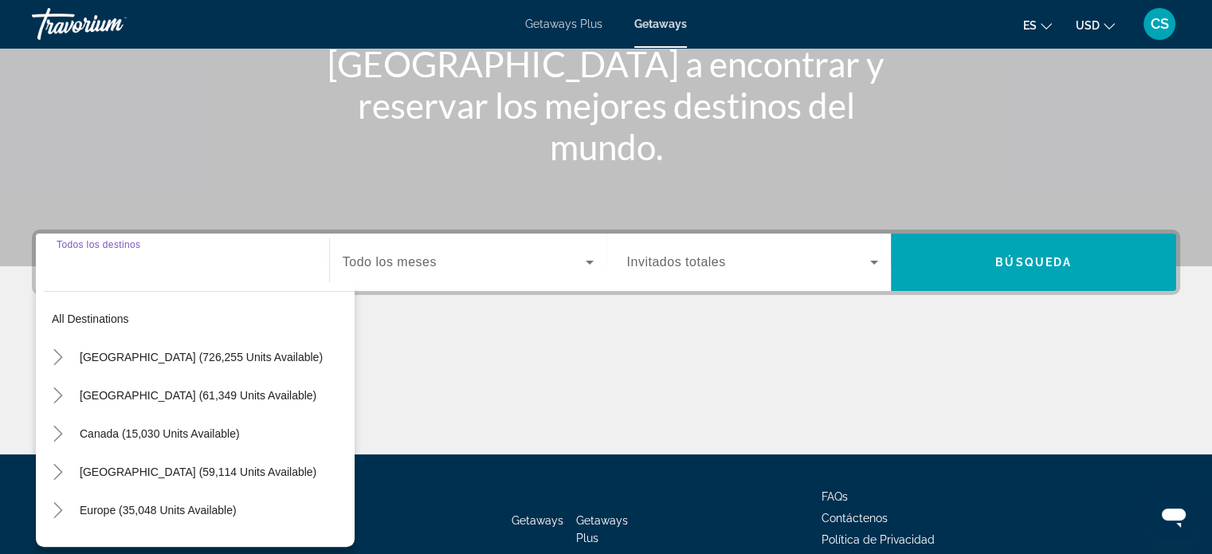
scroll to position [307, 0]
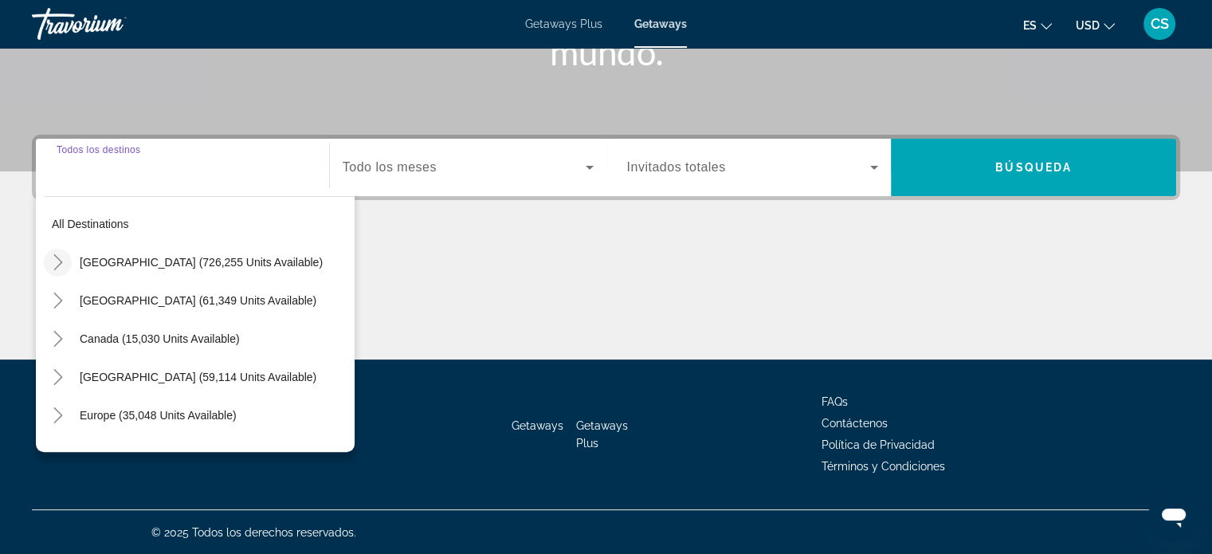
click at [59, 260] on icon "Toggle United States (726,255 units available)" at bounding box center [57, 262] width 9 height 16
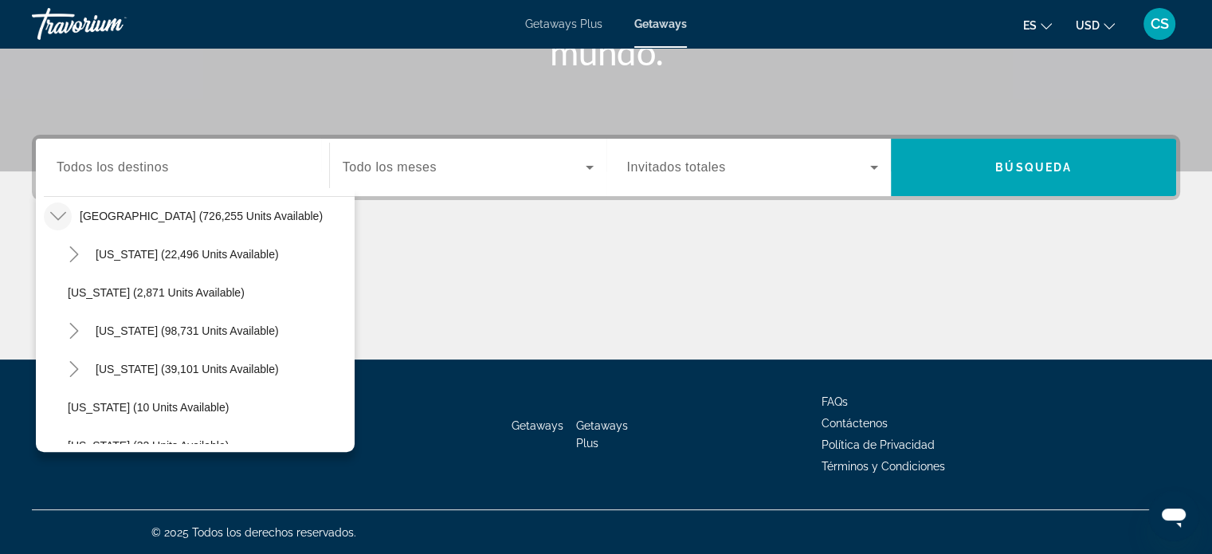
click at [558, 18] on span "Getaways Plus" at bounding box center [563, 24] width 77 height 13
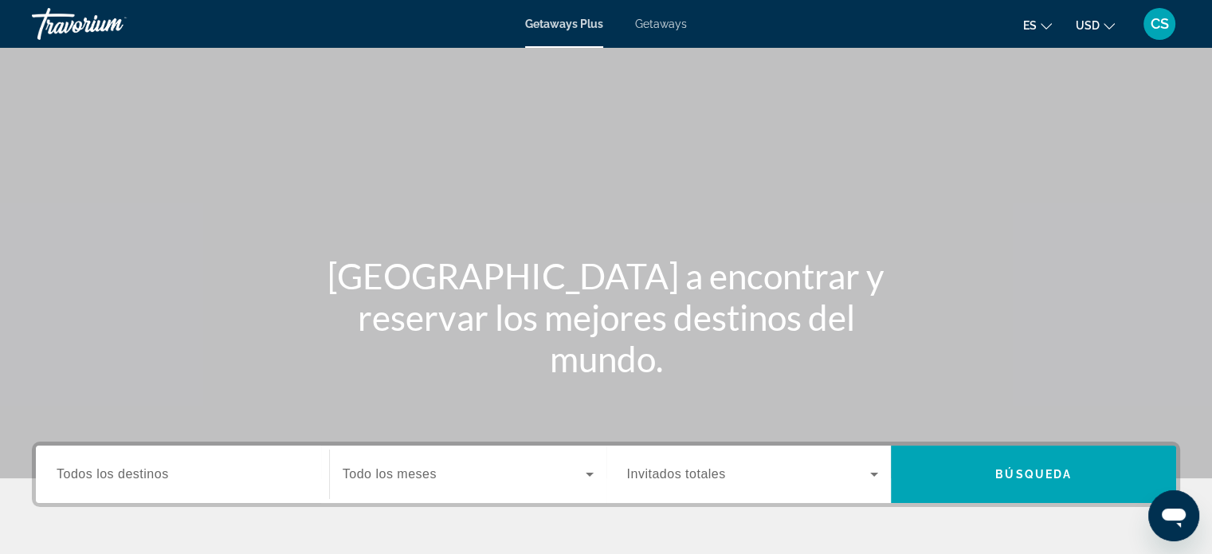
click at [555, 22] on span "Getaways Plus" at bounding box center [564, 24] width 78 height 13
click at [537, 22] on span "Getaways Plus" at bounding box center [564, 24] width 78 height 13
click at [156, 475] on span "Todos los destinos" at bounding box center [113, 474] width 112 height 14
click at [156, 475] on input "Destination Todos los destinos" at bounding box center [183, 474] width 252 height 19
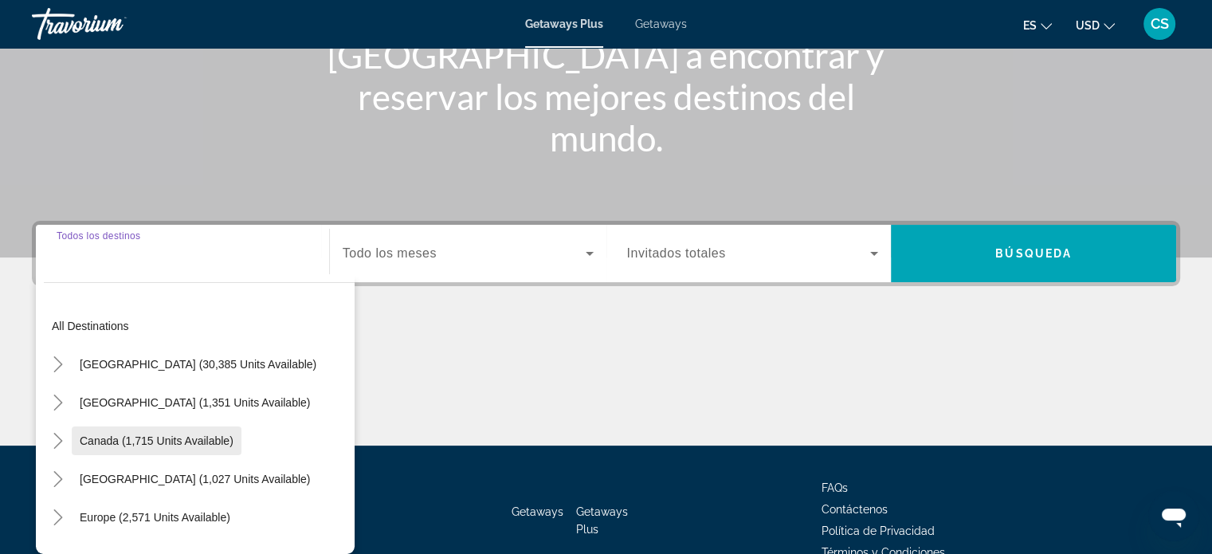
scroll to position [307, 0]
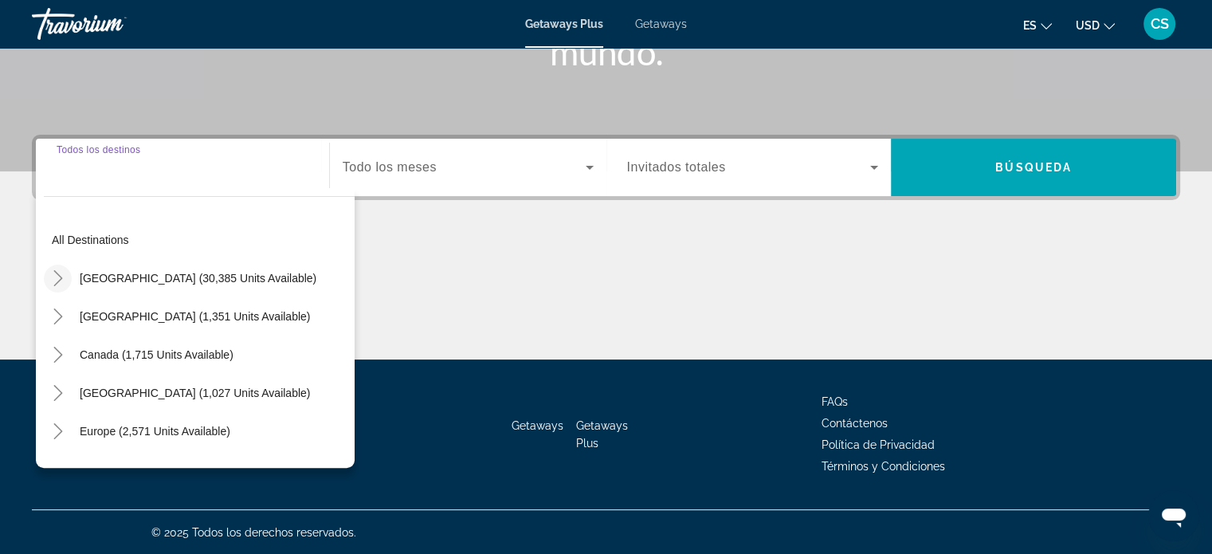
click at [61, 276] on icon "Toggle United States (30,385 units available)" at bounding box center [58, 278] width 16 height 16
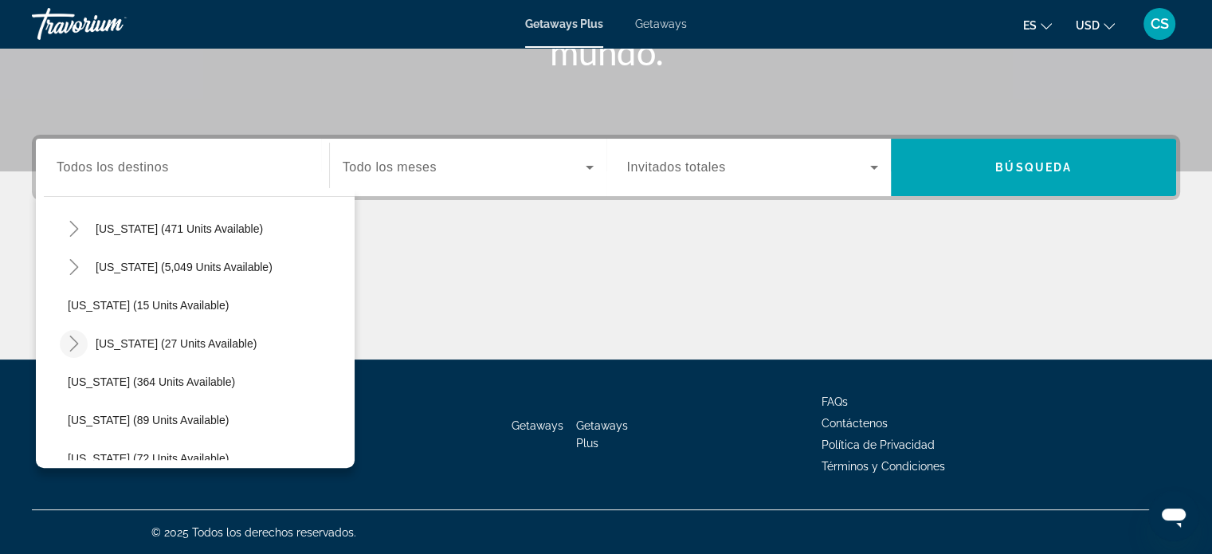
scroll to position [206, 0]
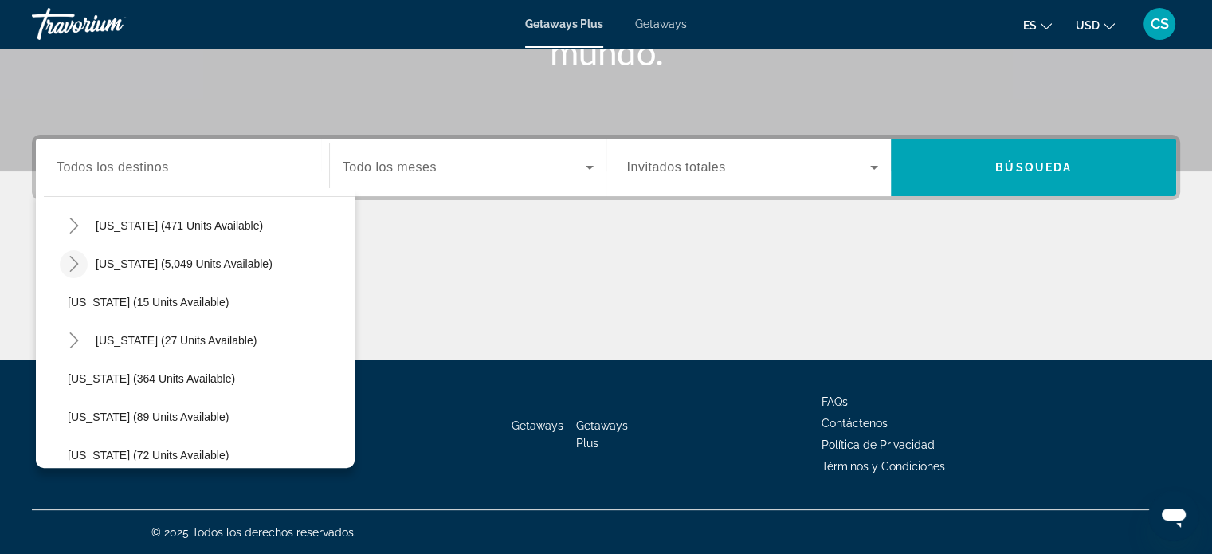
click at [71, 261] on icon "Toggle Florida (5,049 units available)" at bounding box center [74, 264] width 16 height 16
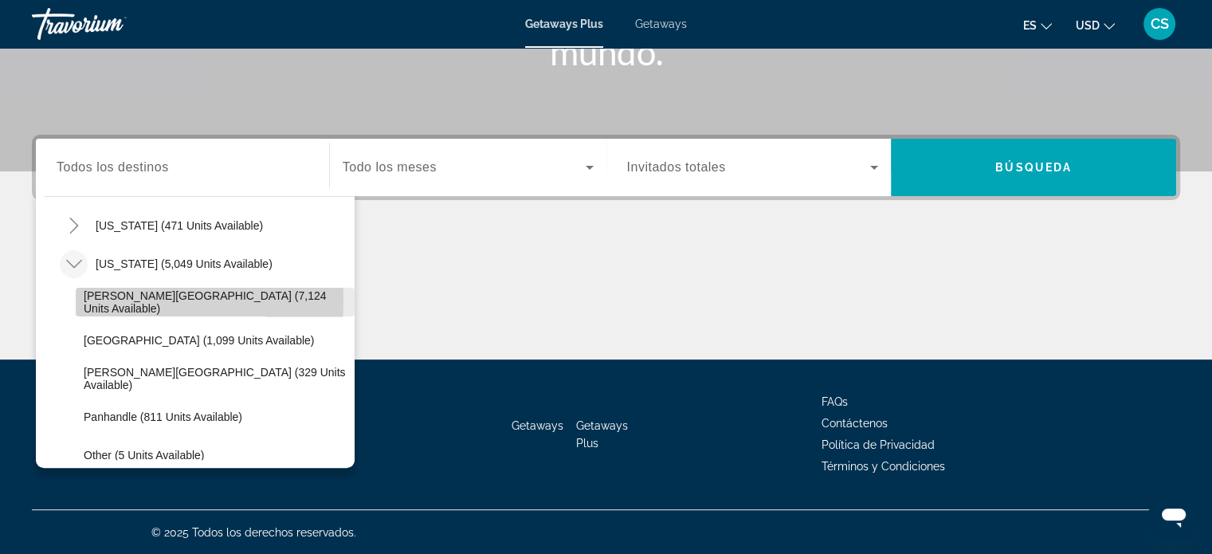
click at [101, 299] on span "Orlando & Disney Area (7,124 units available)" at bounding box center [215, 301] width 263 height 25
type input "**********"
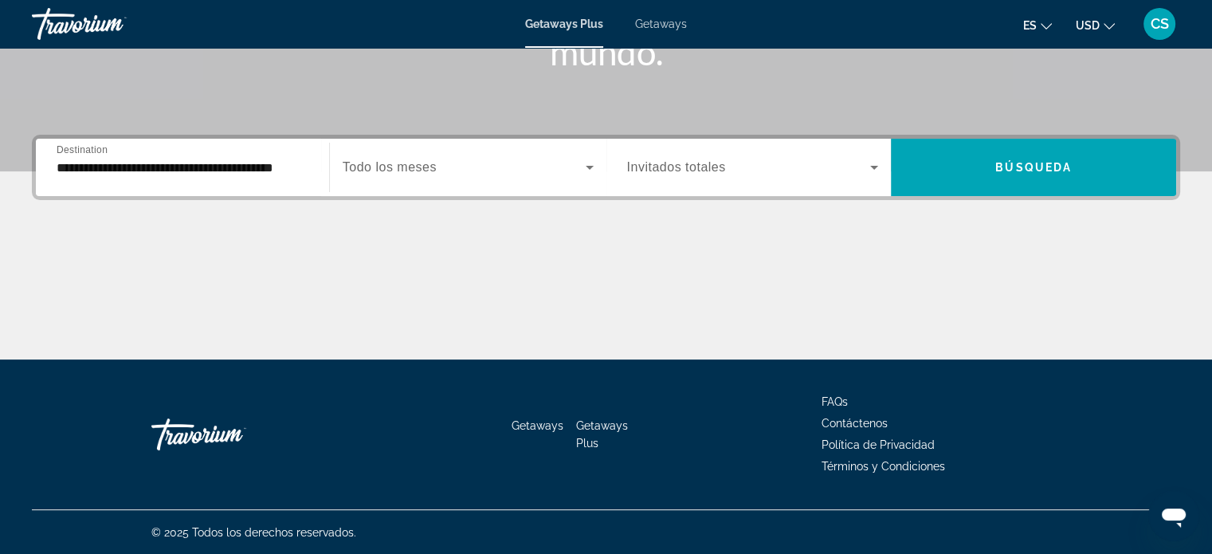
click at [417, 166] on span "Todo los meses" at bounding box center [390, 167] width 94 height 14
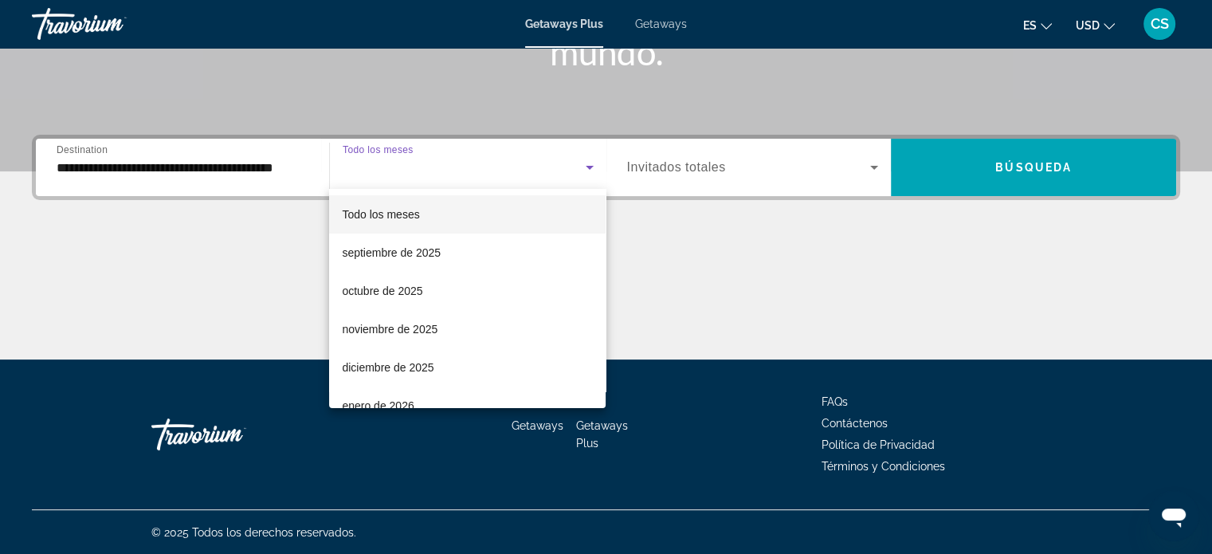
click at [421, 161] on div at bounding box center [606, 277] width 1212 height 554
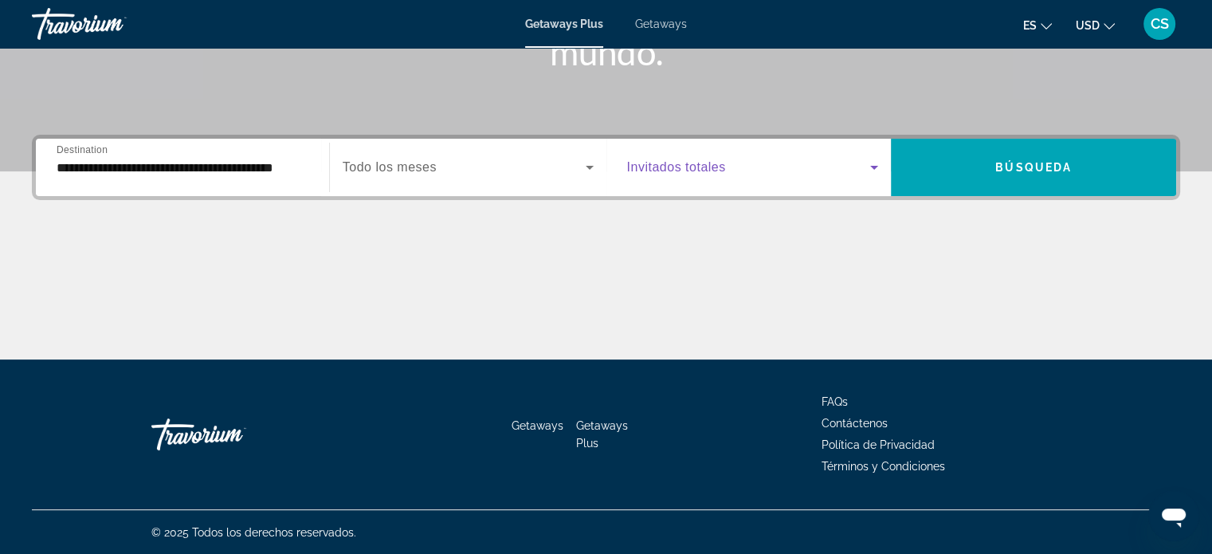
click at [692, 158] on span "Search widget" at bounding box center [749, 167] width 244 height 19
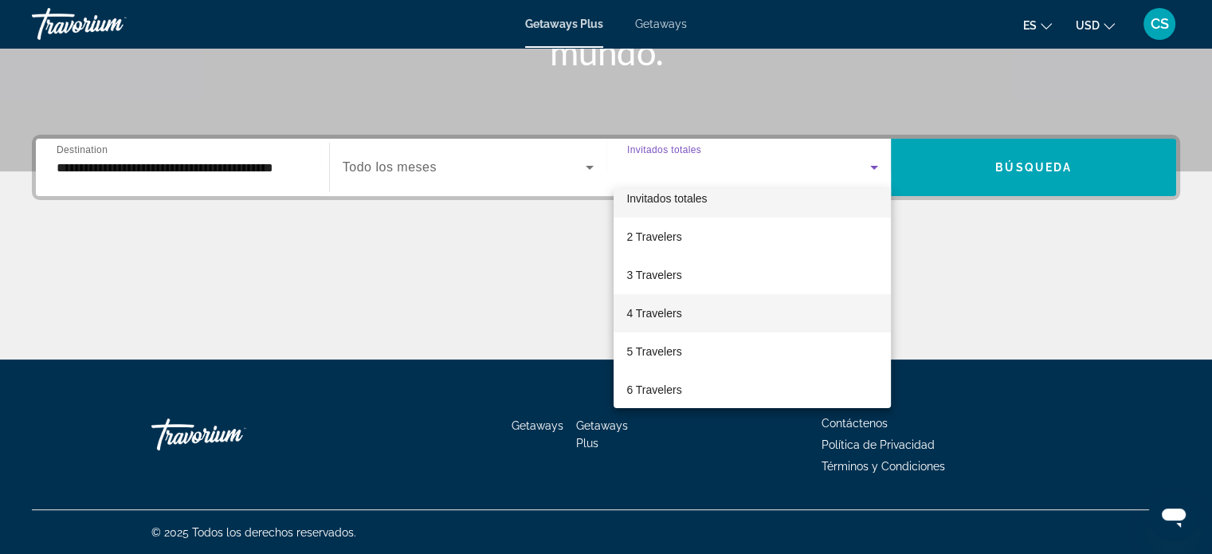
scroll to position [0, 0]
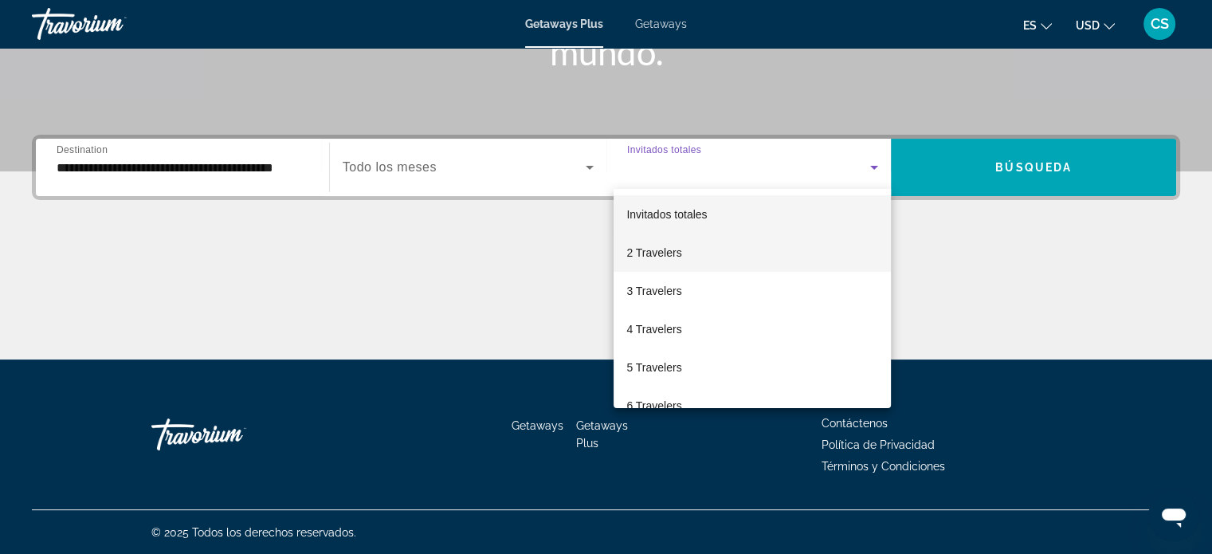
click at [646, 249] on span "2 Travelers" at bounding box center [653, 252] width 55 height 19
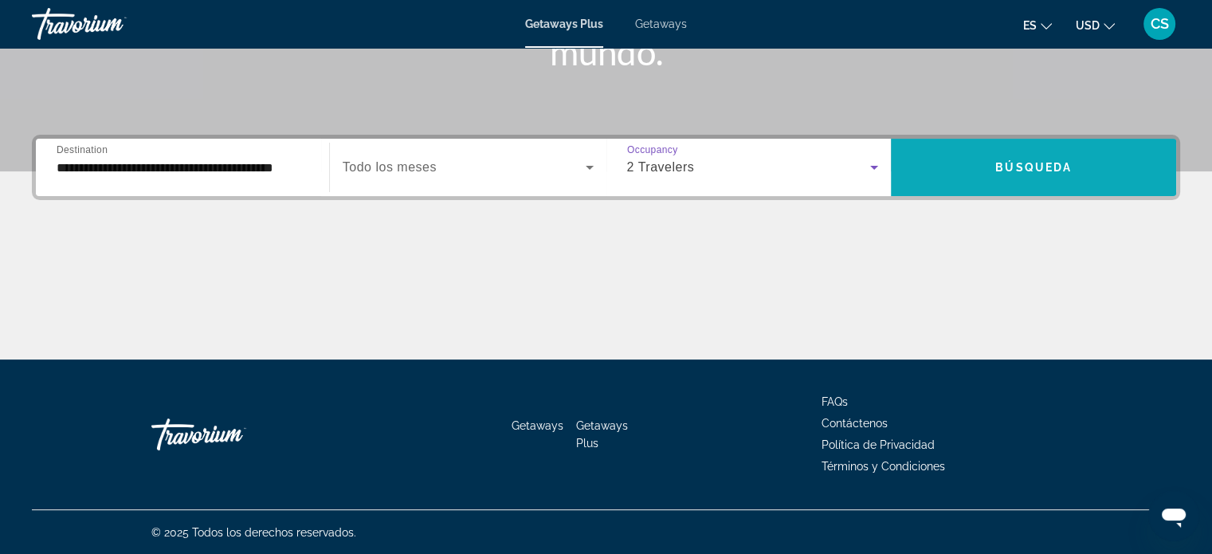
click at [1039, 167] on span "Búsqueda" at bounding box center [1033, 167] width 76 height 13
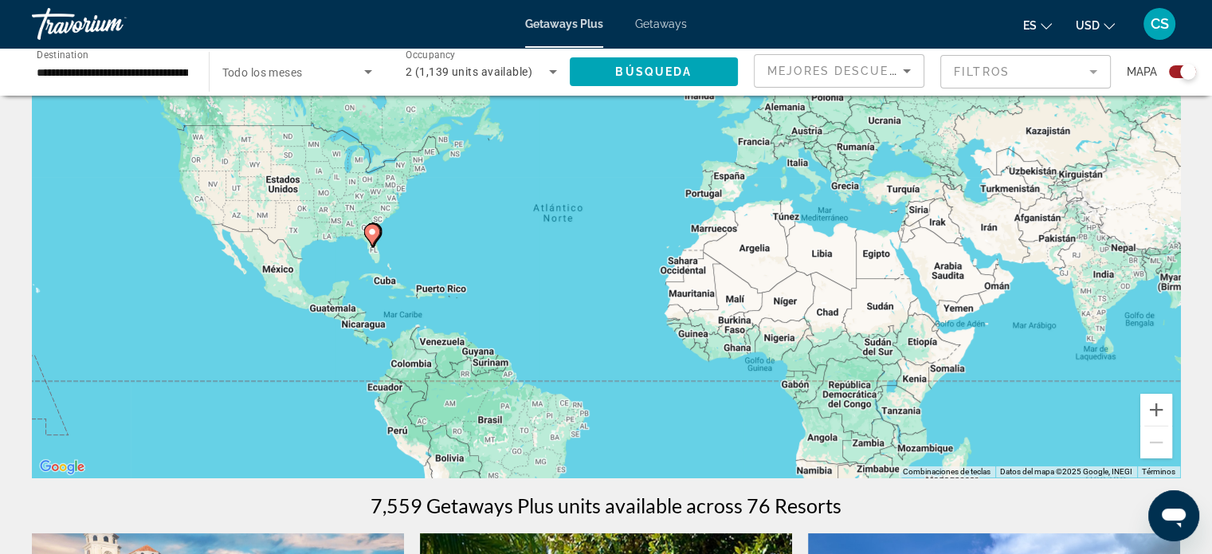
scroll to position [159, 0]
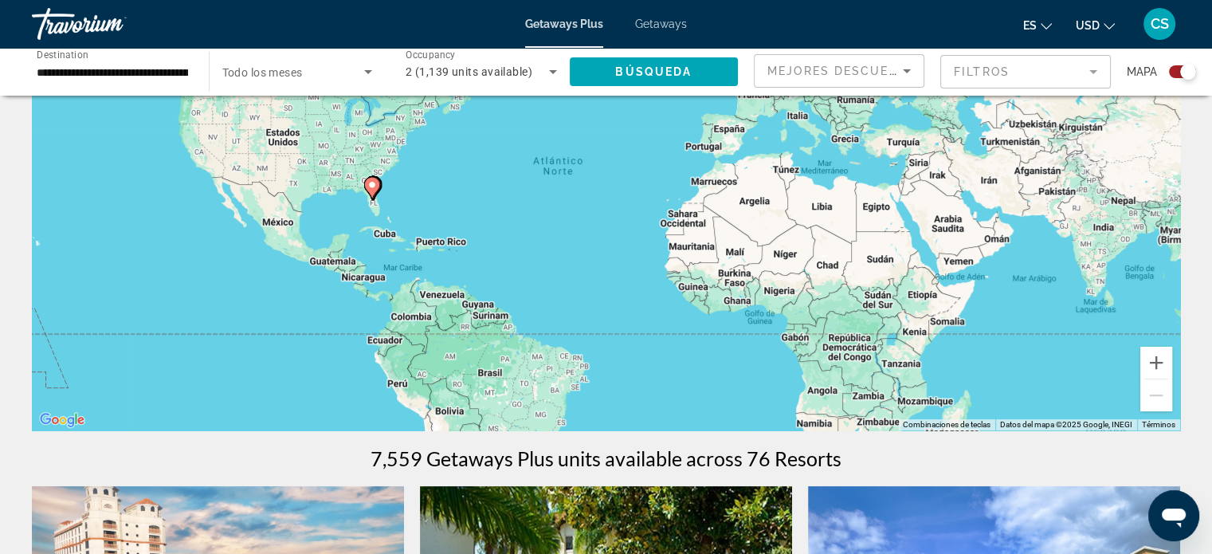
click at [370, 186] on image "Main content" at bounding box center [372, 185] width 10 height 10
type input "**********"
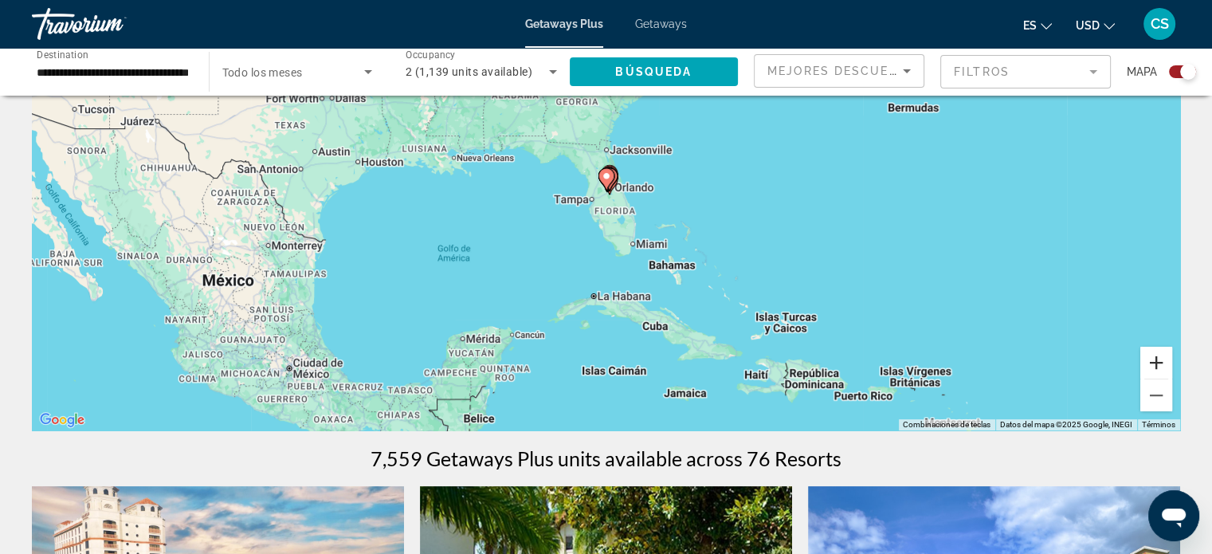
click at [1163, 361] on button "Ampliar" at bounding box center [1156, 363] width 32 height 32
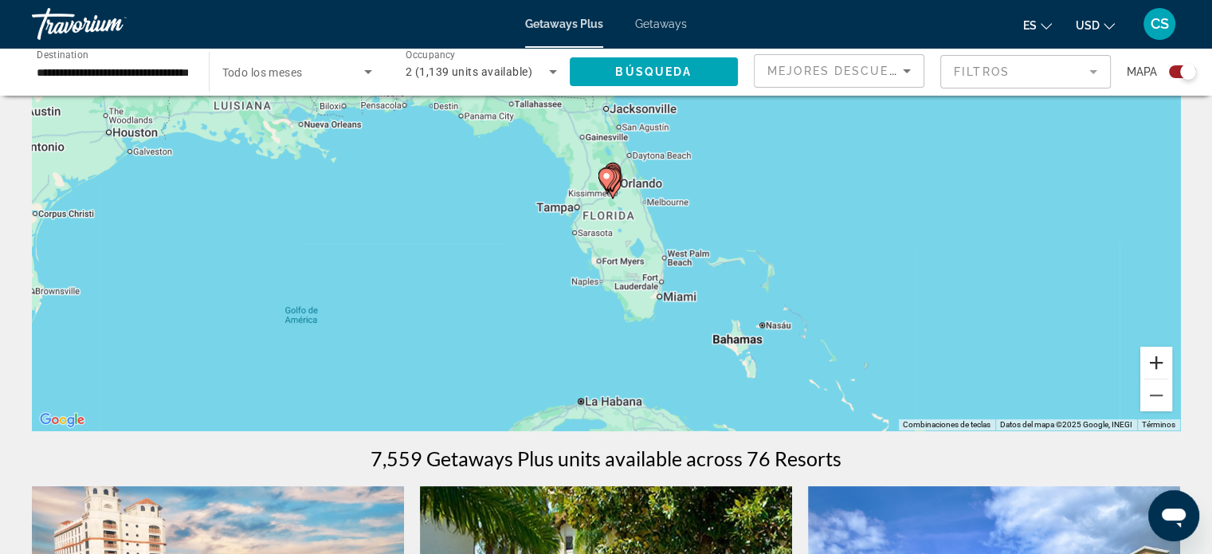
click at [1163, 361] on button "Ampliar" at bounding box center [1156, 363] width 32 height 32
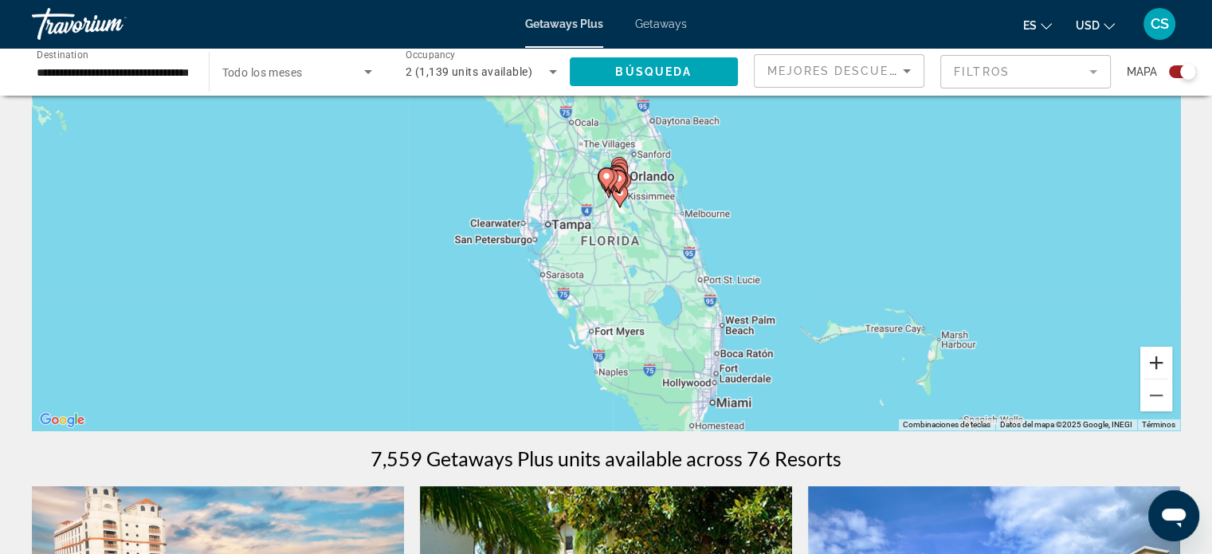
click at [1162, 361] on button "Ampliar" at bounding box center [1156, 363] width 32 height 32
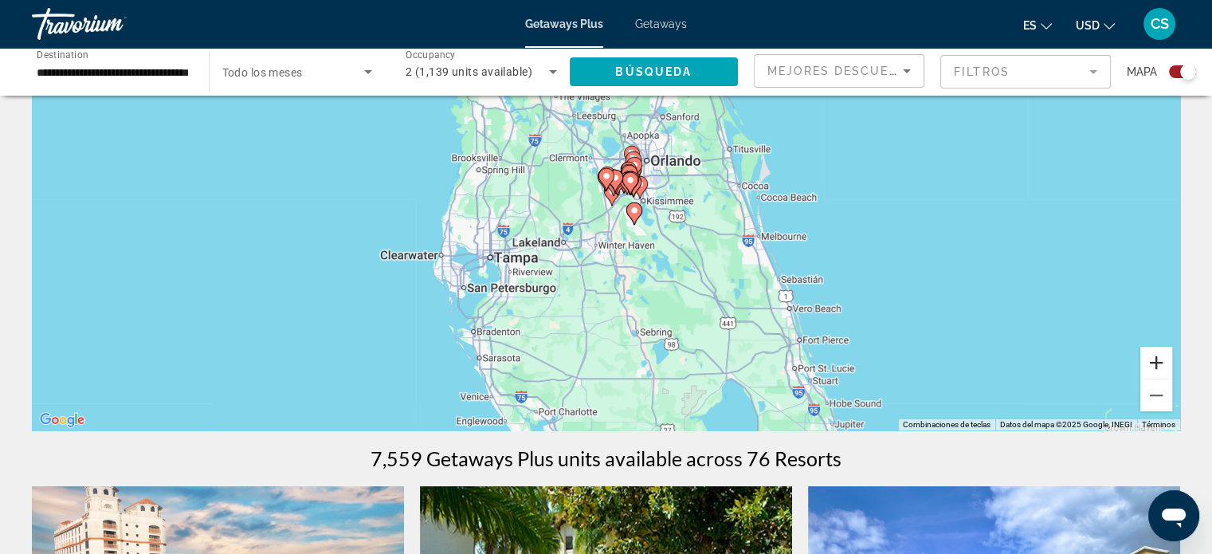
click at [1162, 361] on button "Ampliar" at bounding box center [1156, 363] width 32 height 32
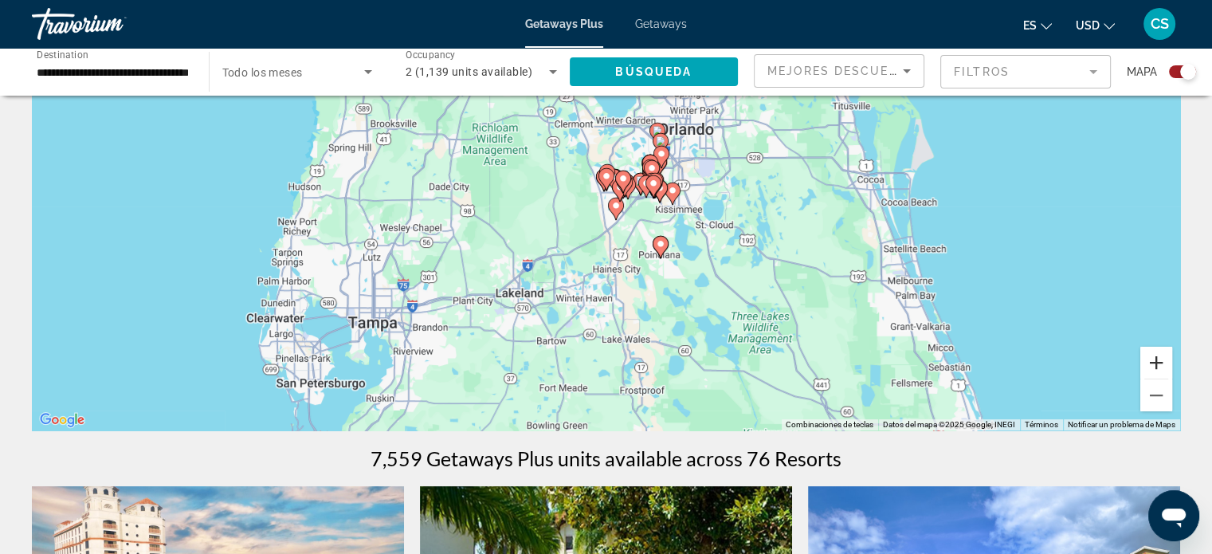
click at [1162, 361] on button "Ampliar" at bounding box center [1156, 363] width 32 height 32
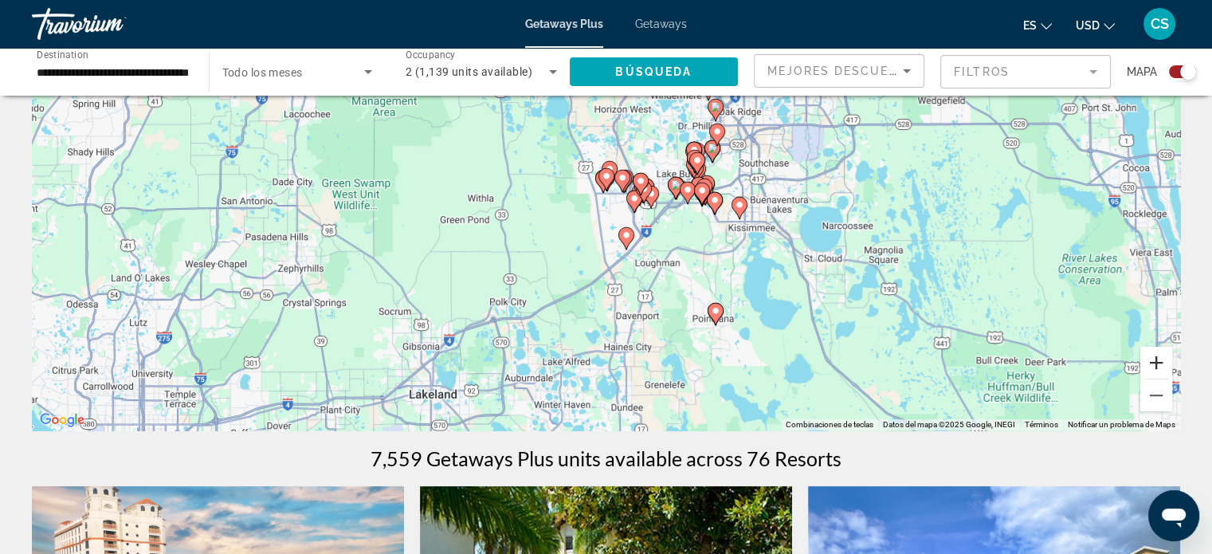
click at [1162, 361] on button "Ampliar" at bounding box center [1156, 363] width 32 height 32
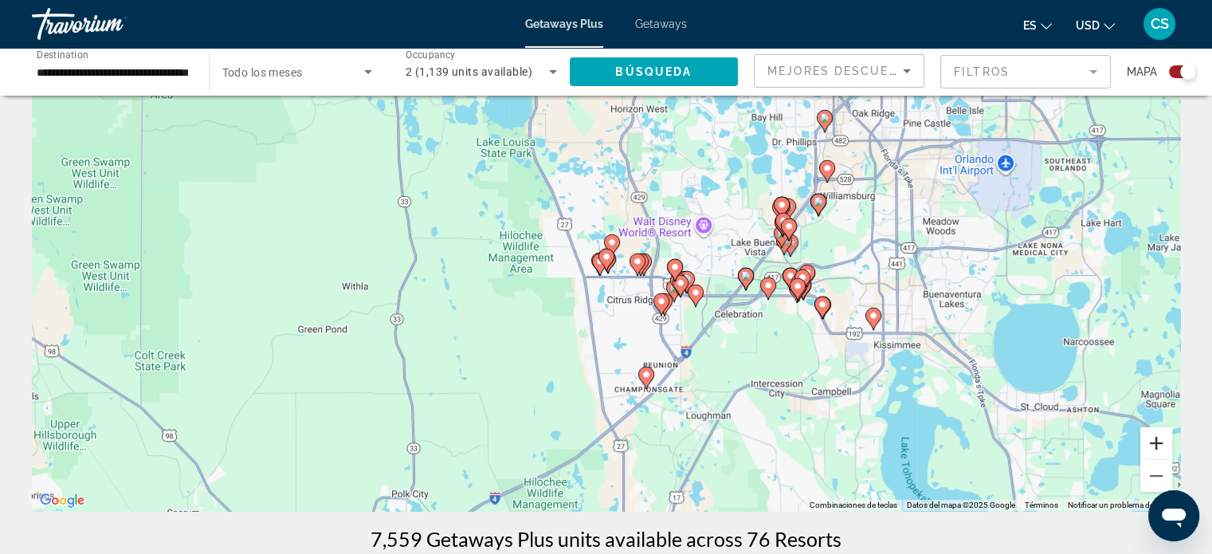
scroll to position [80, 0]
click at [1090, 74] on mat-form-field "Filtros" at bounding box center [1025, 71] width 170 height 33
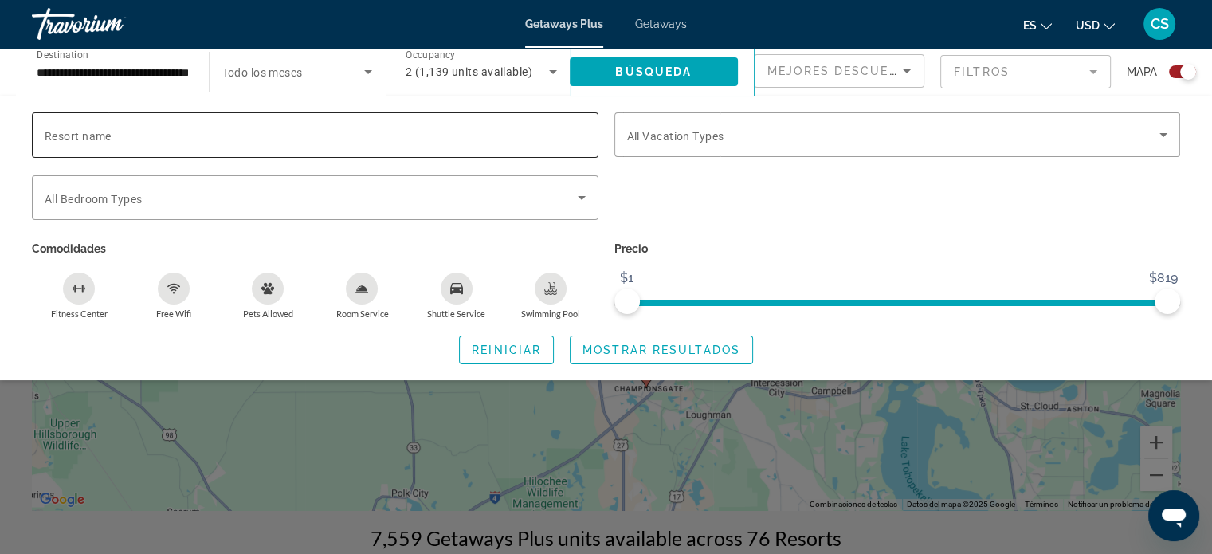
click at [84, 133] on span "Resort name" at bounding box center [78, 136] width 67 height 13
click at [84, 133] on input "Resort name" at bounding box center [315, 135] width 541 height 19
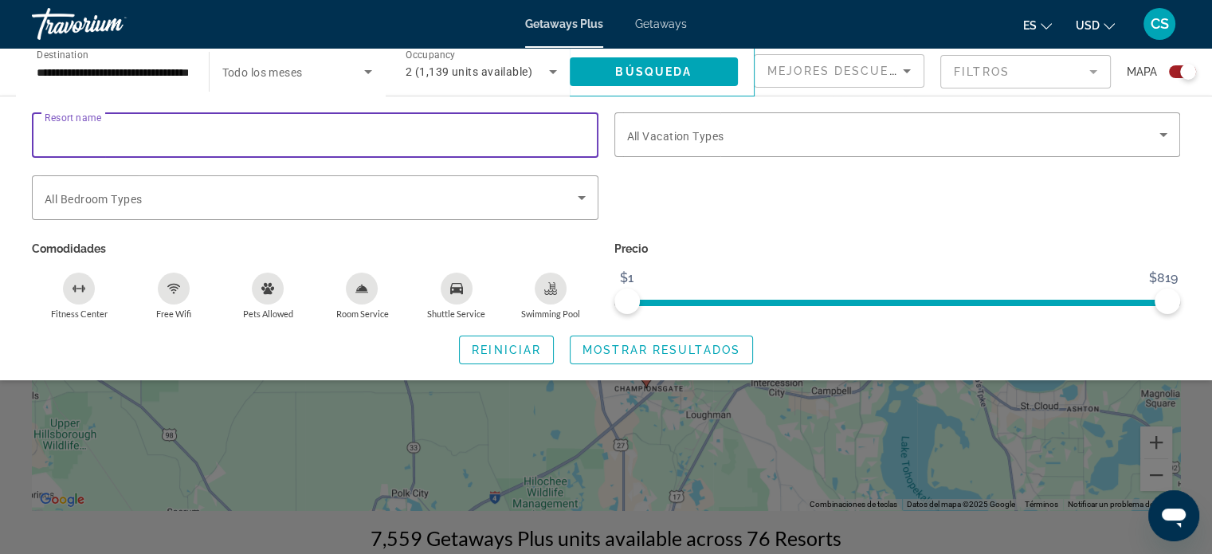
click at [96, 134] on input "Resort name" at bounding box center [315, 135] width 541 height 19
click at [100, 130] on input "Resort name" at bounding box center [315, 135] width 541 height 19
click at [210, 133] on input "**********" at bounding box center [315, 135] width 541 height 19
type input "**********"
click at [164, 189] on span "Search widget" at bounding box center [311, 197] width 533 height 19
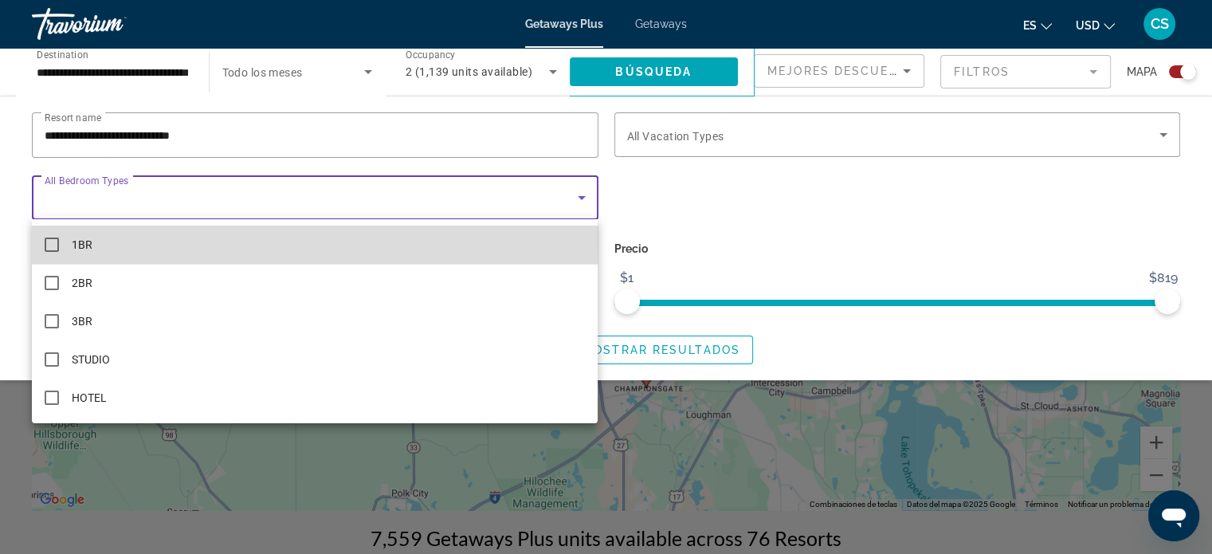
click at [51, 241] on mat-pseudo-checkbox at bounding box center [52, 244] width 14 height 14
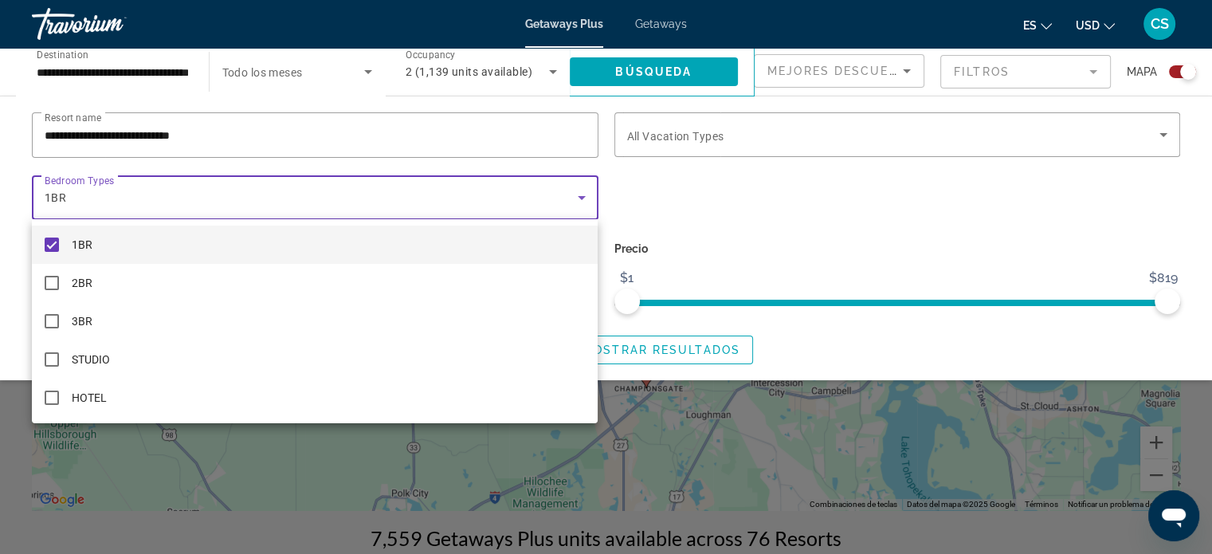
click at [655, 187] on div at bounding box center [606, 277] width 1212 height 554
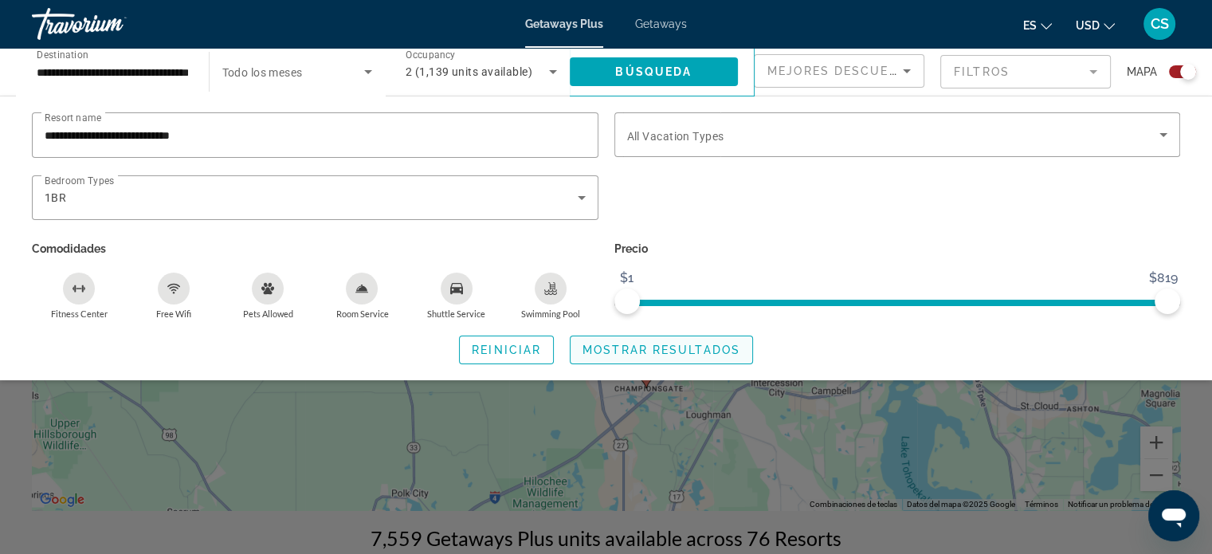
click at [634, 351] on span "Mostrar resultados" at bounding box center [661, 349] width 158 height 13
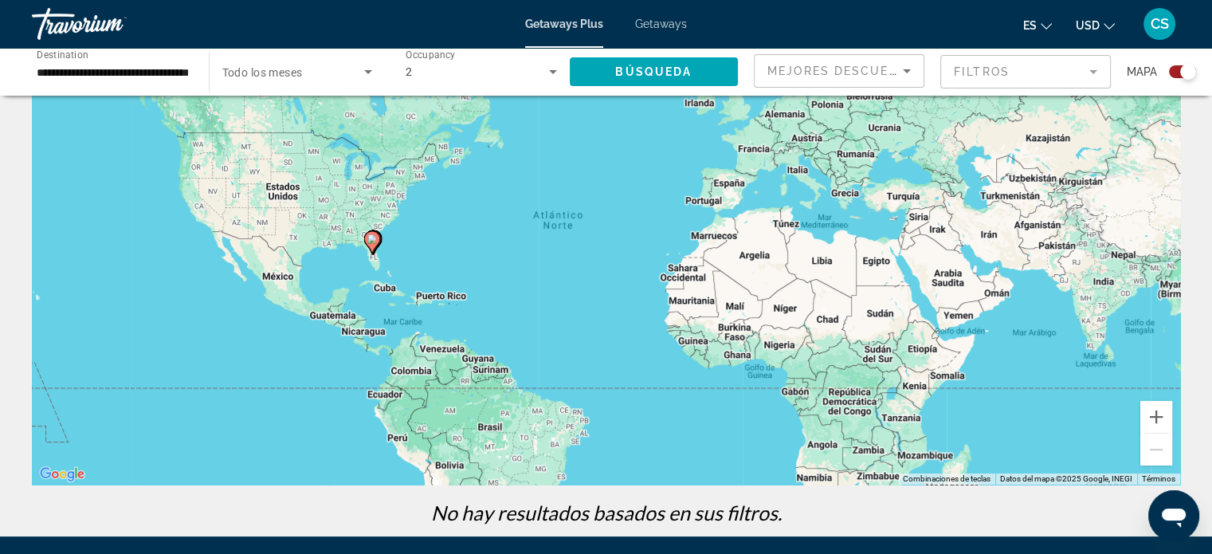
scroll to position [159, 0]
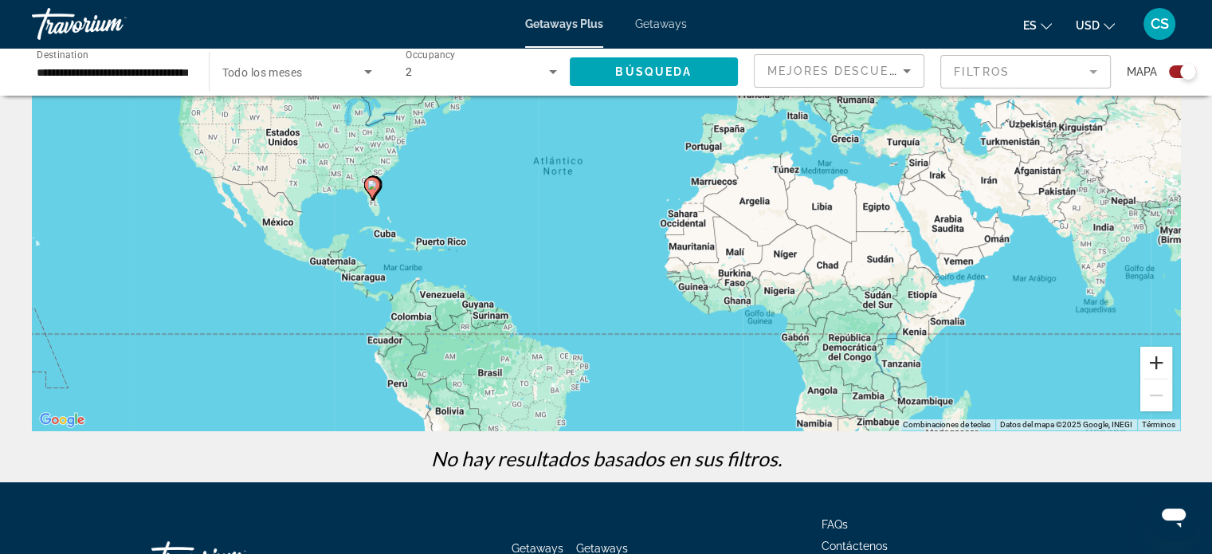
click at [1157, 361] on button "Ampliar" at bounding box center [1156, 363] width 32 height 32
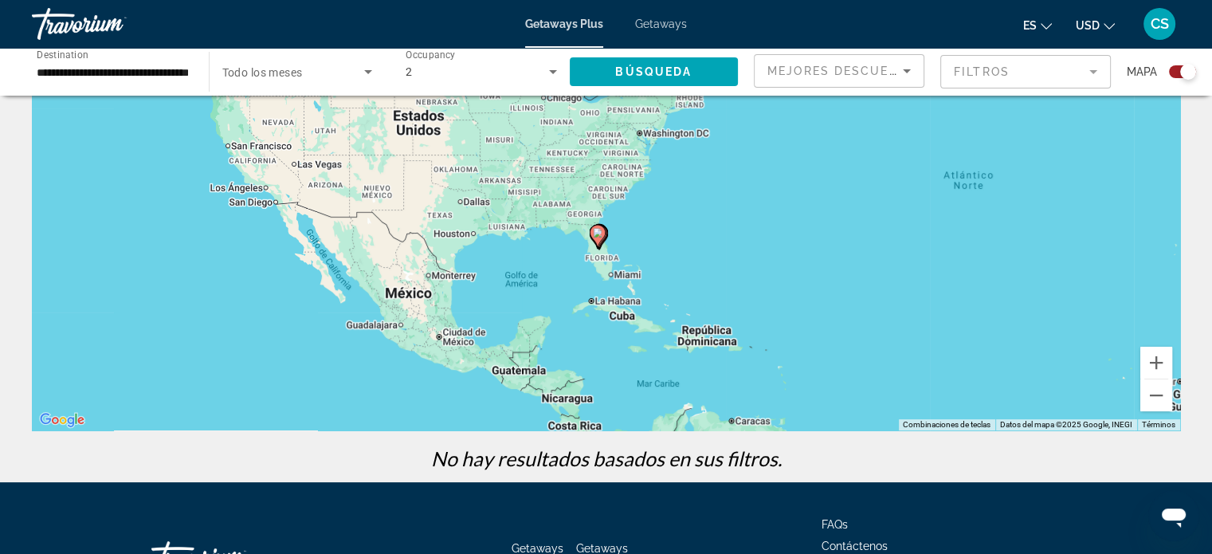
drag, startPoint x: 105, startPoint y: 270, endPoint x: 566, endPoint y: 310, distance: 463.0
click at [566, 310] on div "Para activar la función de arrastre con el teclado, pulsa Alt + Intro. Cuando h…" at bounding box center [606, 191] width 1148 height 478
click at [1166, 363] on button "Ampliar" at bounding box center [1156, 363] width 32 height 32
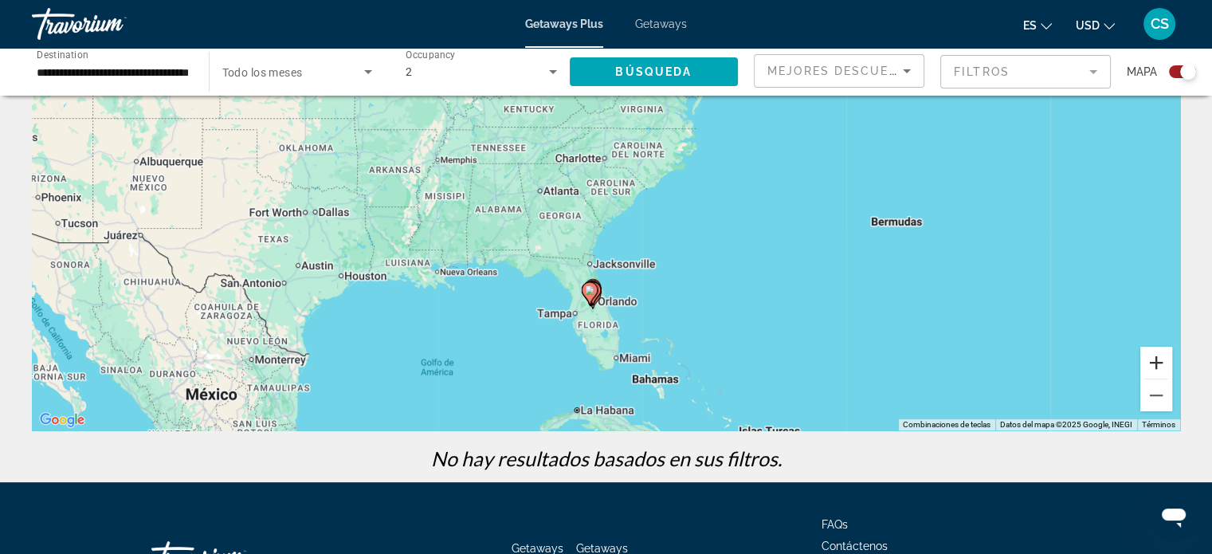
click at [1155, 363] on button "Ampliar" at bounding box center [1156, 363] width 32 height 32
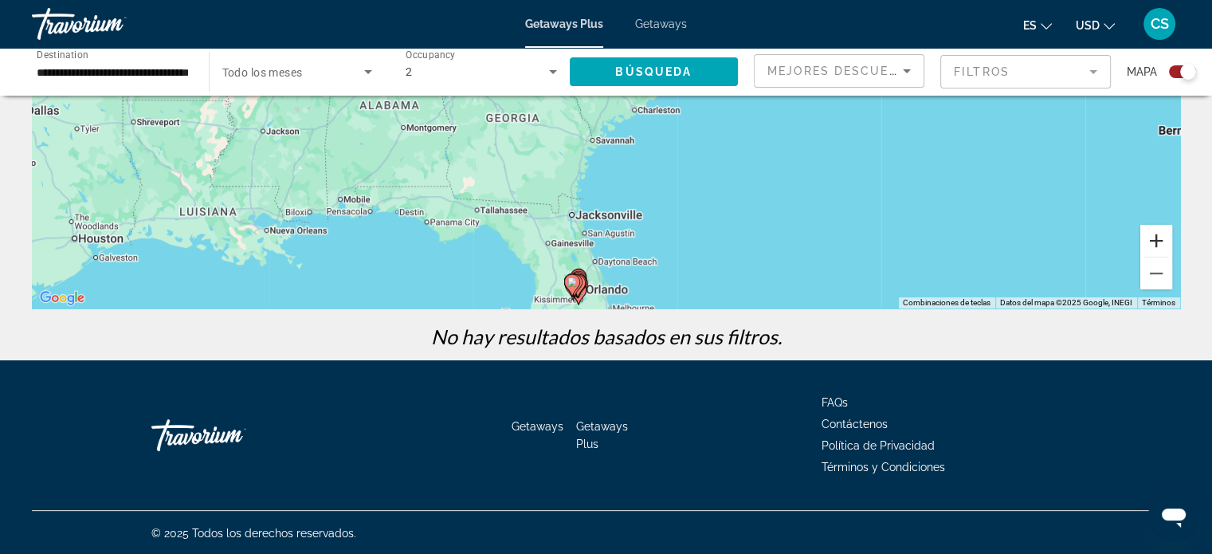
scroll to position [282, 0]
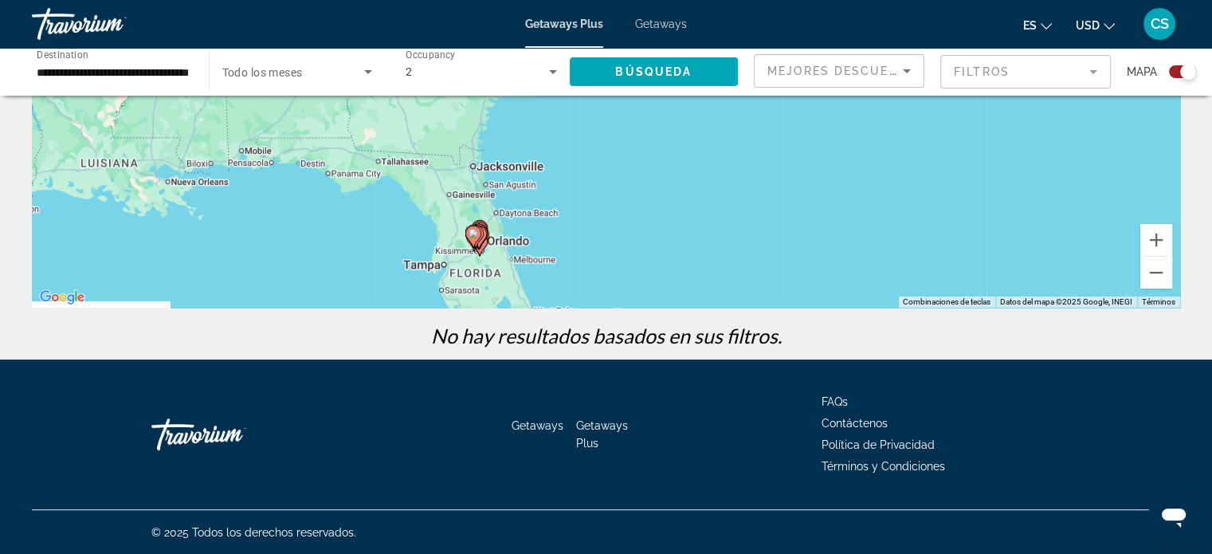
drag, startPoint x: 692, startPoint y: 210, endPoint x: 586, endPoint y: 162, distance: 115.5
click at [586, 159] on div "Para activar la función de arrastre con el teclado, pulsa Alt + Intro. Cuando h…" at bounding box center [606, 69] width 1148 height 478
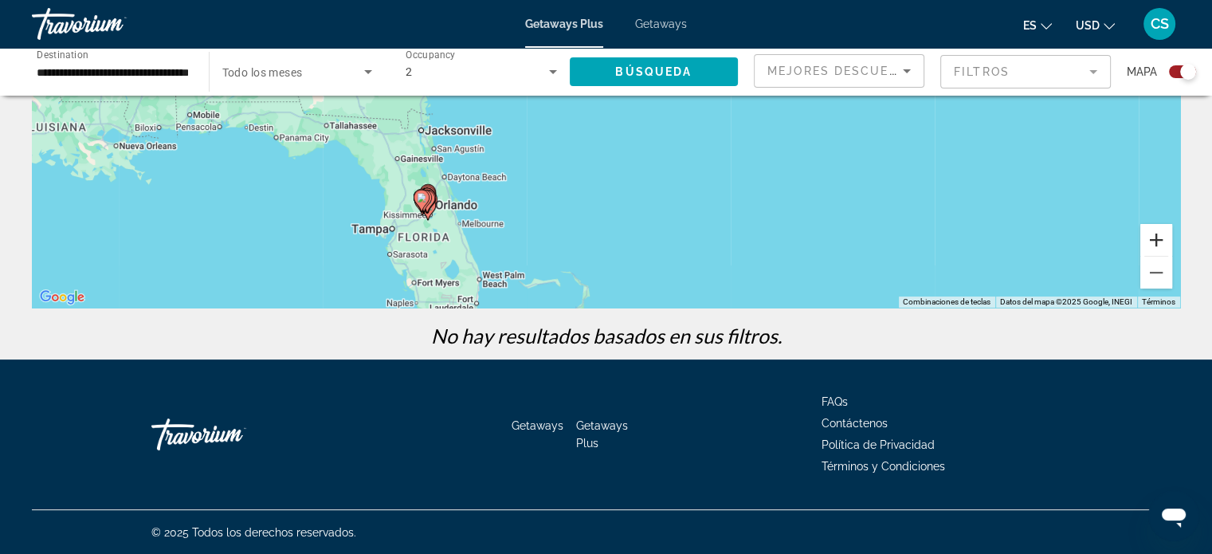
click at [1167, 241] on button "Ampliar" at bounding box center [1156, 240] width 32 height 32
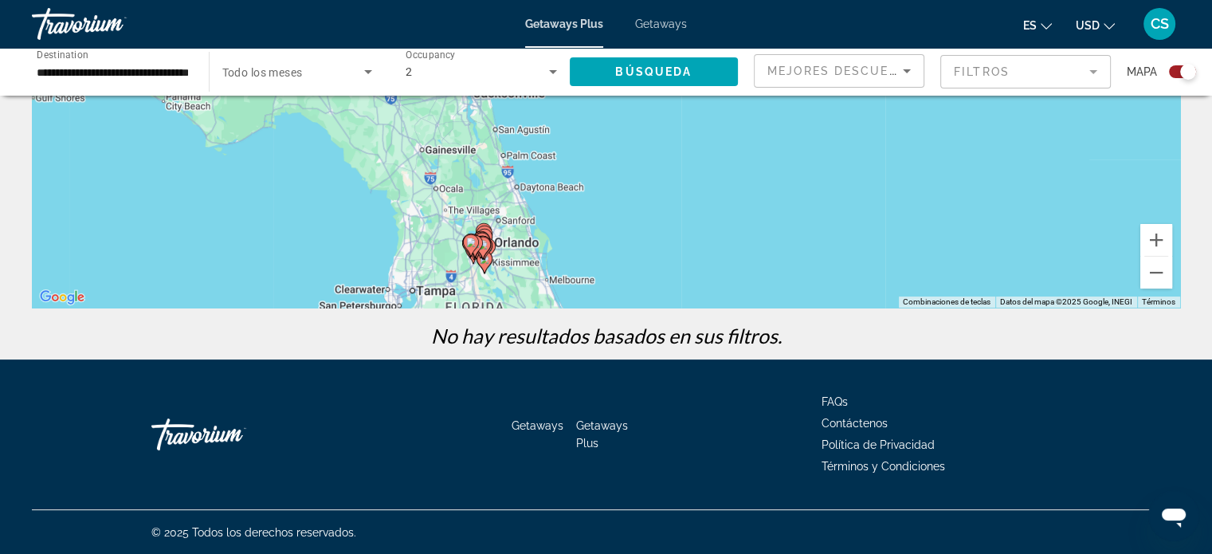
drag, startPoint x: 476, startPoint y: 261, endPoint x: 711, endPoint y: 159, distance: 256.9
click at [711, 159] on div "Para activar la función de arrastre con el teclado, pulsa Alt + Intro. Cuando h…" at bounding box center [606, 69] width 1148 height 478
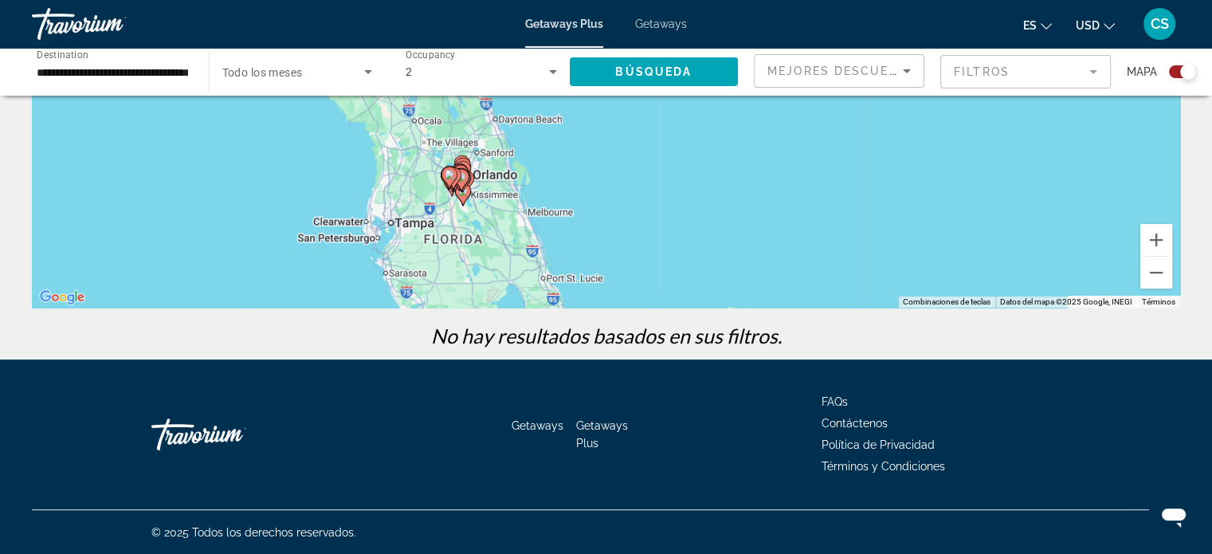
drag, startPoint x: 649, startPoint y: 261, endPoint x: 622, endPoint y: 195, distance: 70.4
click at [622, 195] on div "Para activar la función de arrastre con el teclado, pulsa Alt + Intro. Cuando h…" at bounding box center [606, 69] width 1148 height 478
click at [1155, 238] on button "Ampliar" at bounding box center [1156, 240] width 32 height 32
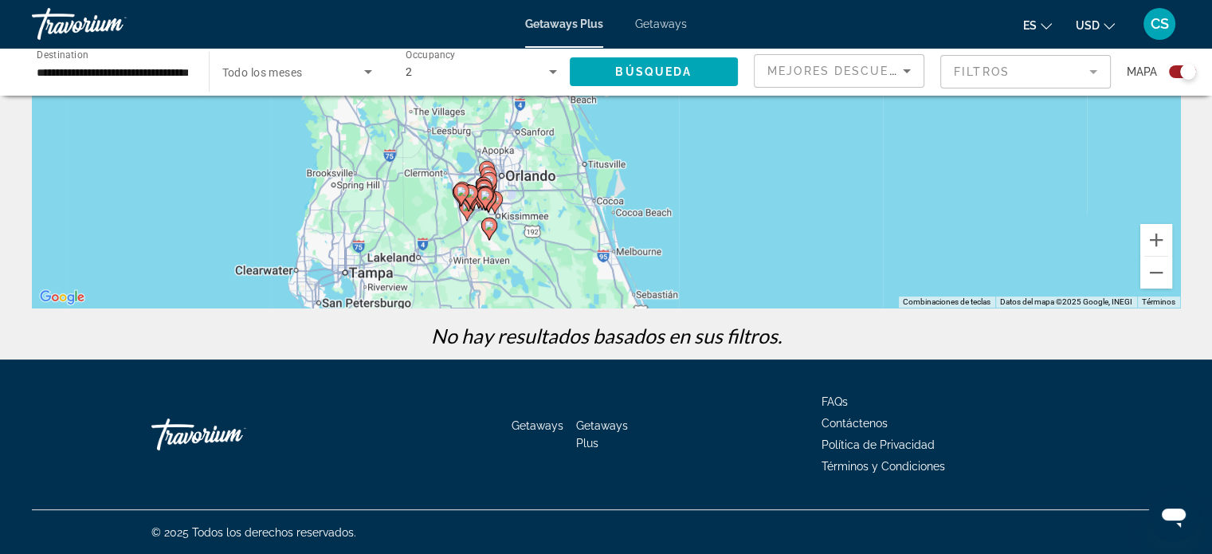
drag, startPoint x: 476, startPoint y: 253, endPoint x: 650, endPoint y: 152, distance: 201.0
click at [650, 152] on div "Para activar la función de arrastre con el teclado, pulsa Alt + Intro. Cuando h…" at bounding box center [606, 69] width 1148 height 478
click at [1155, 239] on button "Ampliar" at bounding box center [1156, 240] width 32 height 32
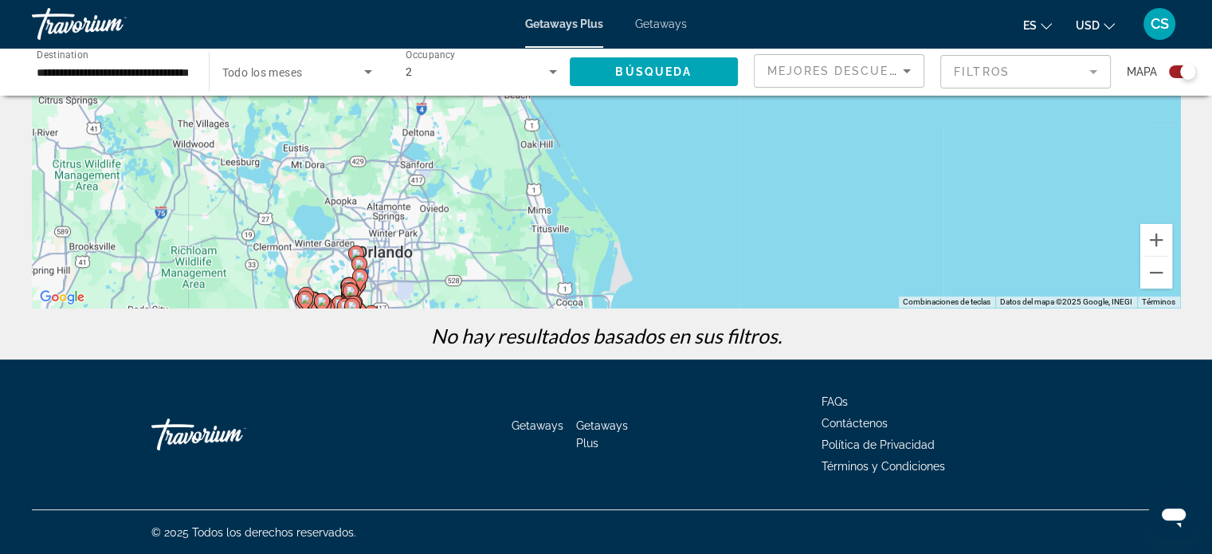
drag, startPoint x: 535, startPoint y: 162, endPoint x: 525, endPoint y: 133, distance: 30.5
click at [525, 133] on div "Para activar la función de arrastre con el teclado, pulsa Alt + Intro. Cuando h…" at bounding box center [606, 69] width 1148 height 478
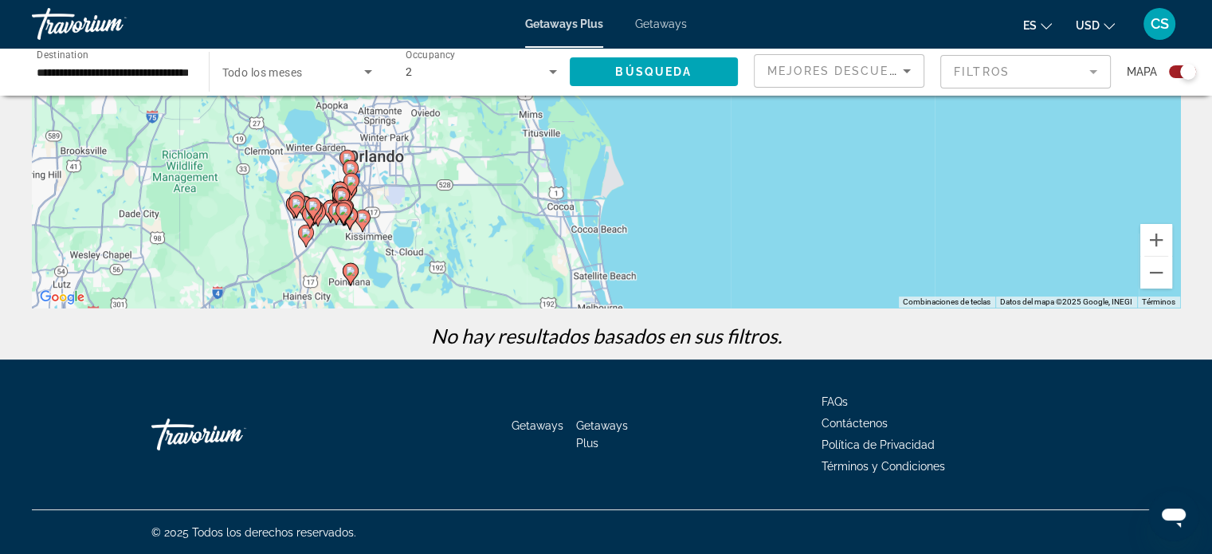
drag, startPoint x: 628, startPoint y: 275, endPoint x: 618, endPoint y: 188, distance: 87.4
click at [618, 188] on div "Para activar la función de arrastre con el teclado, pulsa Alt + Intro. Cuando h…" at bounding box center [606, 69] width 1148 height 478
